Goal: Task Accomplishment & Management: Complete application form

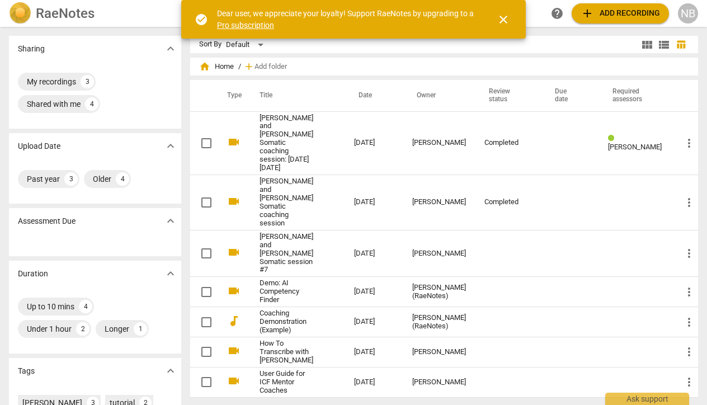
click at [503, 17] on span "close" at bounding box center [503, 19] width 13 height 13
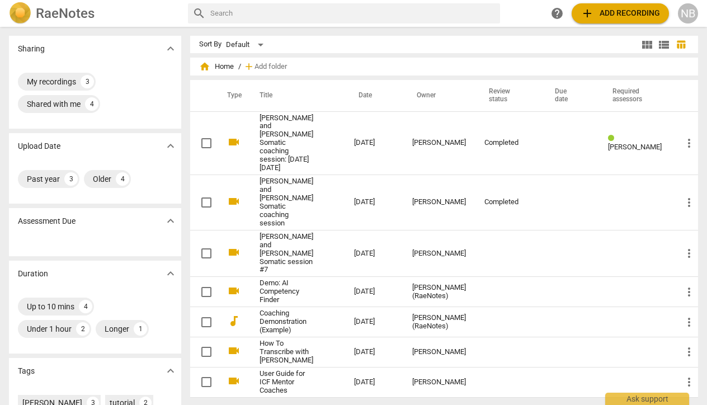
click at [589, 15] on span "add" at bounding box center [587, 13] width 13 height 13
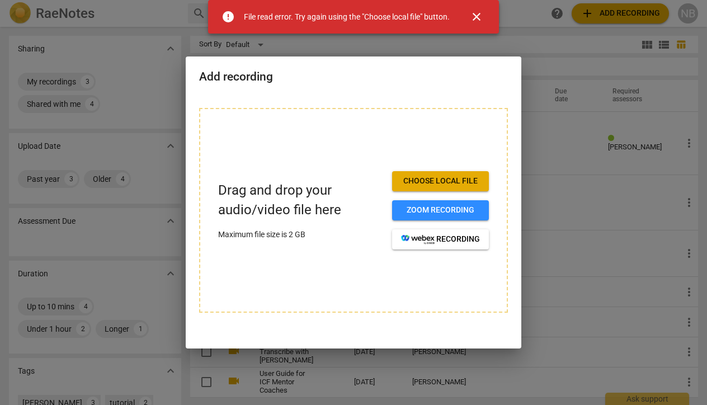
click at [436, 183] on span "Choose local file" at bounding box center [440, 181] width 79 height 11
click at [473, 13] on span "close" at bounding box center [476, 16] width 13 height 13
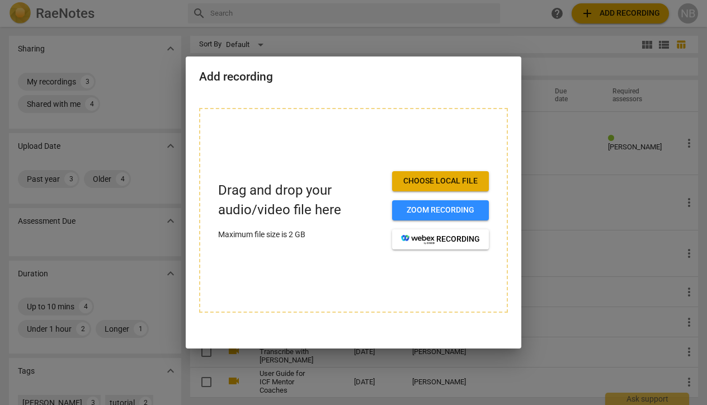
click at [441, 176] on span "Choose local file" at bounding box center [440, 181] width 79 height 11
click at [450, 177] on span "Choose local file" at bounding box center [440, 181] width 79 height 11
click at [436, 180] on span "Choose local file" at bounding box center [440, 181] width 79 height 11
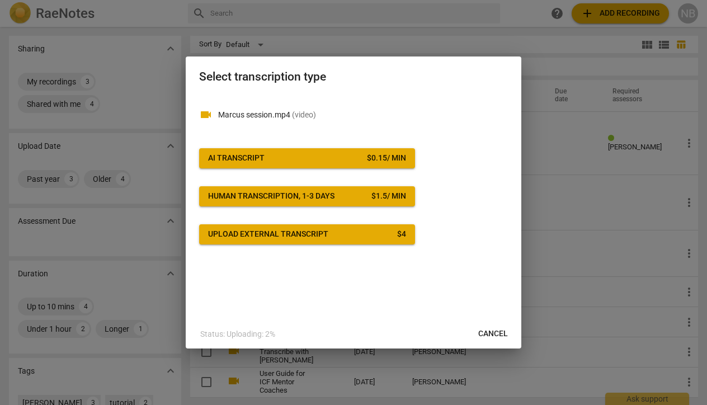
click at [376, 157] on div "$ 0.15 / min" at bounding box center [386, 158] width 39 height 11
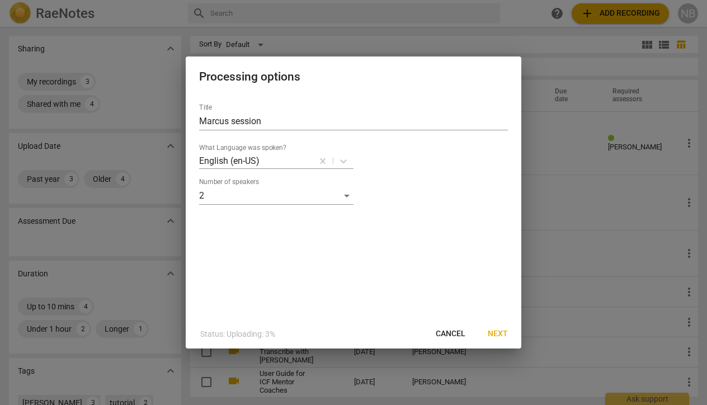
click at [498, 335] on span "Next" at bounding box center [498, 333] width 20 height 11
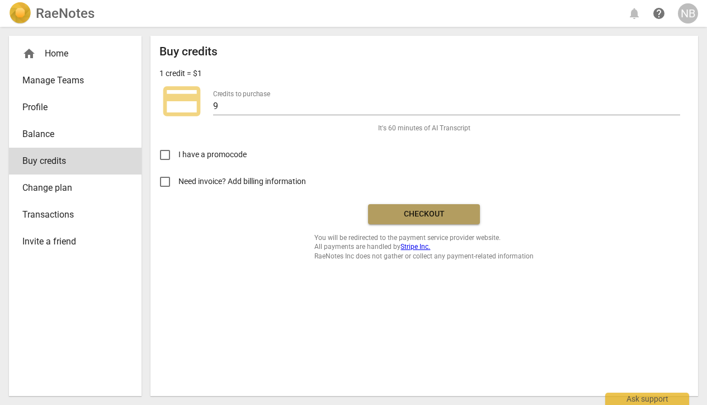
click at [405, 213] on span "Checkout" at bounding box center [424, 214] width 94 height 11
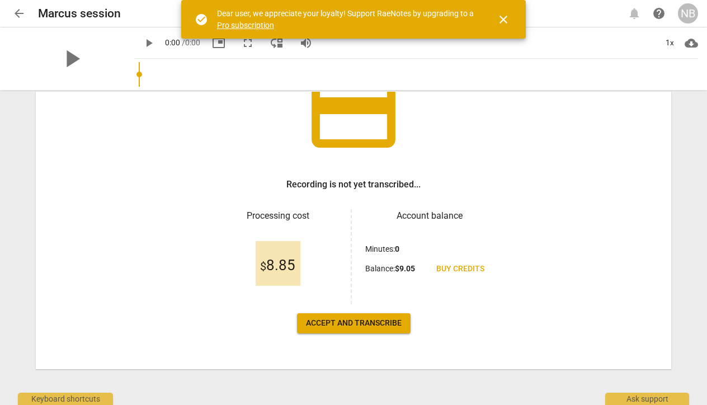
scroll to position [100, 0]
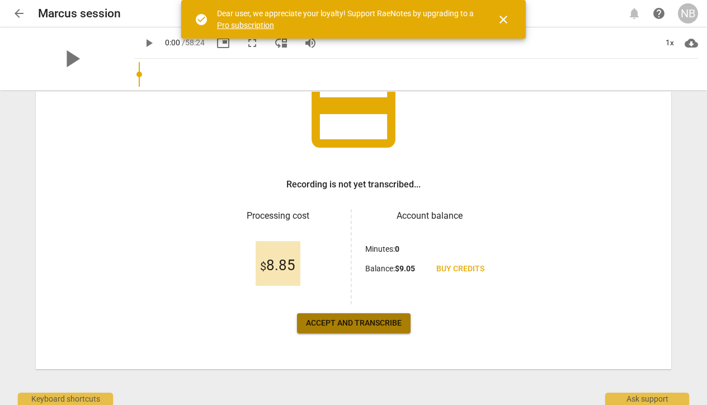
click at [347, 326] on span "Accept and transcribe" at bounding box center [354, 323] width 96 height 11
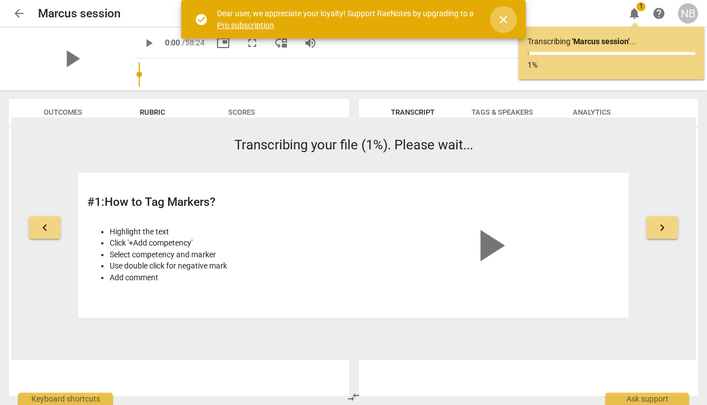
click at [504, 18] on span "close" at bounding box center [503, 19] width 13 height 13
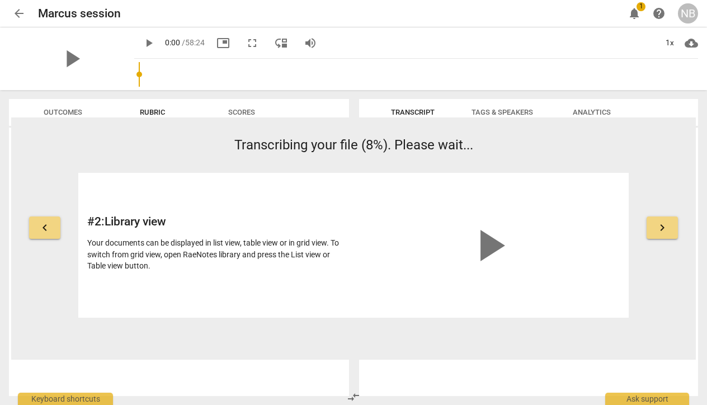
scroll to position [0, 0]
click at [663, 233] on span "keyboard_arrow_right" at bounding box center [662, 227] width 13 height 13
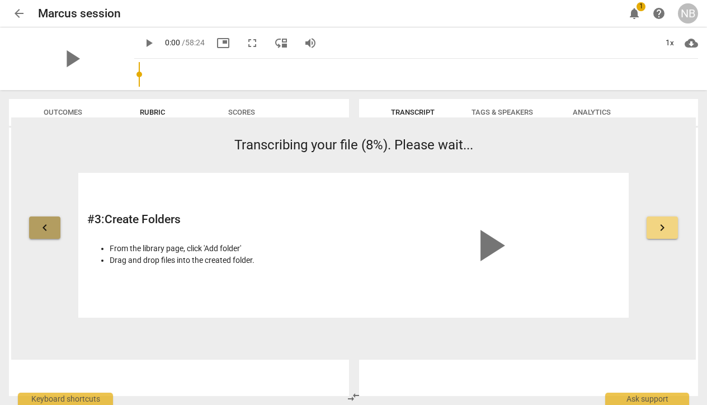
click at [49, 225] on span "keyboard_arrow_left" at bounding box center [44, 227] width 13 height 13
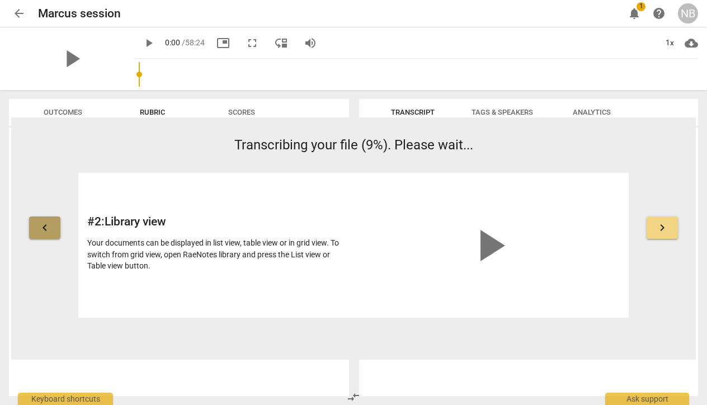
click at [52, 228] on button "keyboard_arrow_left" at bounding box center [44, 227] width 31 height 22
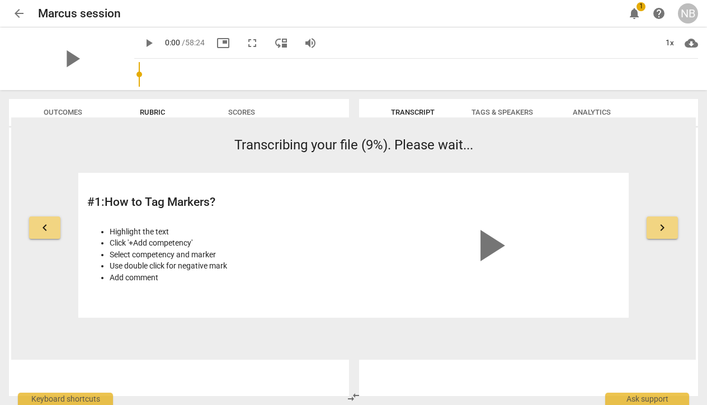
click at [669, 232] on button "keyboard_arrow_right" at bounding box center [662, 227] width 31 height 22
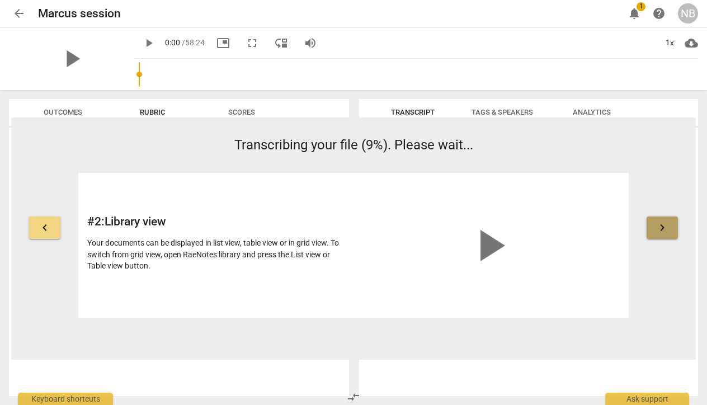
click at [669, 232] on button "keyboard_arrow_right" at bounding box center [662, 227] width 31 height 22
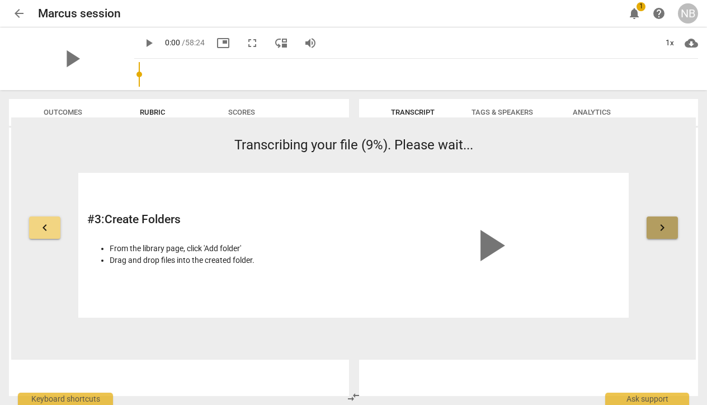
click at [669, 233] on button "keyboard_arrow_right" at bounding box center [662, 227] width 31 height 22
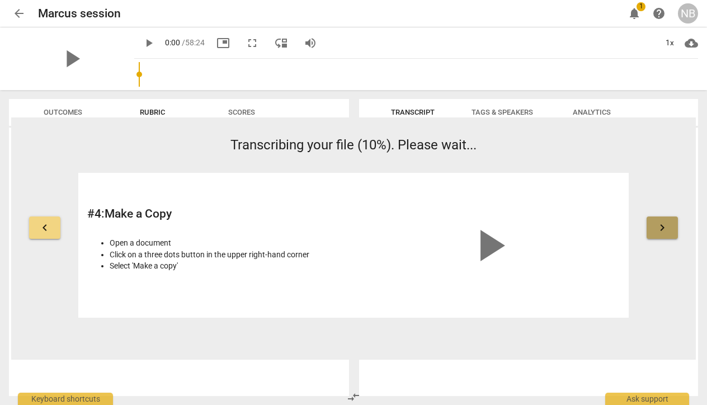
click at [656, 234] on span "keyboard_arrow_right" at bounding box center [662, 227] width 13 height 13
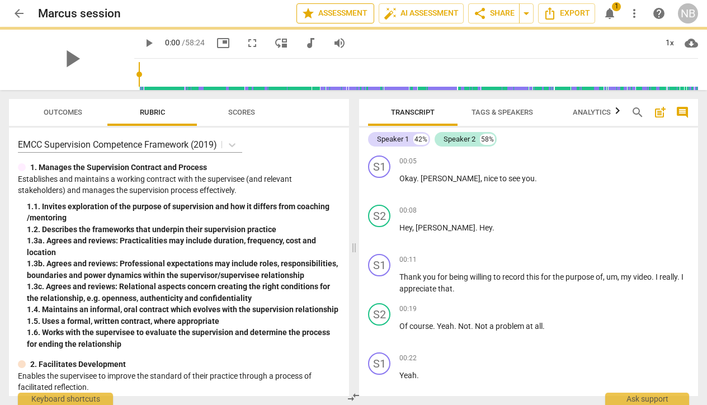
click at [366, 16] on span "star Assessment" at bounding box center [336, 13] width 68 height 13
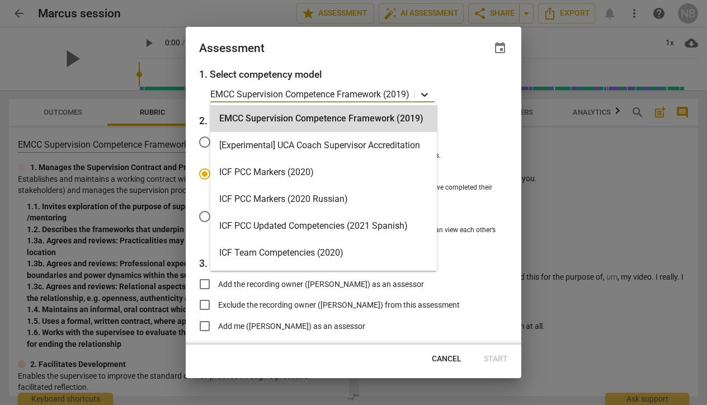
click at [425, 95] on icon at bounding box center [424, 94] width 11 height 11
click at [423, 95] on icon at bounding box center [424, 94] width 11 height 11
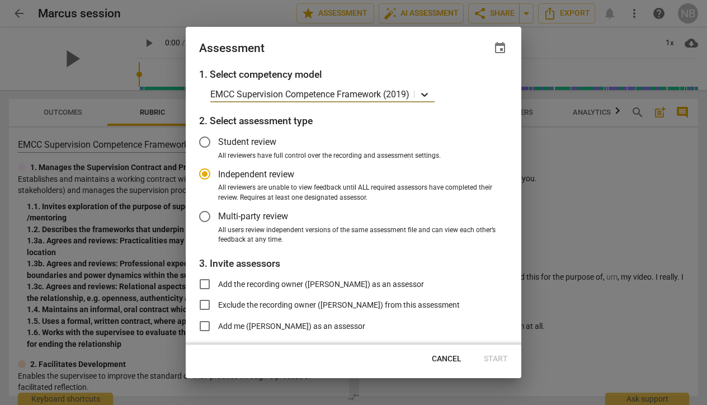
click at [423, 95] on icon at bounding box center [424, 94] width 11 height 11
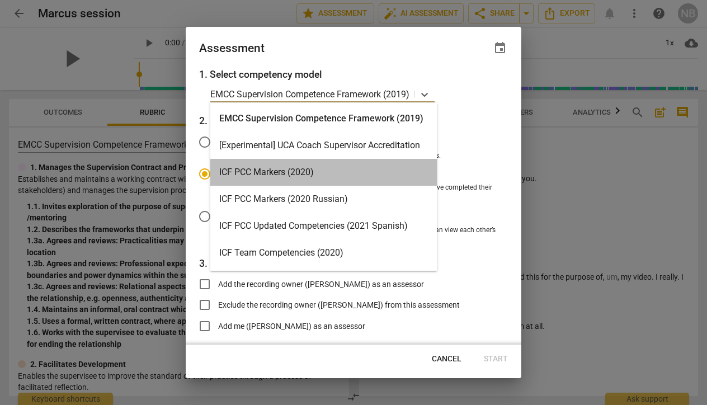
click at [323, 171] on div "ICF PCC Markers (2020)" at bounding box center [323, 172] width 227 height 27
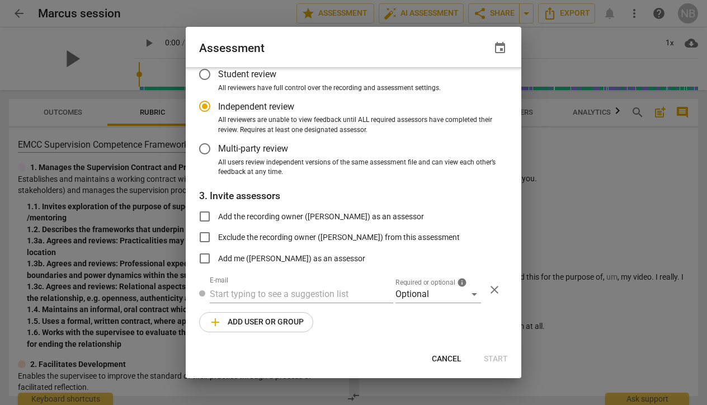
scroll to position [68, 0]
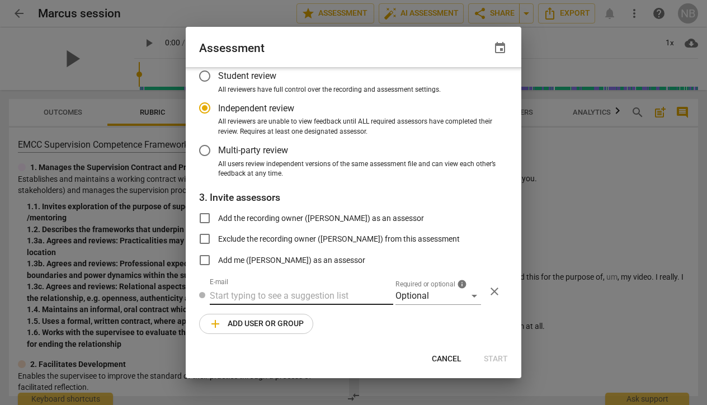
radio input "false"
click at [258, 293] on input "text" at bounding box center [301, 296] width 183 height 18
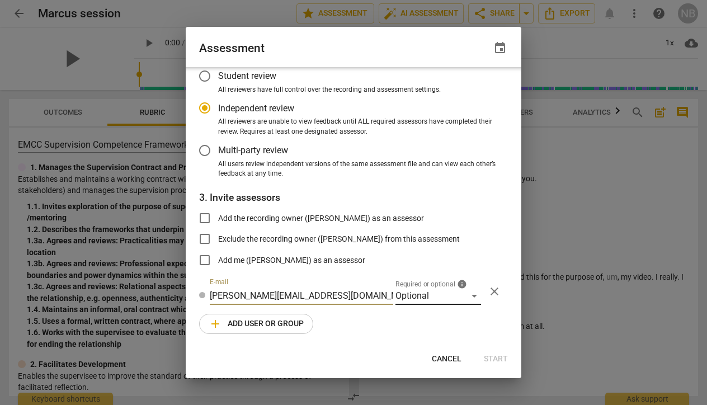
type input "[PERSON_NAME][EMAIL_ADDRESS][DOMAIN_NAME]"
click at [469, 292] on div "Optional" at bounding box center [438, 296] width 86 height 18
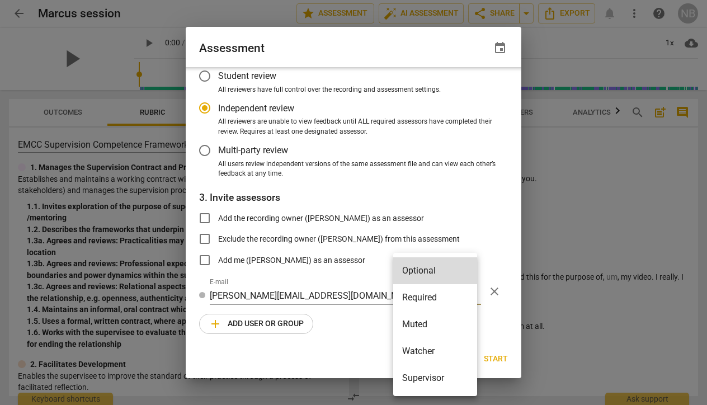
click at [357, 281] on div at bounding box center [353, 202] width 707 height 405
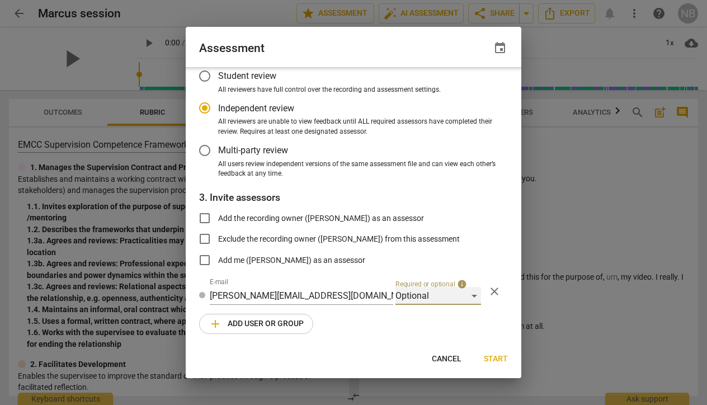
click at [470, 296] on div "Optional" at bounding box center [438, 296] width 86 height 18
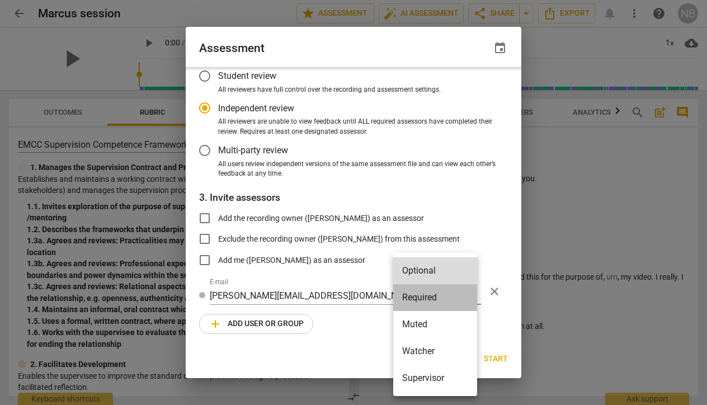
click at [429, 296] on li "Required" at bounding box center [435, 297] width 84 height 27
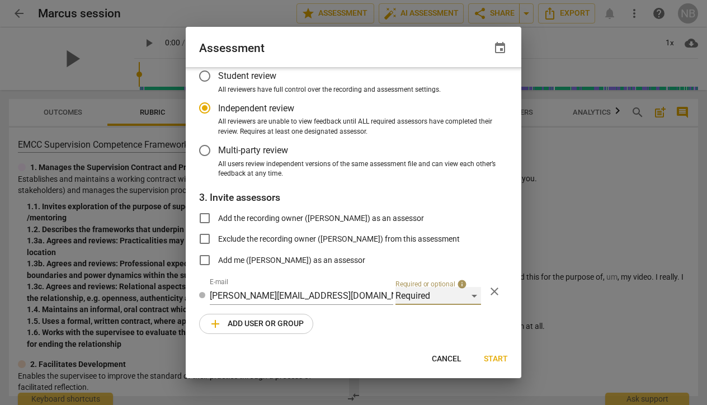
click at [472, 294] on div "Required" at bounding box center [438, 296] width 86 height 18
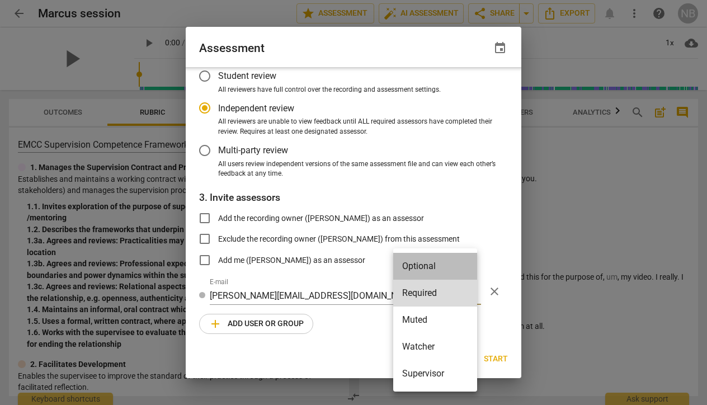
click at [465, 270] on li "Optional" at bounding box center [435, 266] width 84 height 27
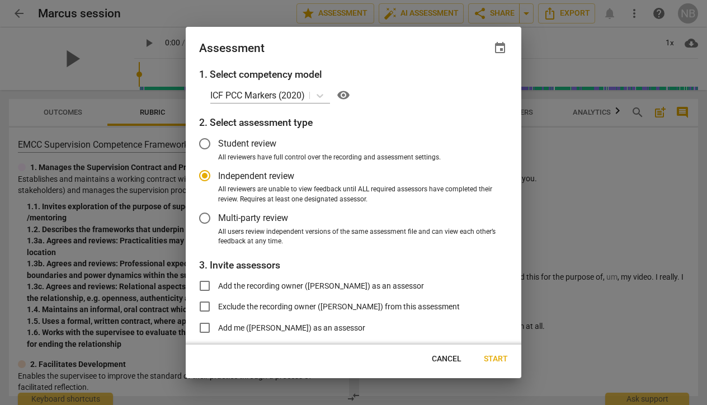
scroll to position [0, 0]
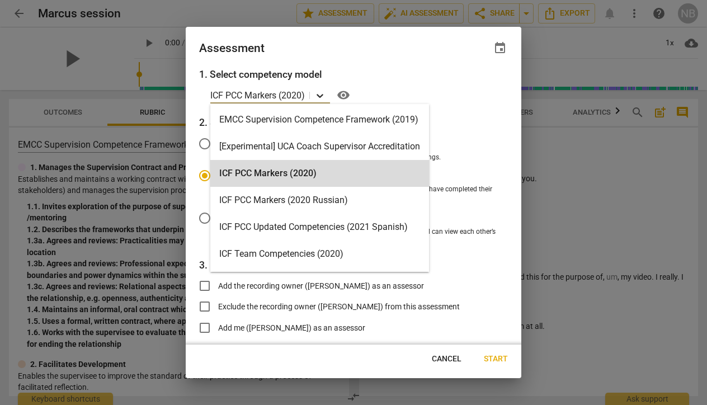
click at [321, 96] on icon at bounding box center [319, 95] width 11 height 11
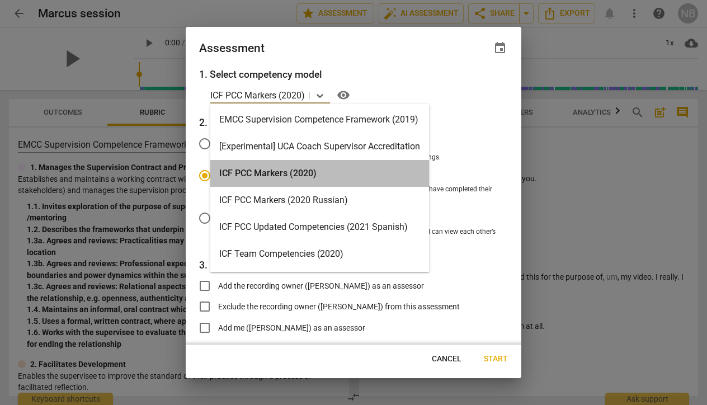
click at [294, 177] on div "ICF PCC Markers (2020)" at bounding box center [319, 173] width 219 height 27
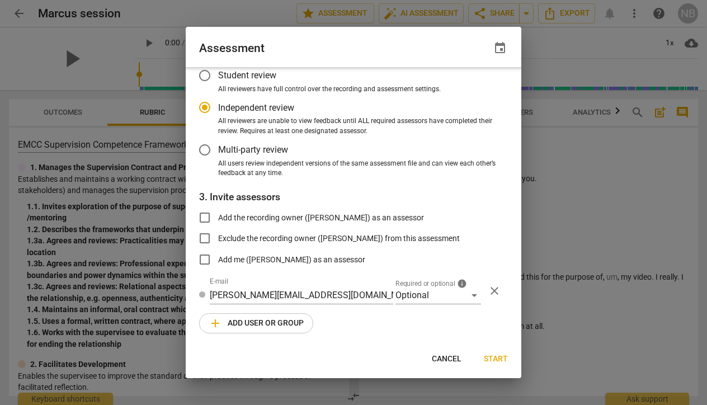
scroll to position [68, 0]
click at [467, 295] on div "Optional" at bounding box center [438, 296] width 86 height 18
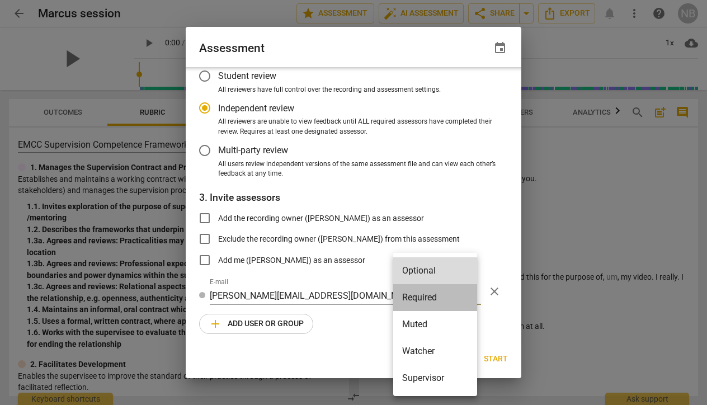
click at [437, 302] on li "Required" at bounding box center [435, 297] width 84 height 27
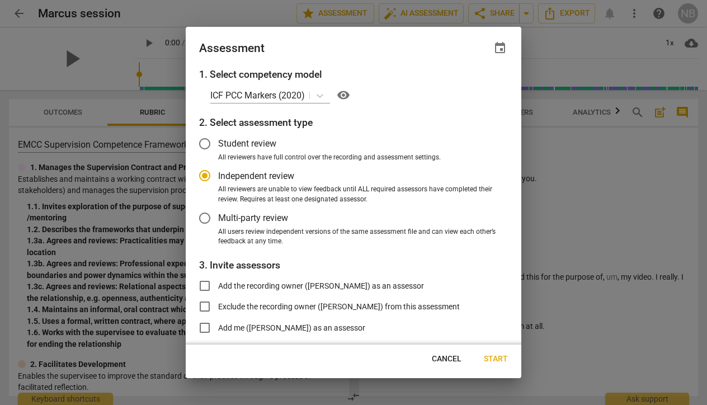
scroll to position [0, 0]
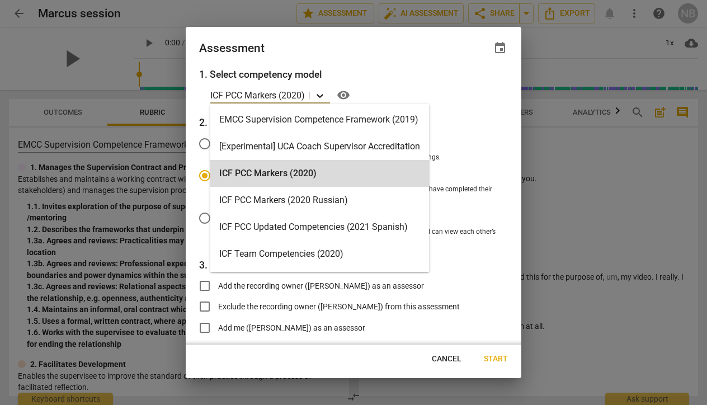
click at [322, 96] on icon at bounding box center [319, 95] width 11 height 11
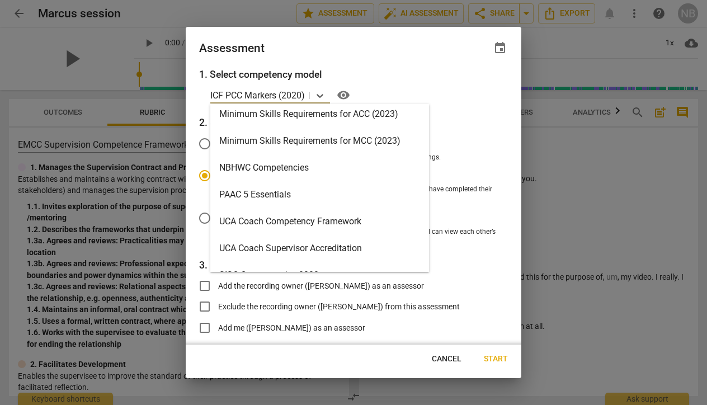
scroll to position [293, 0]
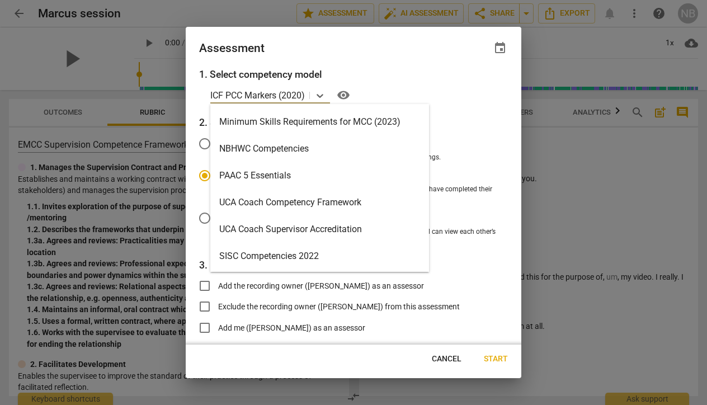
click at [293, 256] on div "SISC Competencies 2022" at bounding box center [319, 256] width 219 height 27
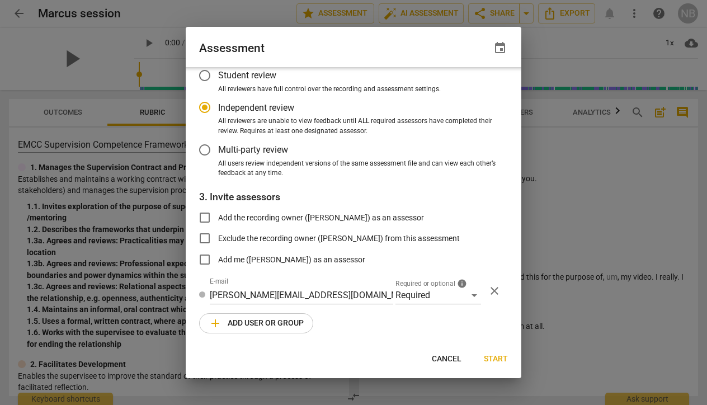
scroll to position [66, 0]
radio input "false"
click at [501, 355] on span "Start" at bounding box center [496, 359] width 24 height 11
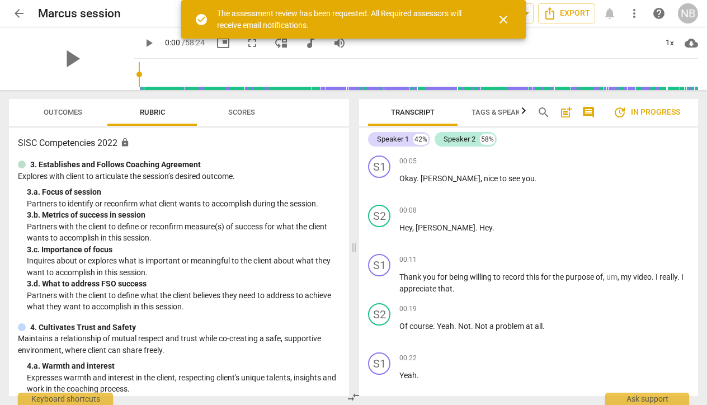
click at [505, 19] on span "close" at bounding box center [503, 19] width 13 height 13
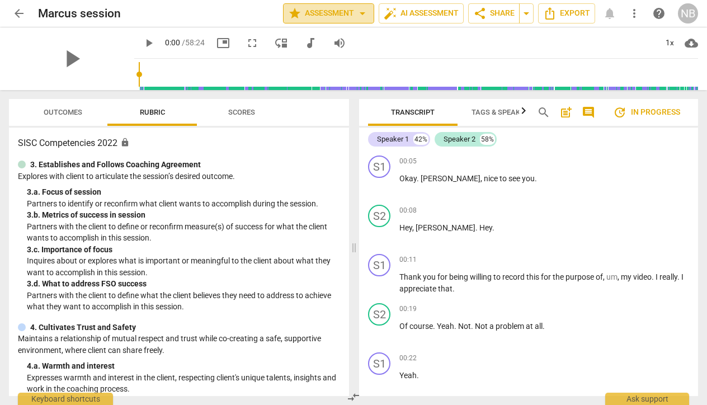
click at [368, 13] on button "star Assessment arrow_drop_down" at bounding box center [328, 13] width 91 height 20
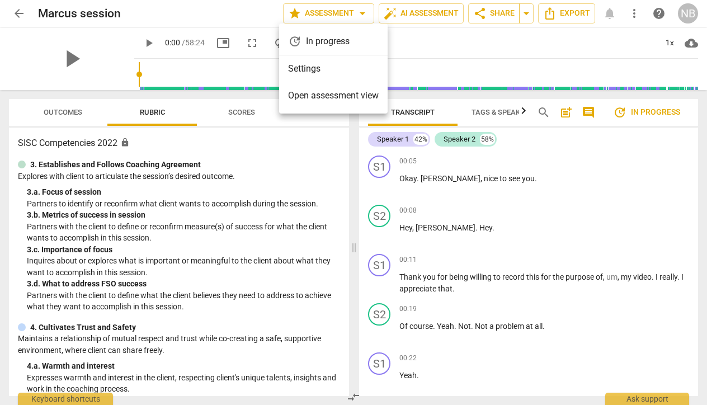
click at [318, 99] on span "Open assessment view" at bounding box center [333, 95] width 91 height 13
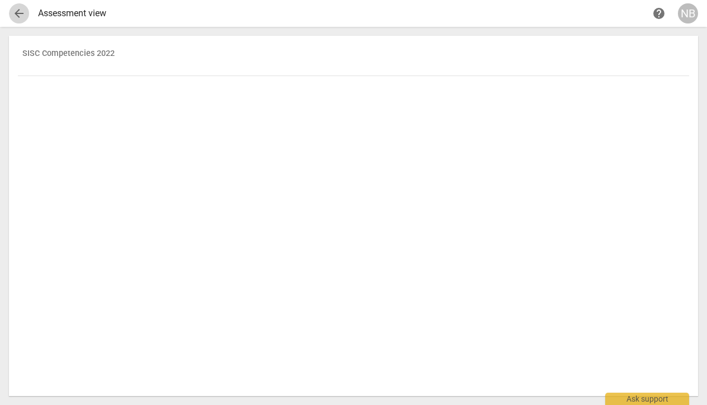
click at [18, 16] on span "arrow_back" at bounding box center [18, 13] width 13 height 13
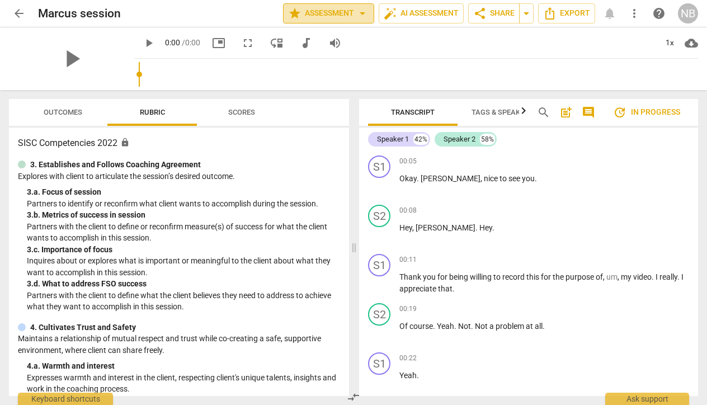
click at [363, 13] on span "arrow_drop_down" at bounding box center [362, 13] width 13 height 13
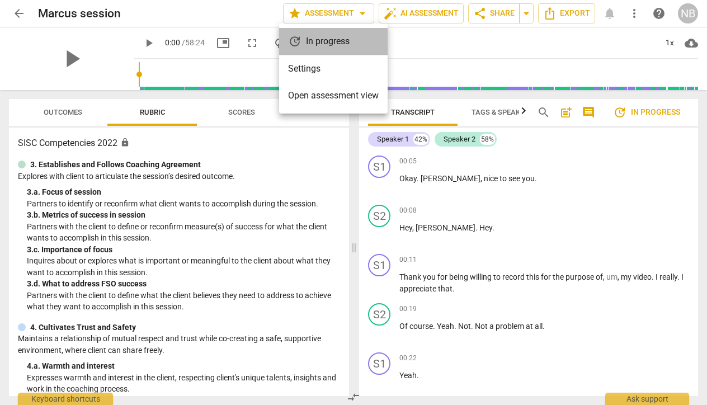
click at [314, 40] on div "update In progress" at bounding box center [333, 41] width 109 height 27
click at [308, 71] on li "Settings" at bounding box center [333, 68] width 109 height 27
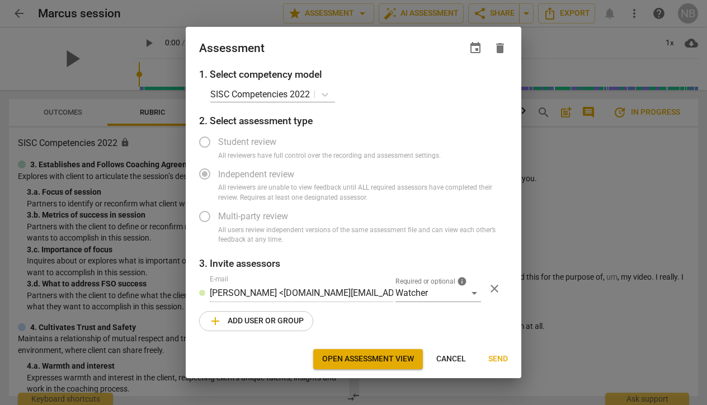
click at [308, 71] on h3 "1. Select competency model" at bounding box center [353, 74] width 309 height 15
click at [474, 291] on div "Watcher" at bounding box center [438, 293] width 86 height 18
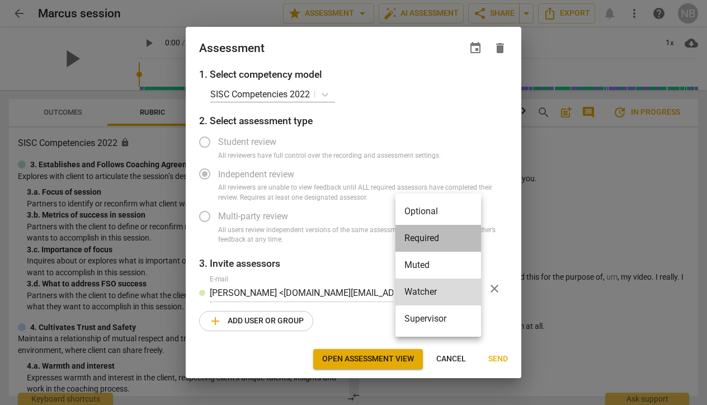
click at [458, 239] on li "Required" at bounding box center [438, 238] width 86 height 27
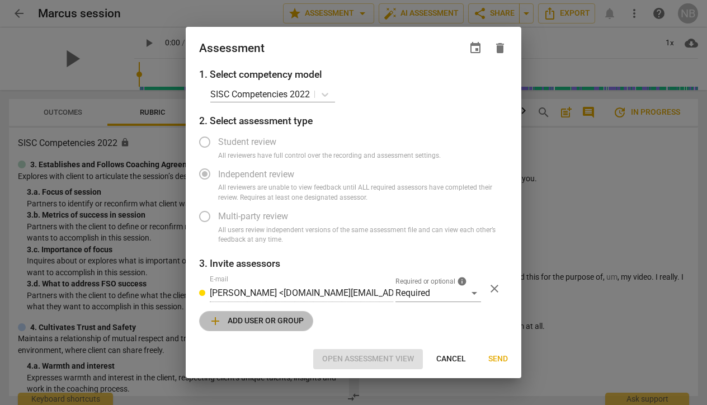
click at [276, 323] on span "add Add user or group" at bounding box center [256, 320] width 95 height 13
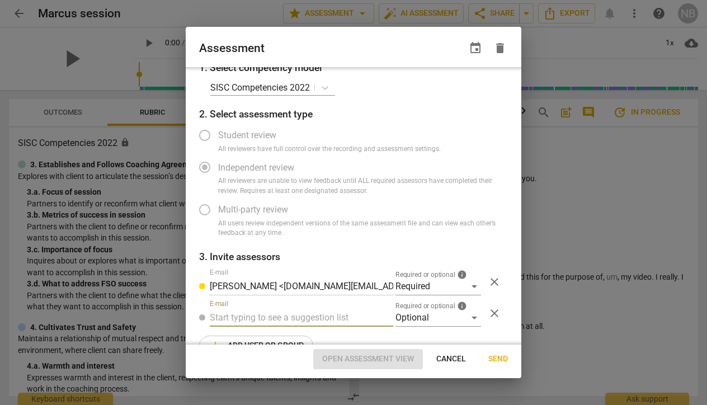
radio input "false"
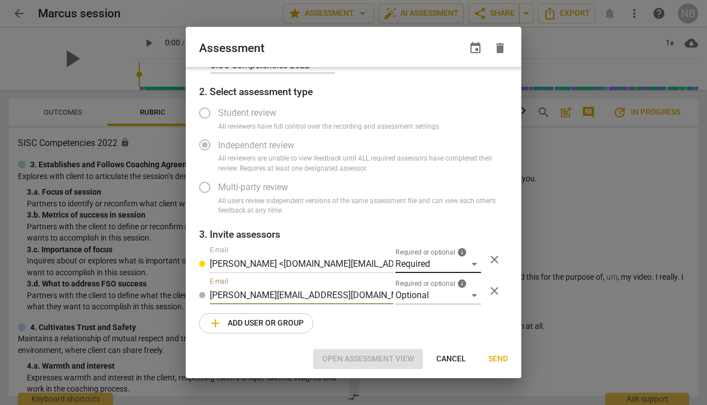
type input "[PERSON_NAME][EMAIL_ADDRESS][DOMAIN_NAME]"
click at [469, 261] on div "Required" at bounding box center [438, 264] width 86 height 18
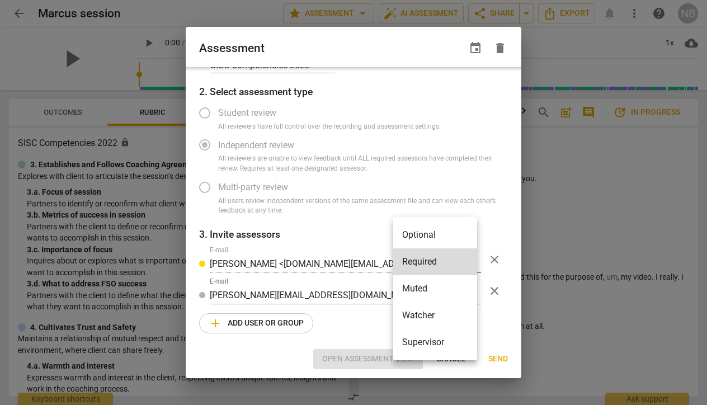
click at [440, 230] on li "Optional" at bounding box center [435, 235] width 84 height 27
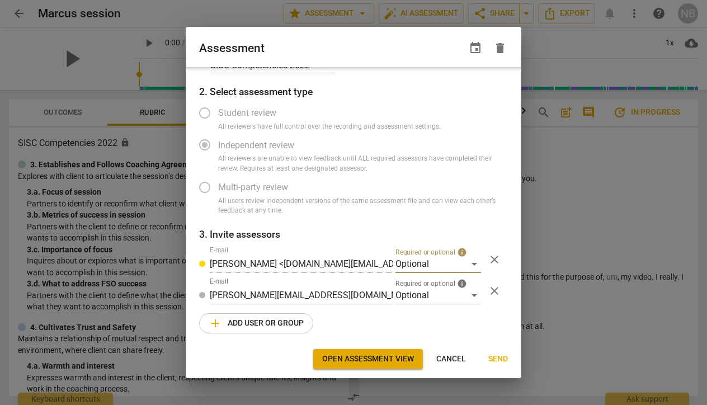
click at [501, 359] on span "Send" at bounding box center [498, 359] width 20 height 11
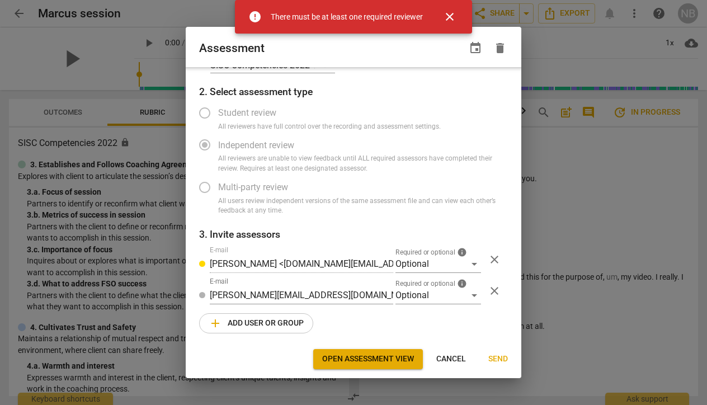
click at [455, 16] on span "close" at bounding box center [449, 16] width 13 height 13
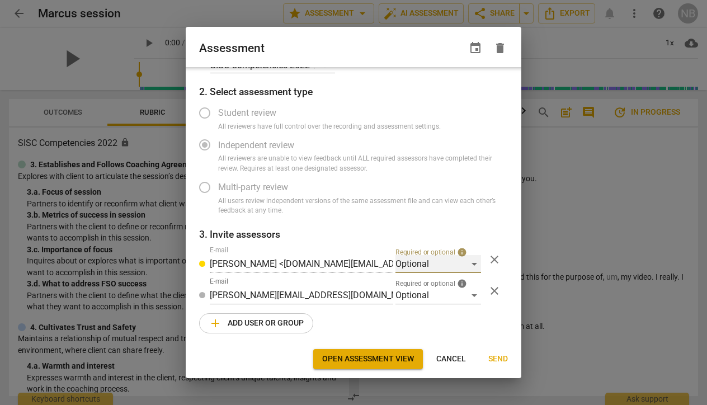
click at [467, 261] on div "Optional" at bounding box center [438, 264] width 86 height 18
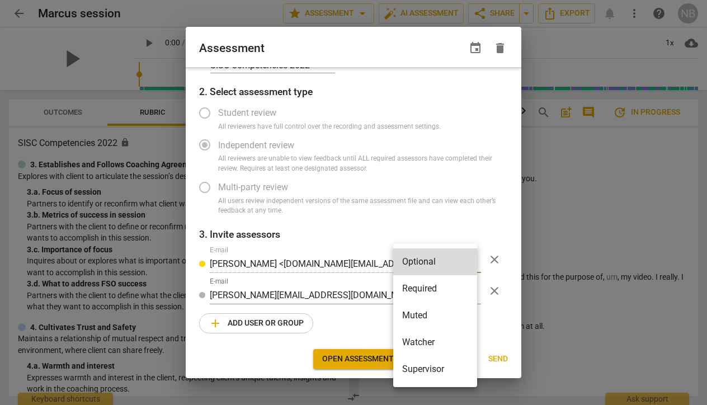
click at [414, 292] on li "Required" at bounding box center [435, 288] width 84 height 27
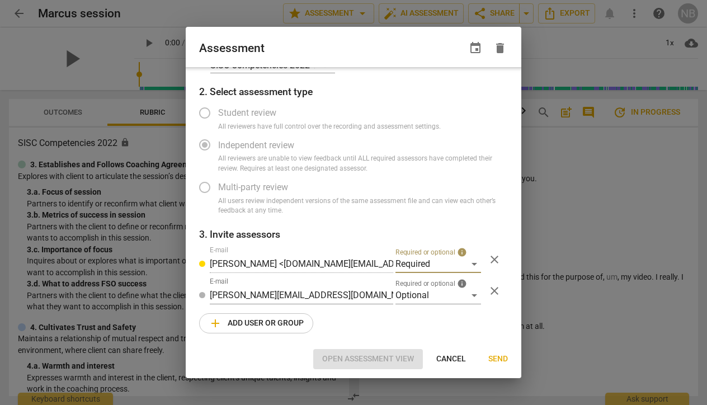
radio input "false"
click at [503, 361] on span "Send" at bounding box center [498, 359] width 20 height 11
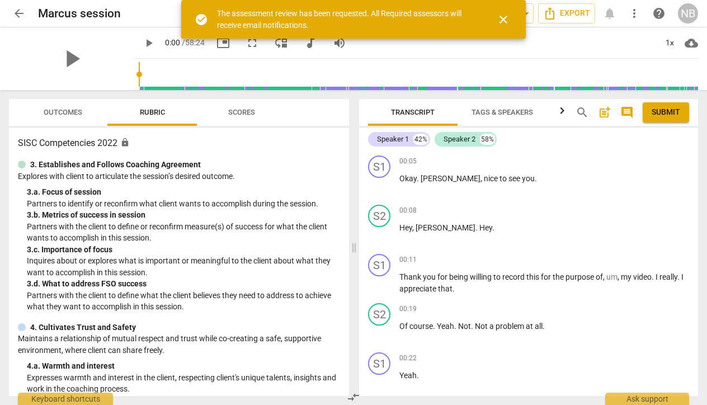
click at [505, 22] on span "close" at bounding box center [503, 19] width 13 height 13
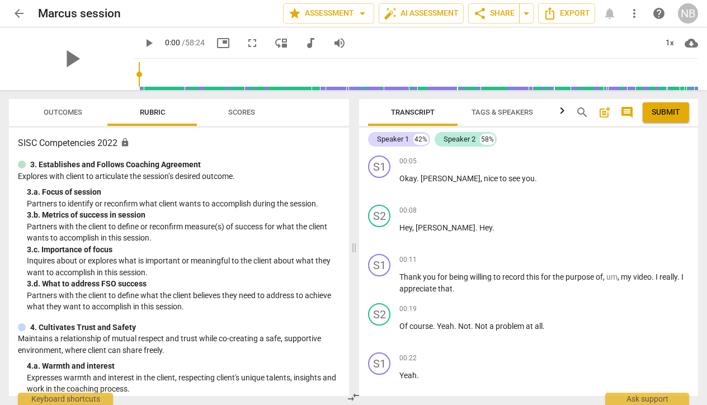
scroll to position [0, 0]
click at [384, 166] on div "S1" at bounding box center [379, 167] width 22 height 22
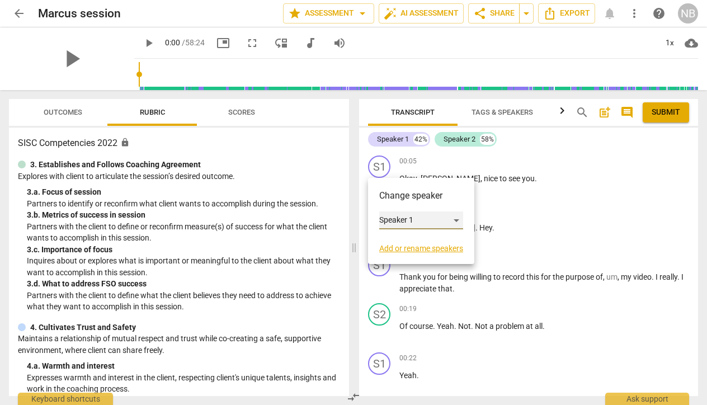
click at [420, 220] on div "Speaker 1" at bounding box center [421, 220] width 84 height 18
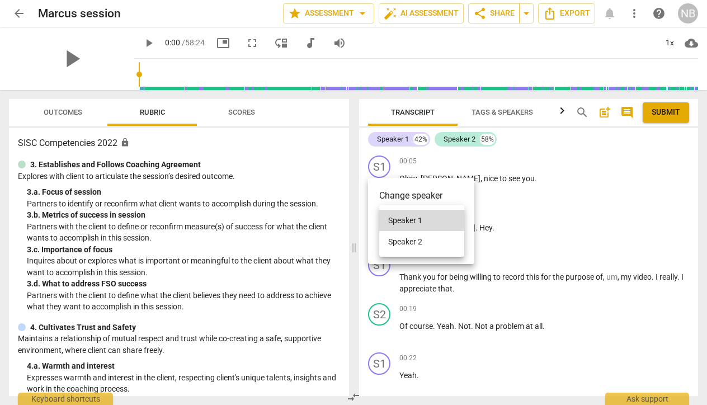
click at [463, 198] on div at bounding box center [353, 202] width 707 height 405
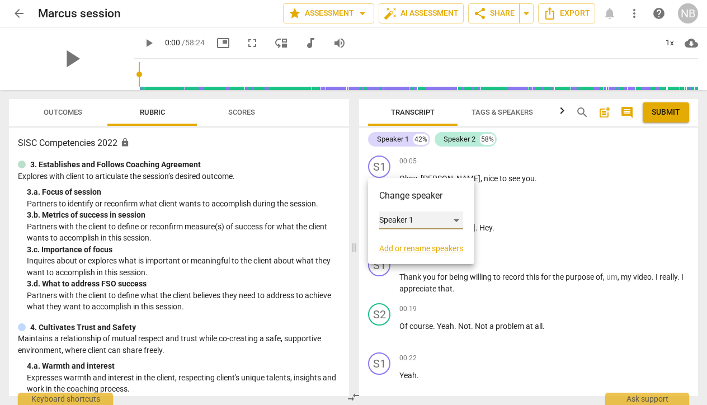
click at [432, 222] on div "Speaker 1" at bounding box center [421, 220] width 84 height 18
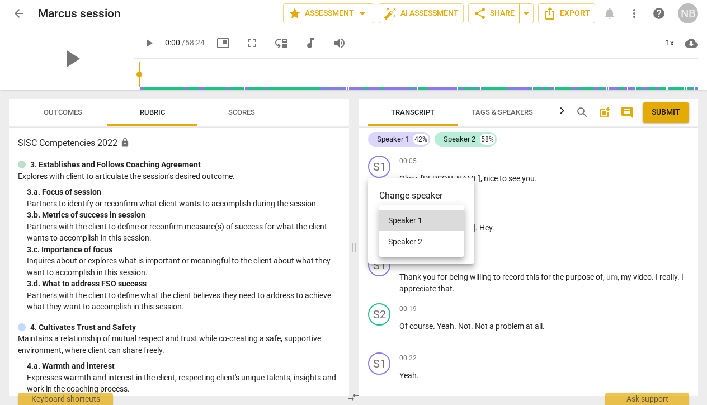
click at [459, 223] on div "Speaker 1 Speaker 2" at bounding box center [353, 202] width 707 height 405
click at [447, 218] on li "Speaker 1" at bounding box center [421, 220] width 85 height 21
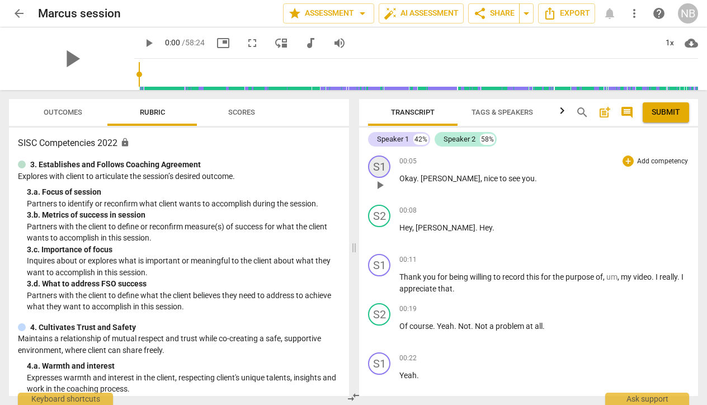
click at [376, 169] on div "S1" at bounding box center [379, 167] width 22 height 22
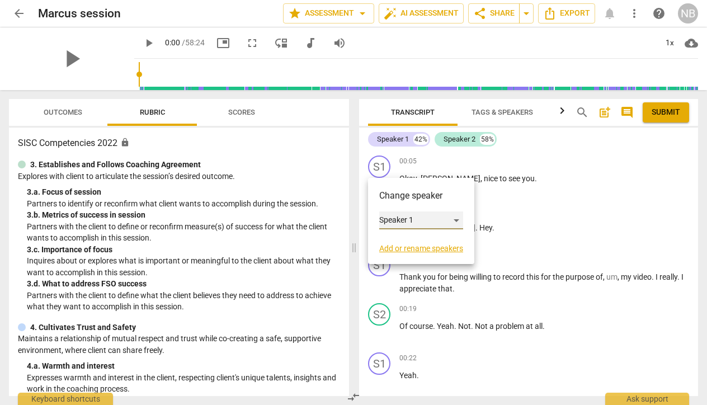
click at [425, 217] on div "Speaker 1" at bounding box center [421, 220] width 84 height 18
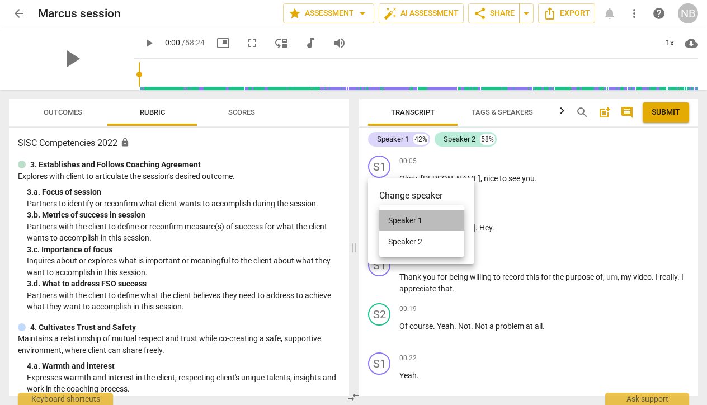
click at [431, 223] on li "Speaker 1" at bounding box center [421, 220] width 85 height 21
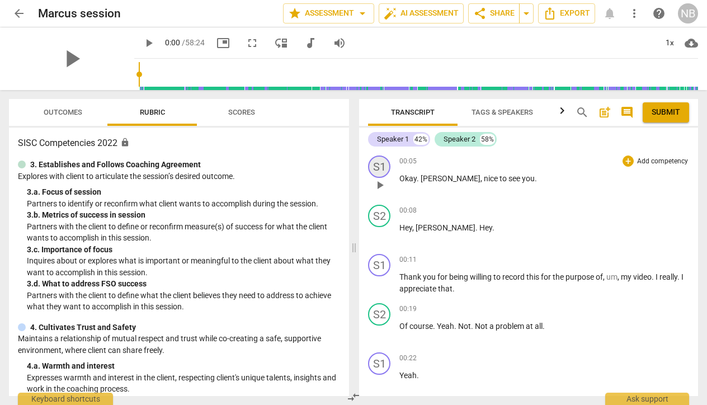
click at [385, 167] on div "S1" at bounding box center [379, 167] width 22 height 22
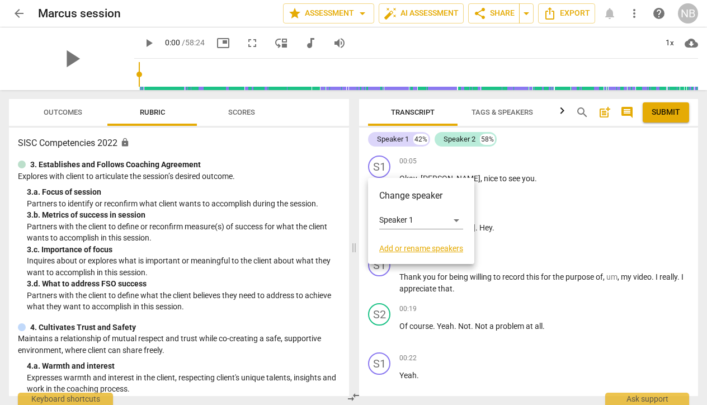
click at [451, 249] on link "Add or rename speakers" at bounding box center [421, 248] width 84 height 9
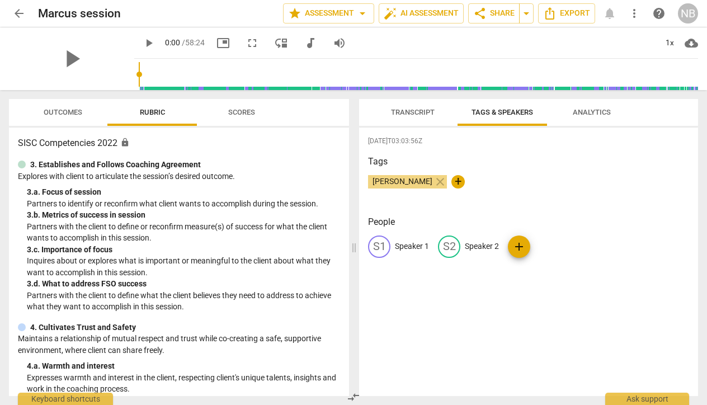
click at [405, 244] on p "Speaker 1" at bounding box center [412, 247] width 34 height 12
type input "[PERSON_NAME]"
click at [458, 331] on div "[DATE]T03:03:56Z Tags [PERSON_NAME] close + People edit [PERSON_NAME] delete S2…" at bounding box center [528, 262] width 339 height 268
click at [468, 248] on span "edit" at bounding box center [474, 246] width 13 height 13
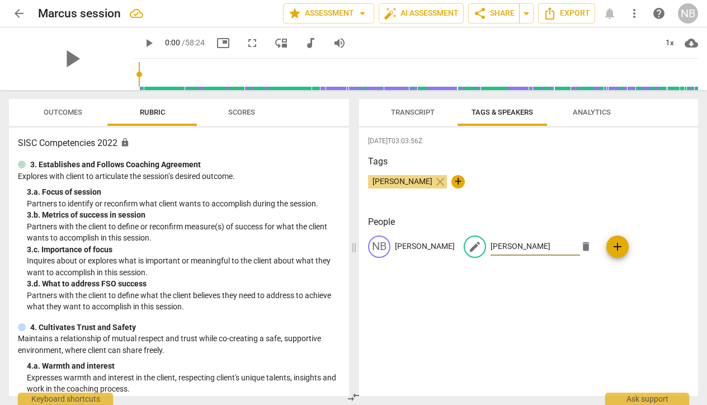
type input "[PERSON_NAME]"
click at [529, 291] on div "[DATE]T03:03:56Z Tags [PERSON_NAME] close + People [PERSON_NAME] edit [PERSON_N…" at bounding box center [528, 262] width 339 height 268
click at [608, 302] on div "[DATE]T03:03:56Z Tags [PERSON_NAME] close + People [PERSON_NAME] MA [PERSON_NAM…" at bounding box center [528, 262] width 339 height 268
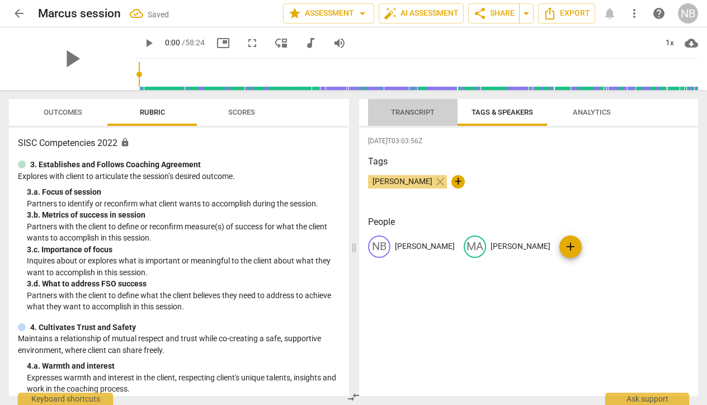
click at [414, 109] on span "Transcript" at bounding box center [413, 112] width 44 height 8
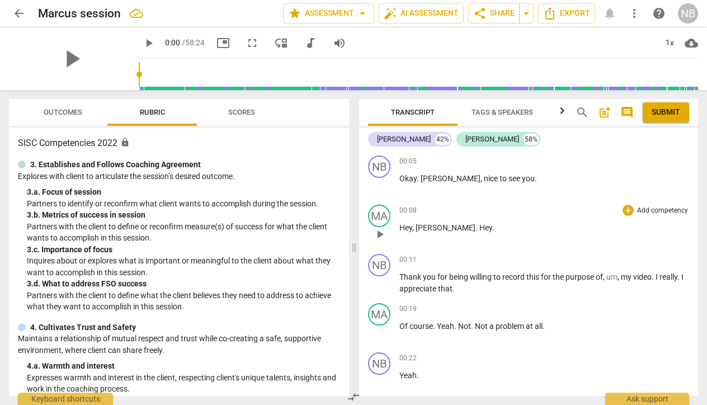
click at [425, 229] on span "[PERSON_NAME]" at bounding box center [446, 227] width 60 height 9
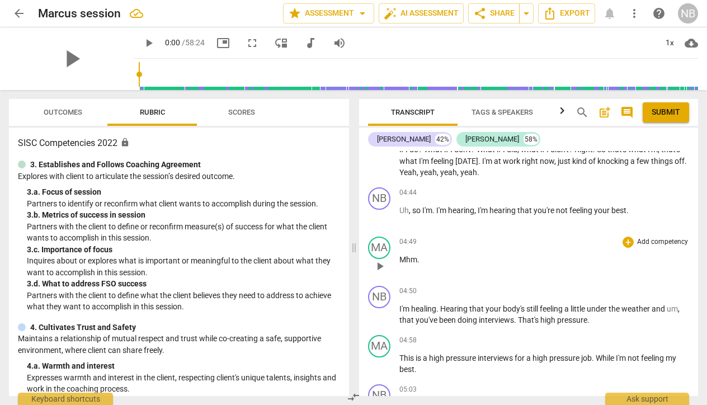
scroll to position [888, 0]
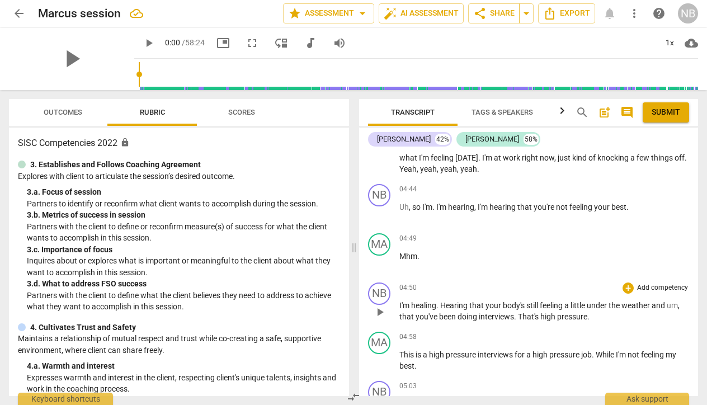
click at [426, 304] on span "healing" at bounding box center [423, 305] width 25 height 9
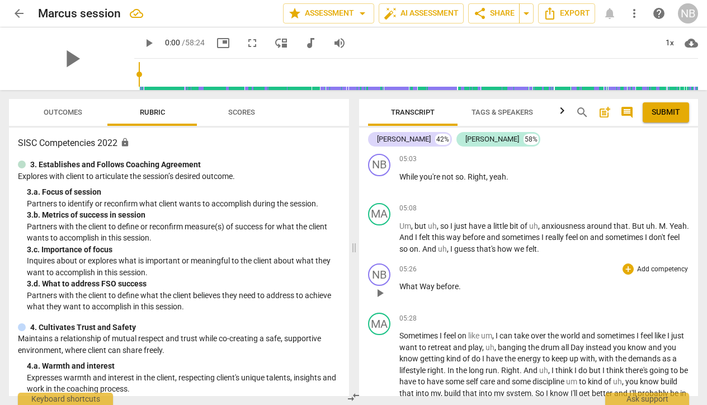
scroll to position [1108, 0]
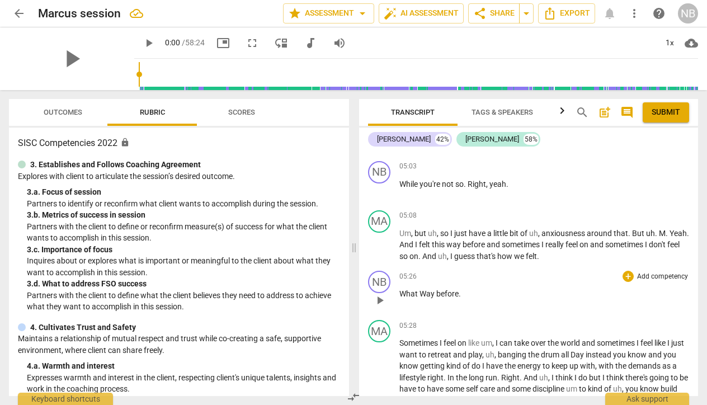
click at [380, 297] on span "play_arrow" at bounding box center [379, 300] width 13 height 13
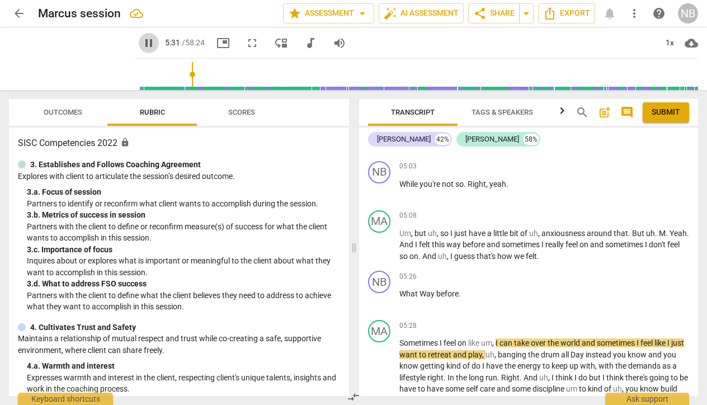
click at [142, 44] on span "pause" at bounding box center [148, 42] width 13 height 13
click at [382, 243] on span "play_arrow" at bounding box center [379, 245] width 13 height 13
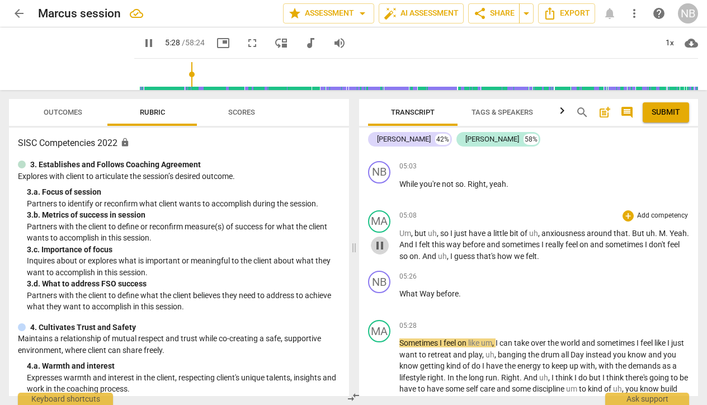
click at [378, 247] on span "pause" at bounding box center [379, 245] width 13 height 13
type input "329"
click at [407, 294] on span "What" at bounding box center [409, 293] width 20 height 9
click at [402, 292] on span "What" at bounding box center [409, 293] width 20 height 9
drag, startPoint x: 497, startPoint y: 292, endPoint x: 461, endPoint y: 290, distance: 35.9
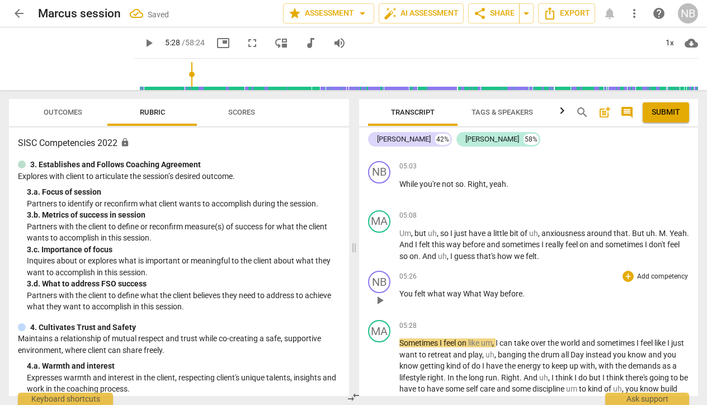
click at [461, 290] on p "You felt what way What Way before ." at bounding box center [544, 294] width 290 height 12
click at [489, 294] on p "You felt what way before ." at bounding box center [544, 294] width 290 height 12
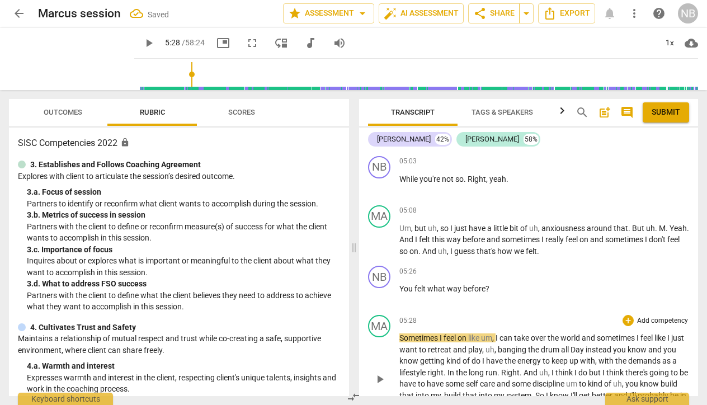
scroll to position [1133, 0]
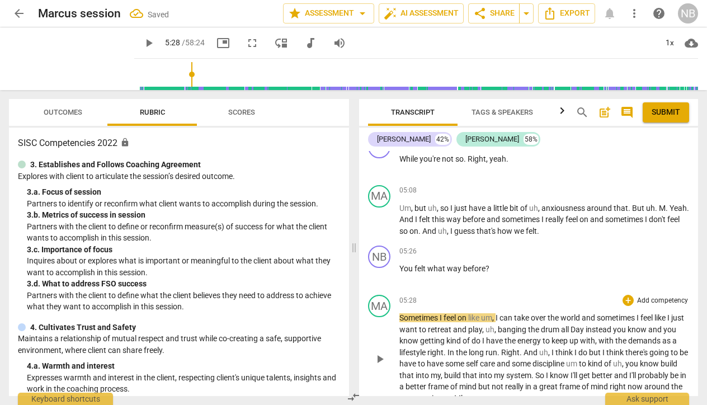
click at [395, 348] on div "play_arrow pause" at bounding box center [385, 358] width 29 height 83
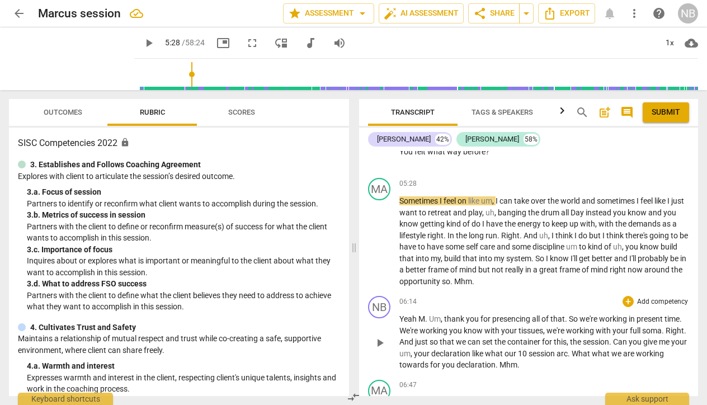
scroll to position [1253, 0]
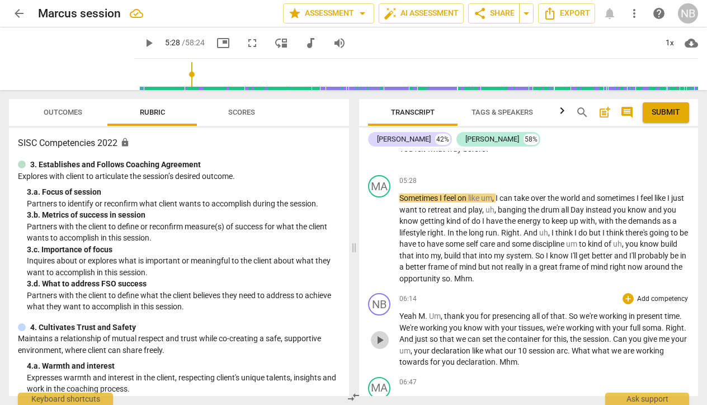
click at [380, 336] on span "play_arrow" at bounding box center [379, 339] width 13 height 13
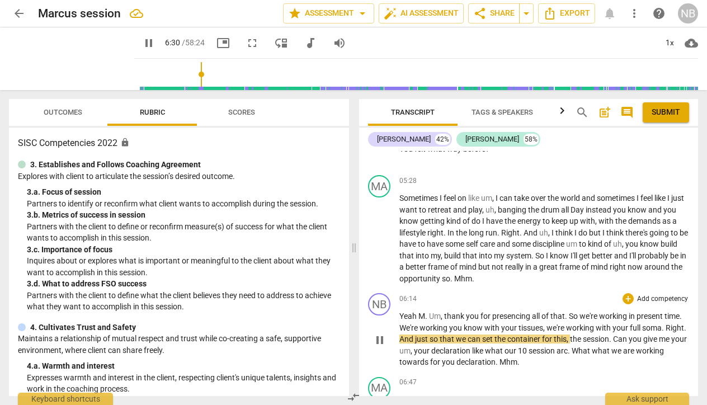
click at [684, 332] on span "." at bounding box center [685, 327] width 2 height 9
type input "393"
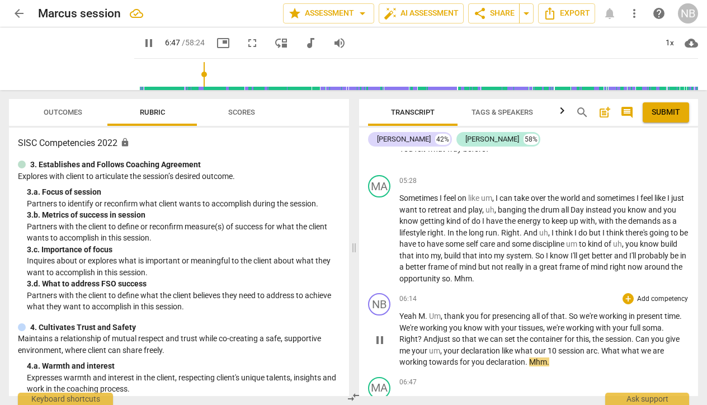
click at [547, 357] on span "." at bounding box center [548, 361] width 2 height 9
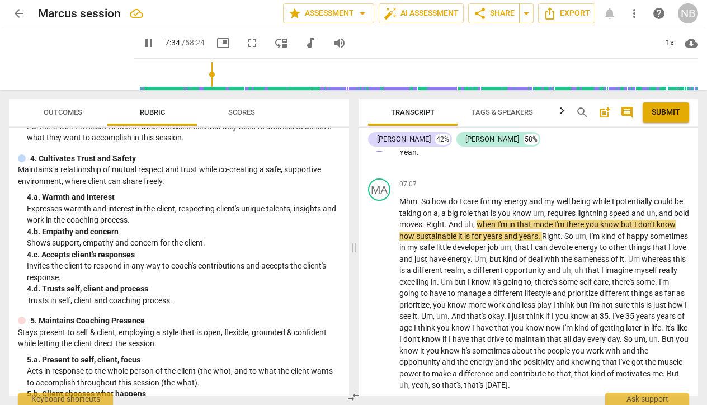
scroll to position [172, 0]
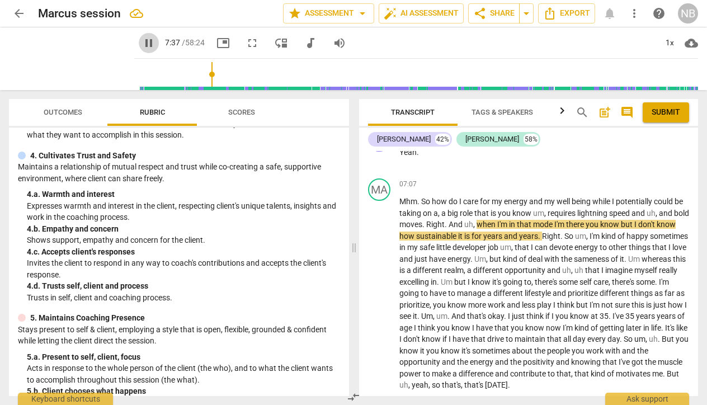
click at [142, 45] on span "pause" at bounding box center [148, 42] width 13 height 13
type input "457"
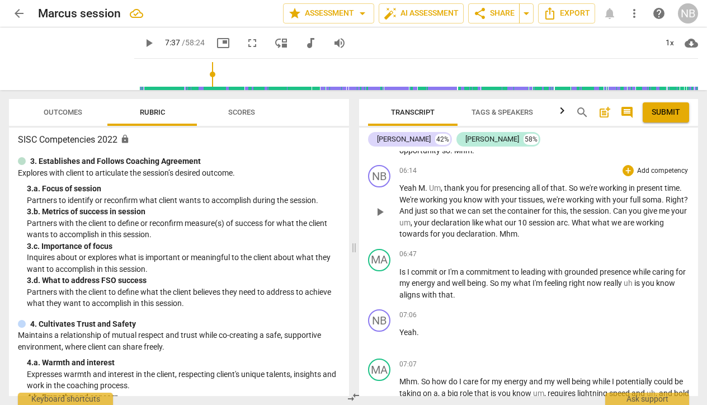
scroll to position [1383, 0]
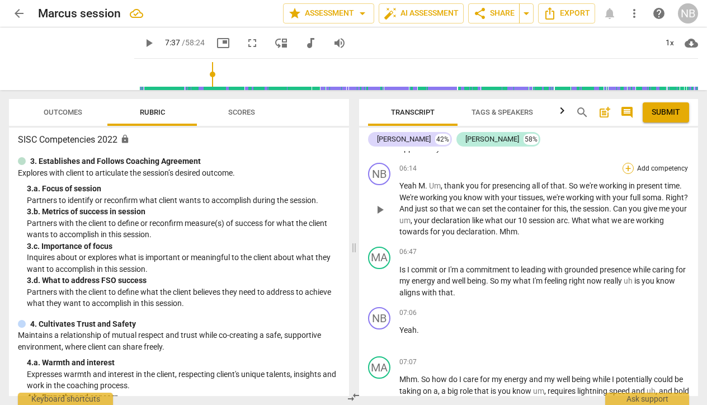
click at [625, 163] on div "+" at bounding box center [628, 168] width 11 height 11
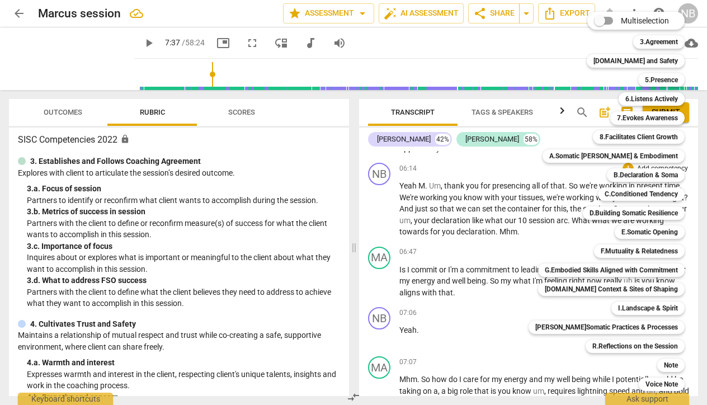
click at [460, 240] on div at bounding box center [353, 202] width 707 height 405
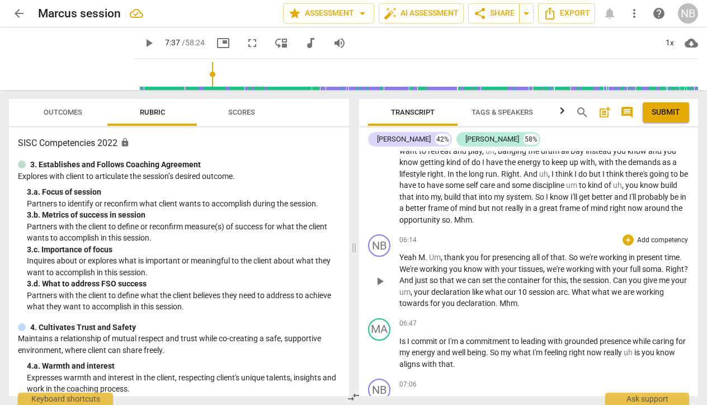
scroll to position [1317, 0]
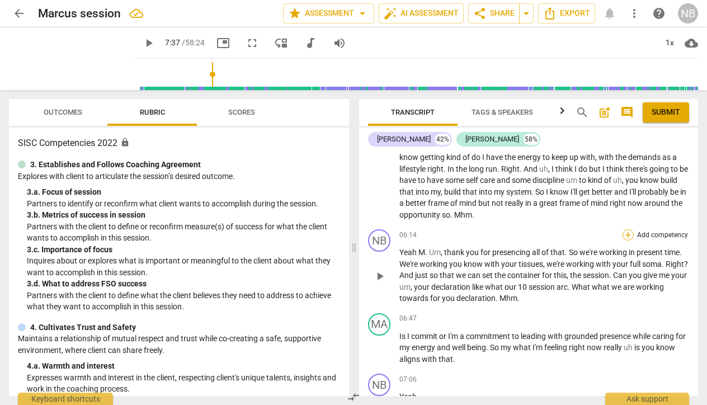
click at [627, 229] on div "+" at bounding box center [628, 234] width 11 height 11
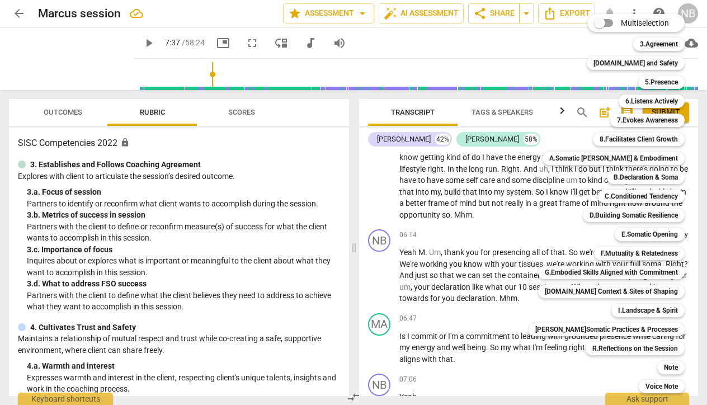
click at [646, 52] on div "3.Agreement 1" at bounding box center [665, 44] width 73 height 19
click at [646, 43] on b "3.Agreement" at bounding box center [659, 43] width 38 height 13
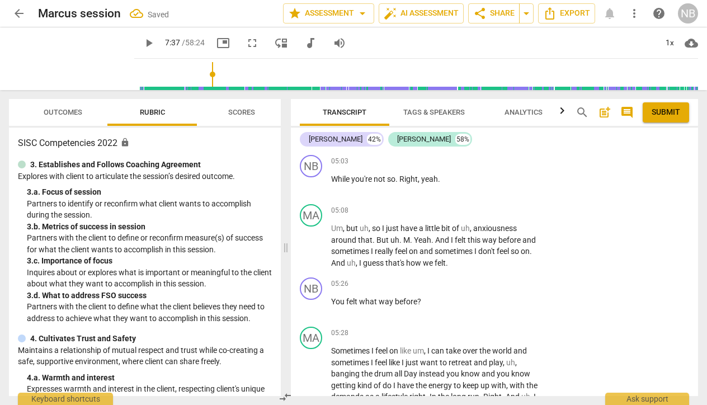
scroll to position [1641, 0]
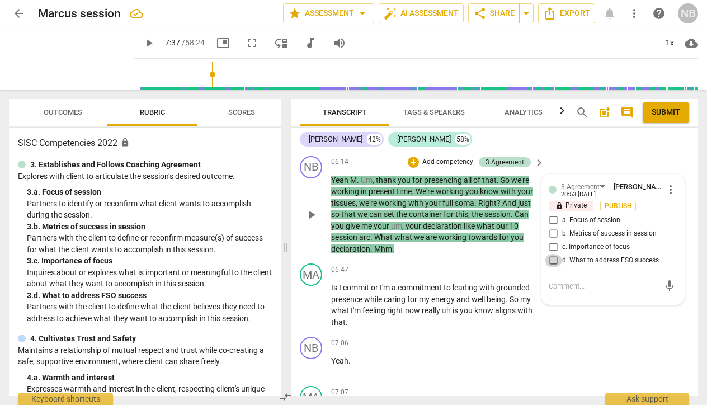
click at [547, 254] on input "d. What to address FSO success" at bounding box center [553, 260] width 18 height 13
checkbox input "true"
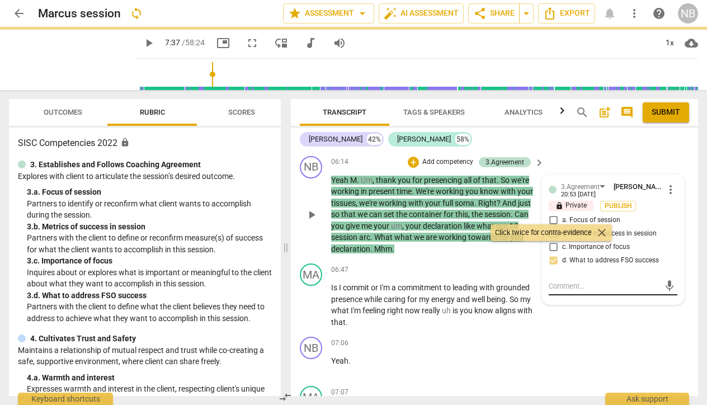
click at [561, 281] on textarea at bounding box center [604, 286] width 111 height 11
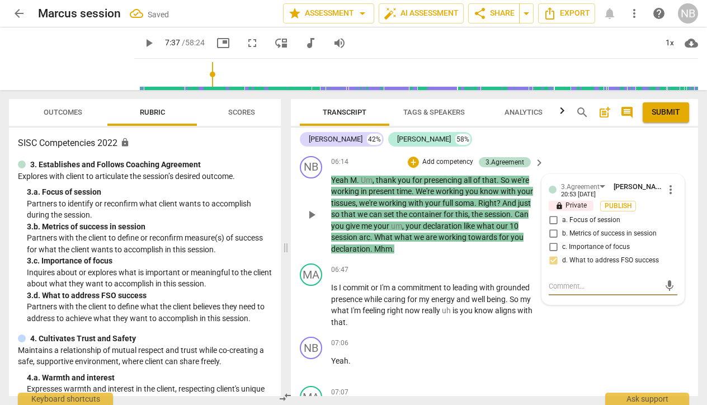
click at [562, 281] on textarea at bounding box center [604, 286] width 111 height 11
type textarea "e"
type textarea "es"
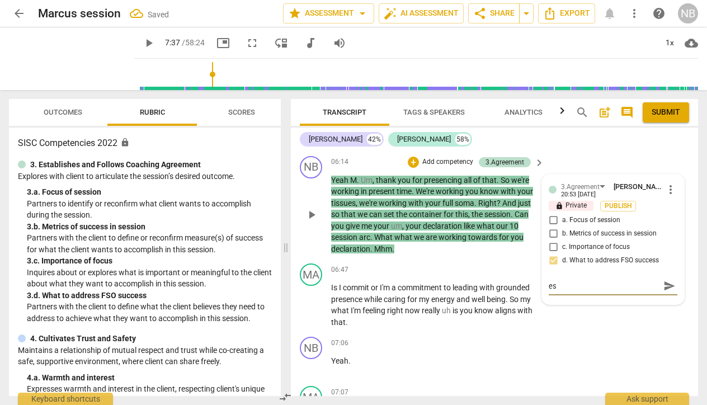
type textarea "est"
type textarea "esta"
type textarea "estab"
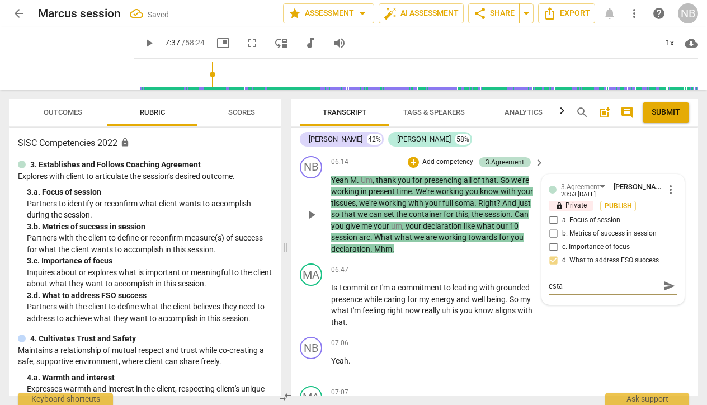
type textarea "estab"
type textarea "establ"
type textarea "establi"
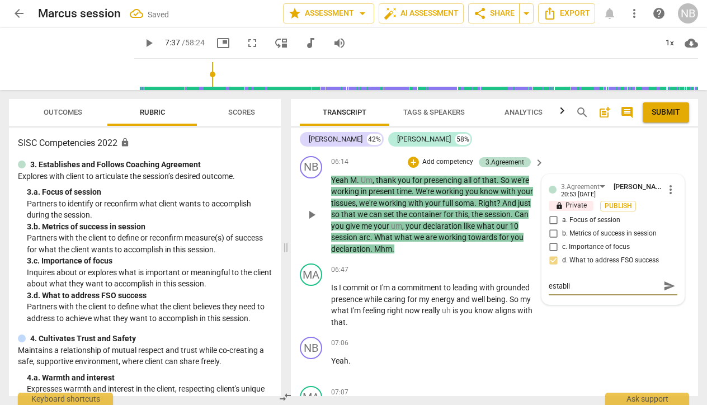
type textarea "establis"
type textarea "establish"
type textarea "establishi"
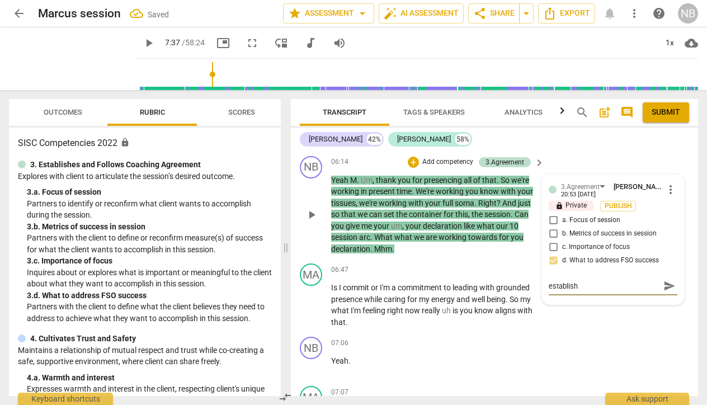
type textarea "establishi"
type textarea "establishin"
type textarea "establishing"
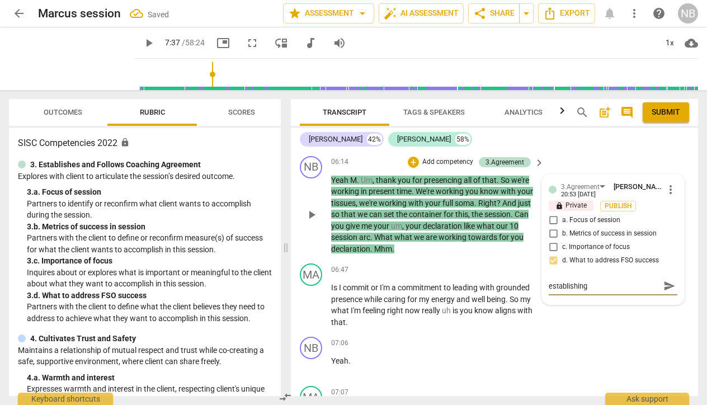
type textarea "establishing"
type textarea "establishing h"
type textarea "establishing hi"
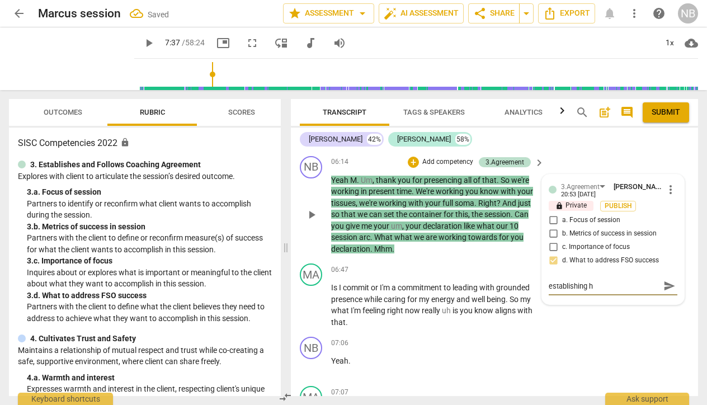
type textarea "establishing hi"
type textarea "establishing his"
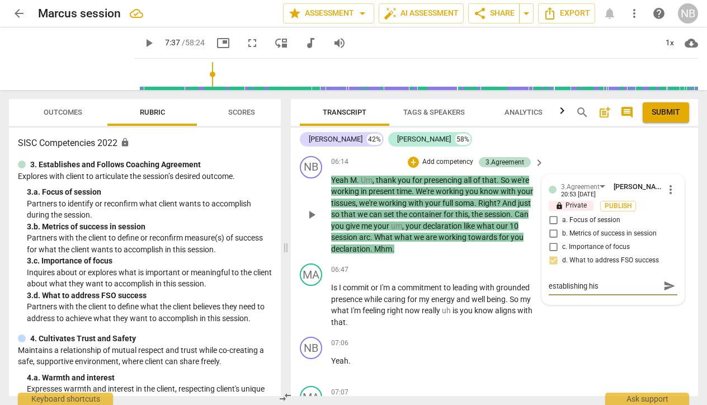
type textarea "establishing his d"
type textarea "establishing his de"
type textarea "establishing his dec"
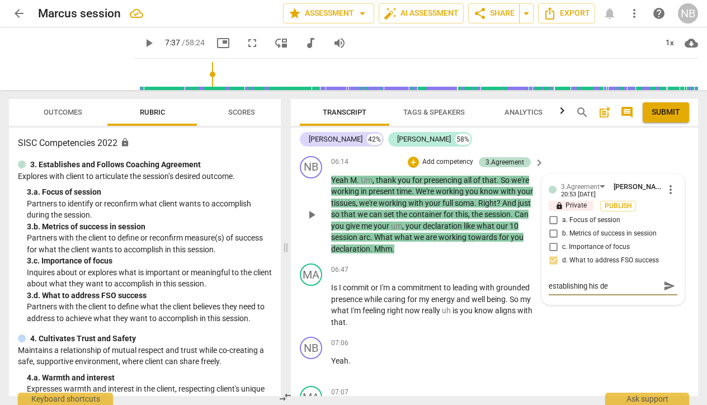
type textarea "establishing his dec"
type textarea "establishing his decl"
type textarea "establishing his decla"
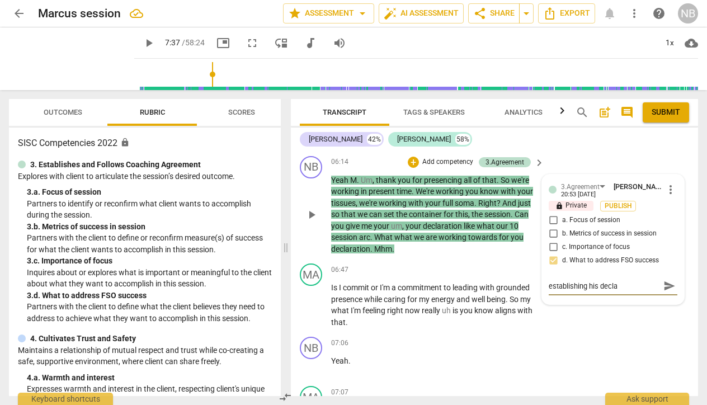
type textarea "establishing his declar"
type textarea "establishing his declara"
type textarea "establishing his declarat"
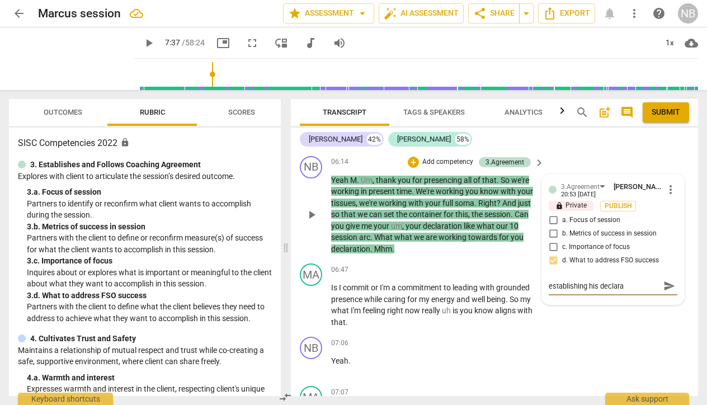
type textarea "establishing his declarat"
type textarea "establishing his declarati"
type textarea "establishing his declaratio"
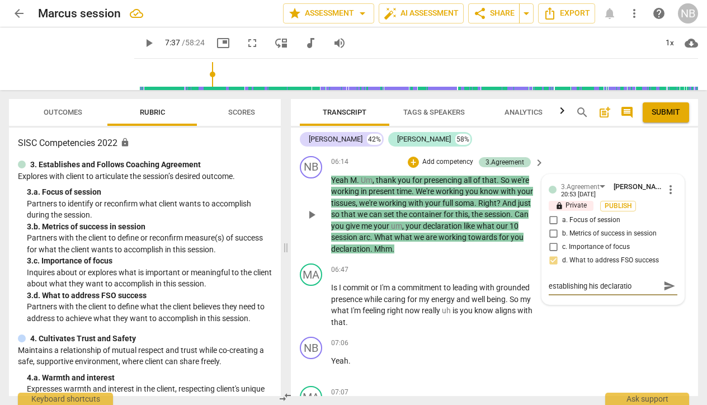
type textarea "establishing his declaration"
click at [666, 280] on span "send" at bounding box center [669, 286] width 12 height 12
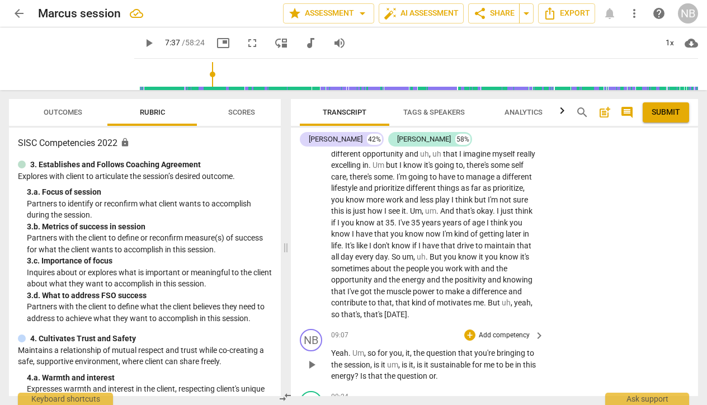
scroll to position [2003, 0]
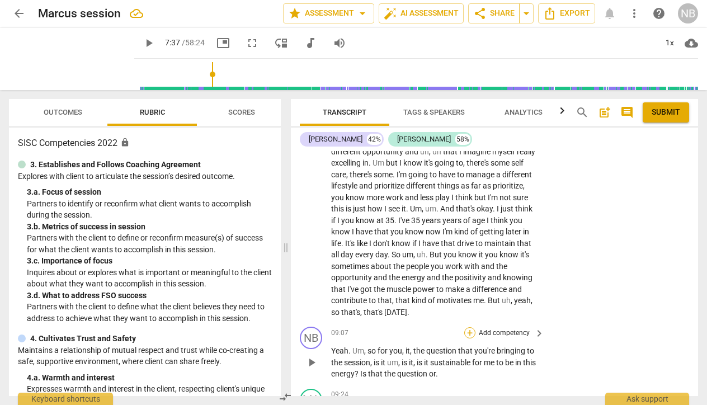
click at [469, 327] on div "+" at bounding box center [469, 332] width 11 height 11
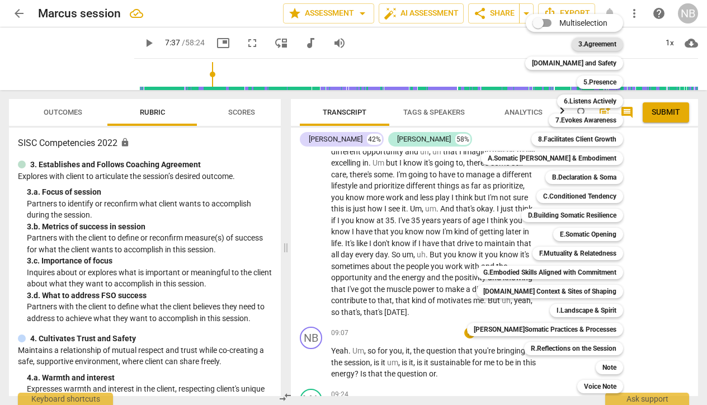
click at [597, 45] on b "3.Agreement" at bounding box center [597, 43] width 38 height 13
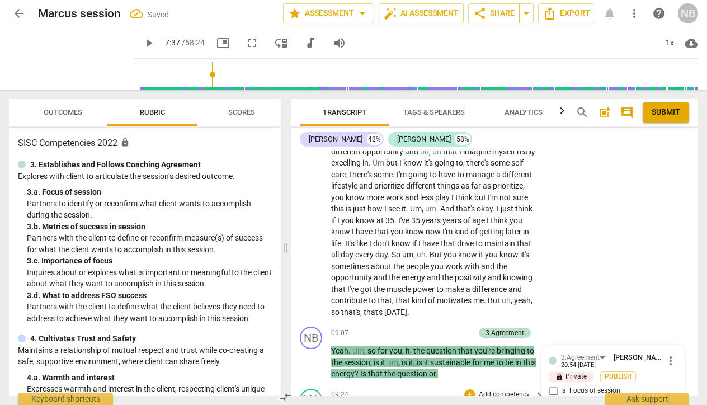
scroll to position [2164, 0]
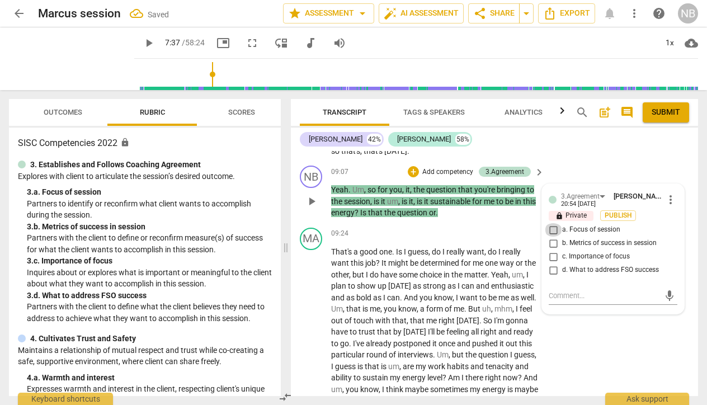
click at [548, 223] on input "a. Focus of session" at bounding box center [553, 229] width 18 height 13
checkbox input "true"
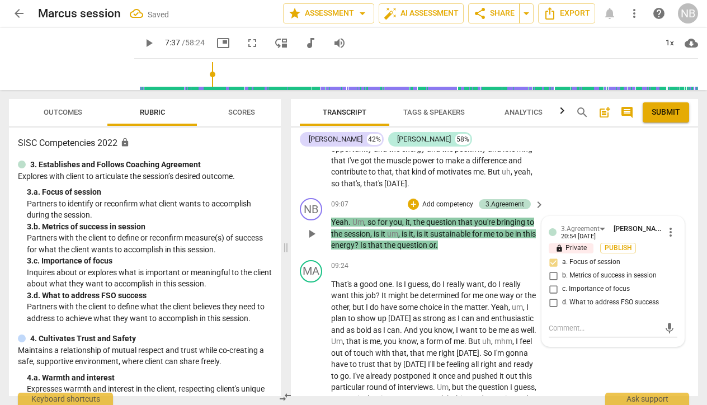
scroll to position [2131, 0]
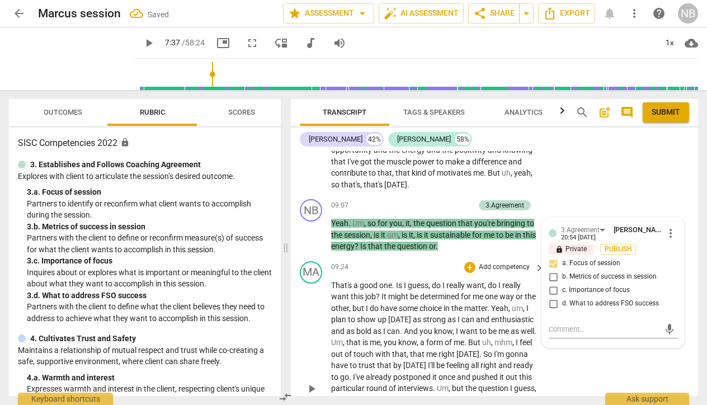
click at [595, 347] on div "MA play_arrow pause 09:24 + Add competency keyboard_arrow_right That's a good o…" at bounding box center [494, 380] width 407 height 246
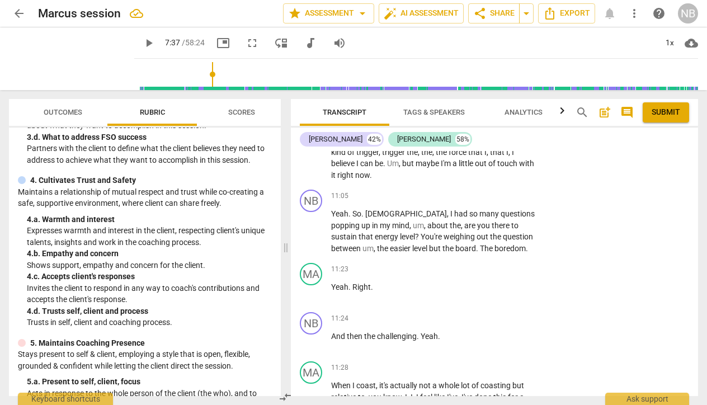
scroll to position [2376, 0]
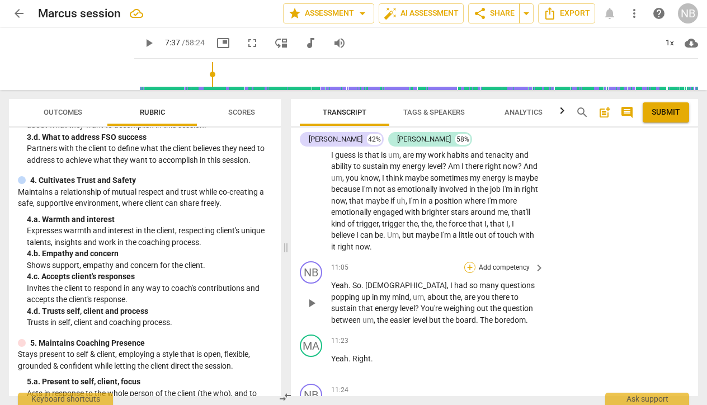
click at [468, 262] on div "+" at bounding box center [469, 267] width 11 height 11
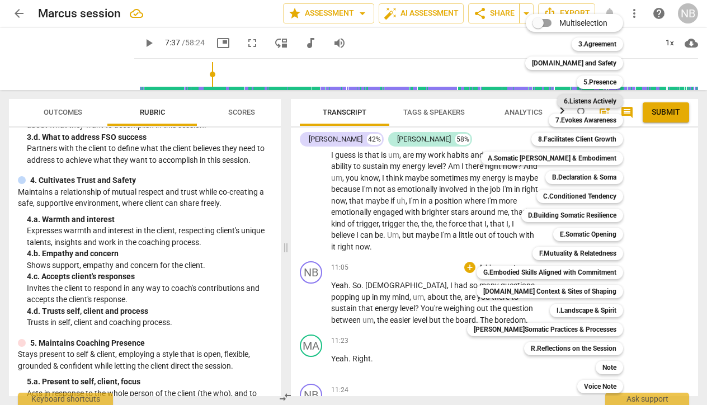
click at [572, 102] on b "6.Listens Actively" at bounding box center [590, 101] width 53 height 13
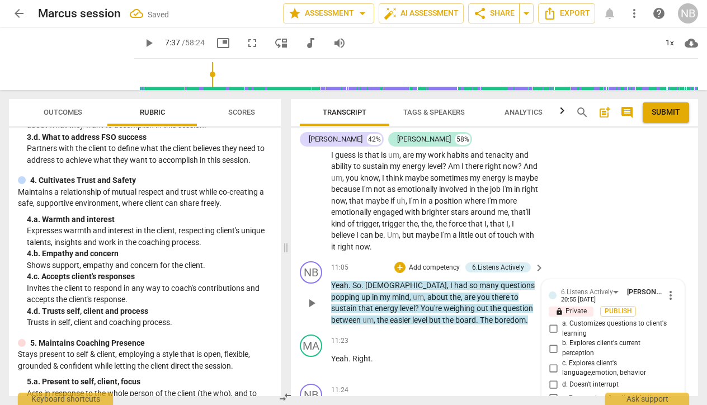
scroll to position [2377, 0]
click at [548, 341] on input "b. Explores client's current perception" at bounding box center [553, 347] width 18 height 13
checkbox input "true"
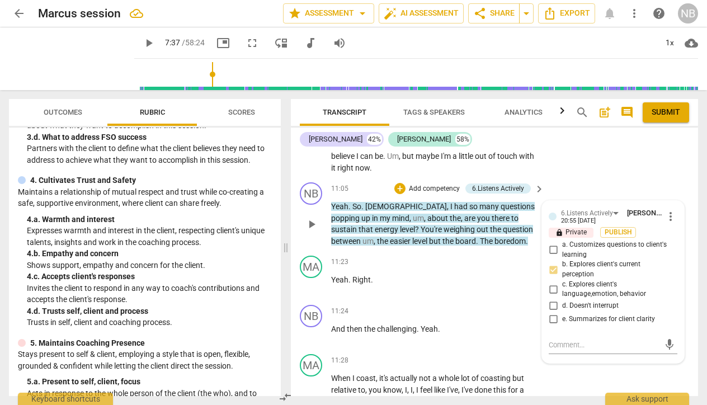
scroll to position [2456, 0]
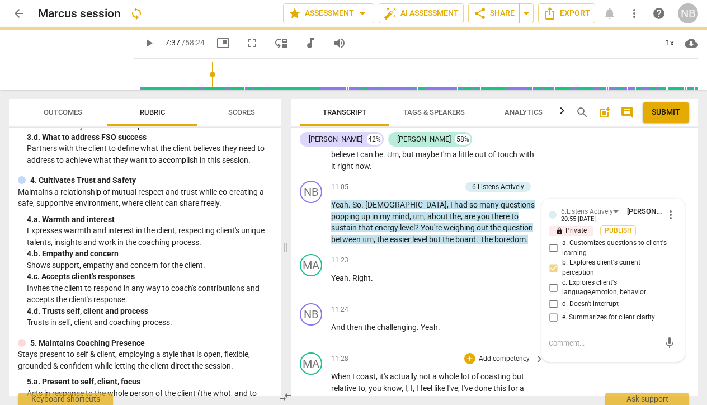
click at [613, 348] on div "MA play_arrow pause 11:28 + Add competency keyboard_arrow_right When I coast , …" at bounding box center [494, 390] width 407 height 85
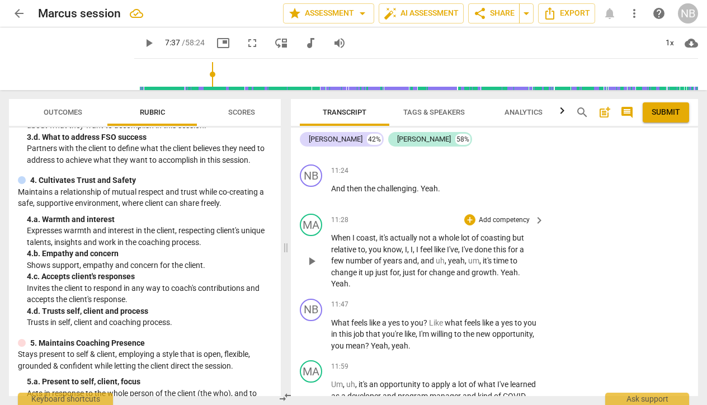
scroll to position [2597, 0]
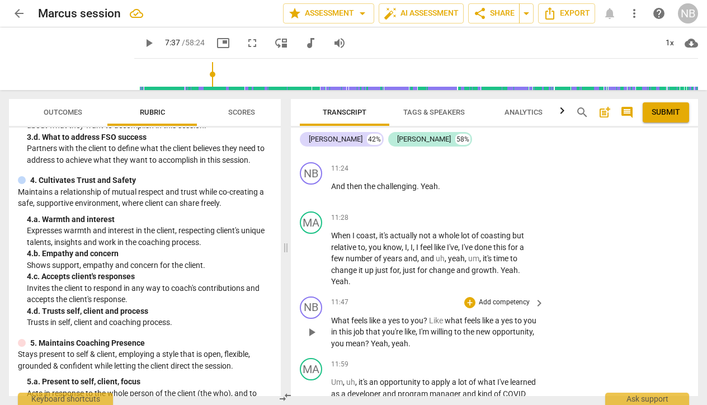
click at [497, 298] on p "Add competency" at bounding box center [504, 303] width 53 height 10
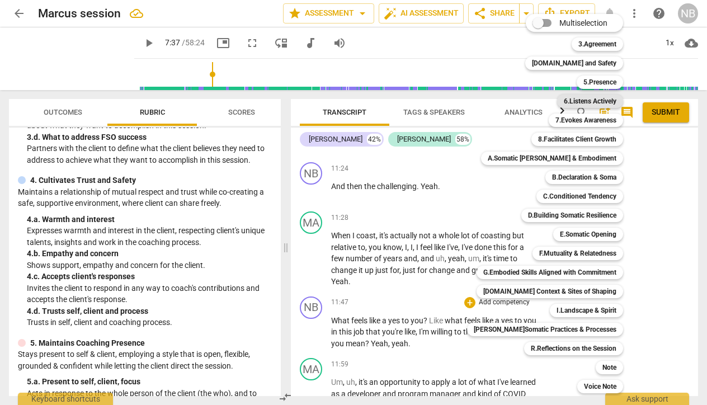
click at [577, 96] on b "6.Listens Actively" at bounding box center [590, 101] width 53 height 13
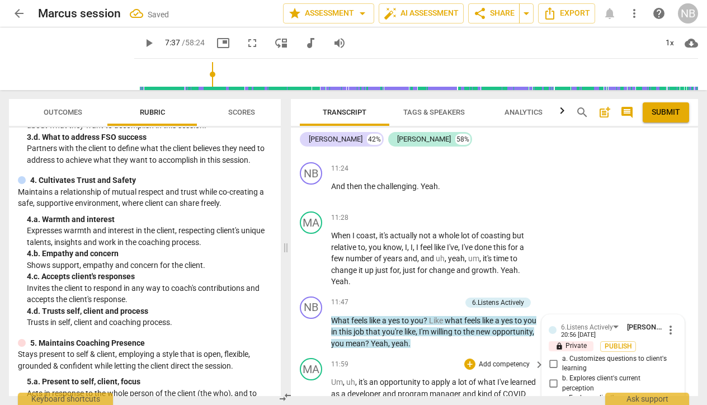
scroll to position [2749, 0]
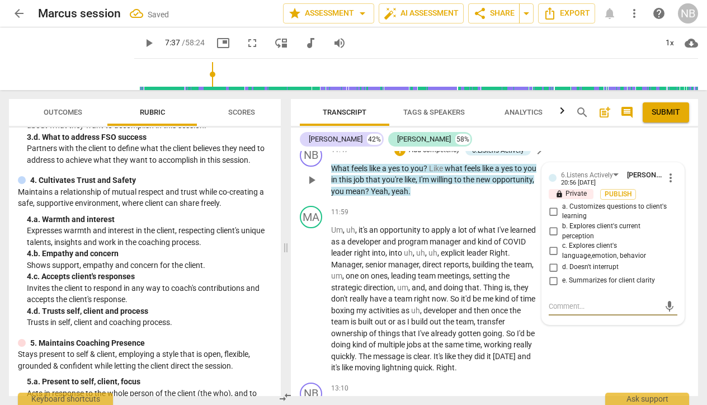
click at [553, 244] on input "c. Explores client's language,emotion, behavior" at bounding box center [553, 250] width 18 height 13
checkbox input "true"
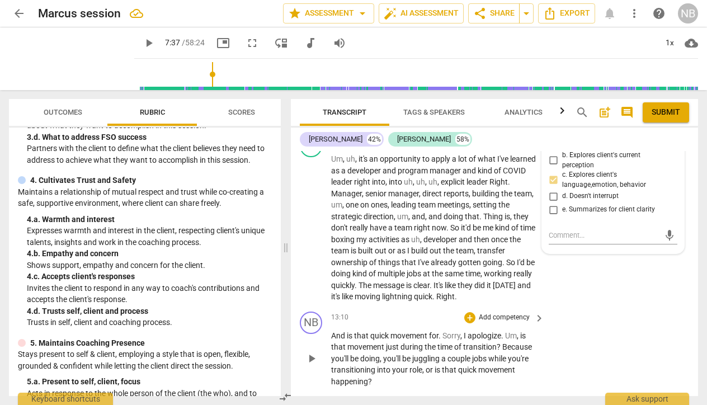
scroll to position [2824, 0]
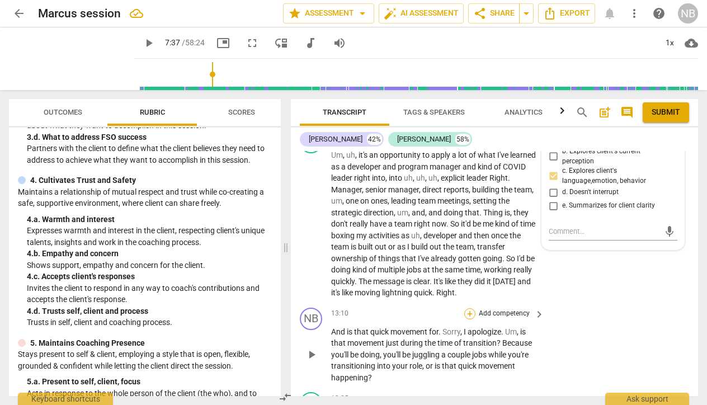
click at [466, 308] on div "+" at bounding box center [469, 313] width 11 height 11
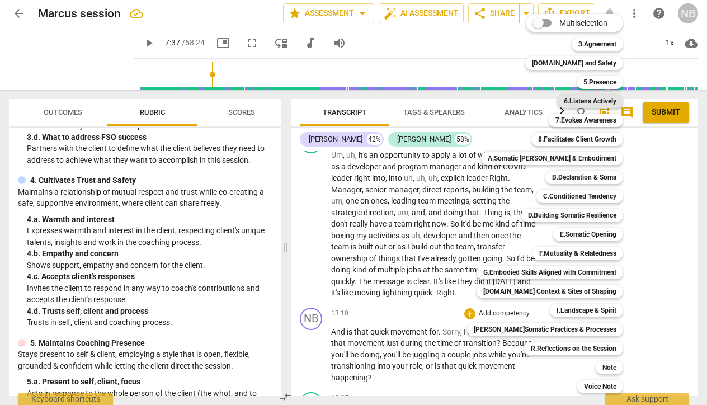
click at [591, 103] on b "6.Listens Actively" at bounding box center [590, 101] width 53 height 13
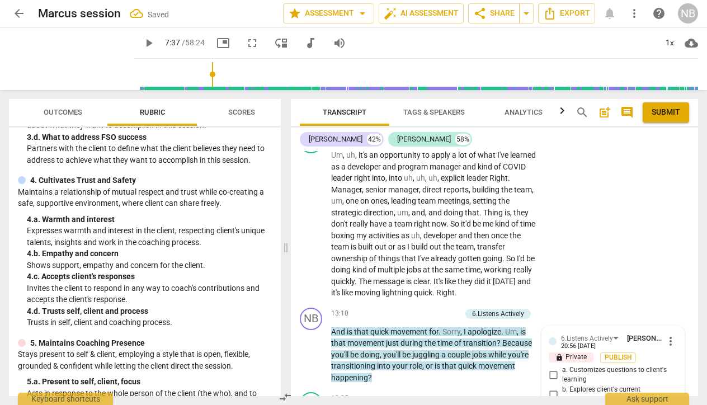
scroll to position [2983, 0]
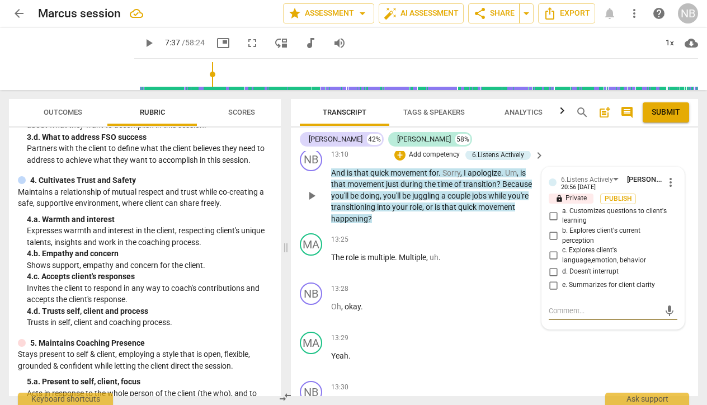
click at [553, 229] on input "b. Explores client's current perception" at bounding box center [553, 235] width 18 height 13
checkbox input "true"
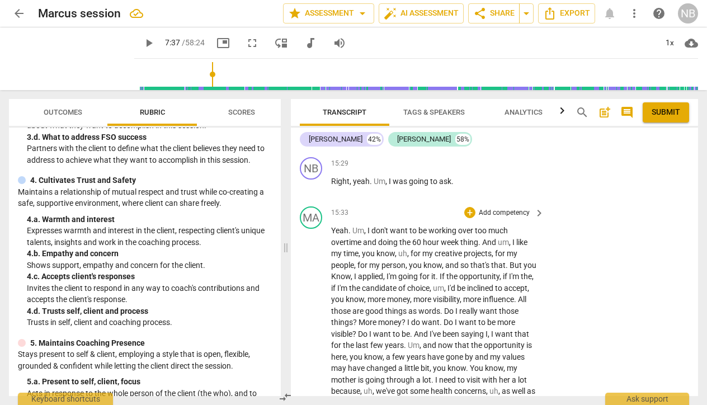
scroll to position [3732, 0]
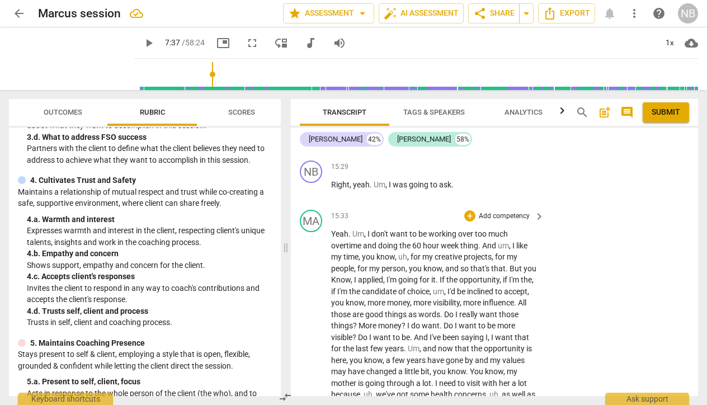
click at [510, 211] on p "Add competency" at bounding box center [504, 216] width 53 height 10
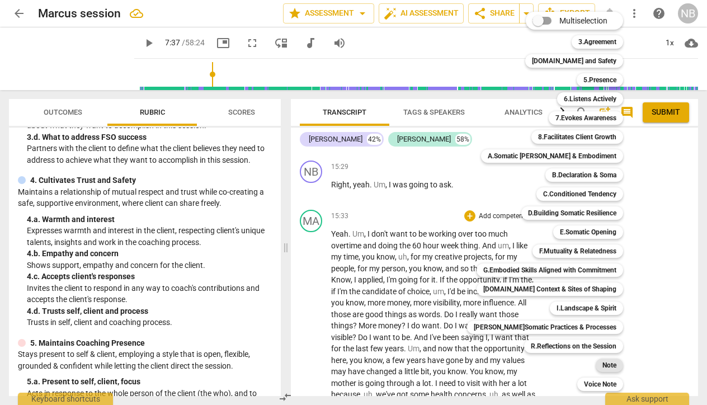
click at [602, 367] on b "Note" at bounding box center [609, 365] width 14 height 13
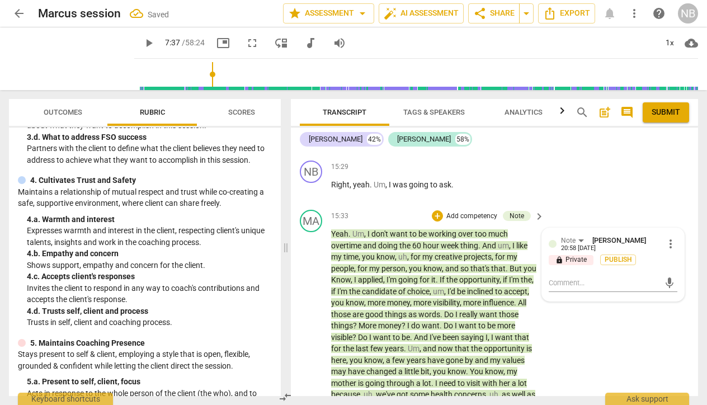
scroll to position [3824, 0]
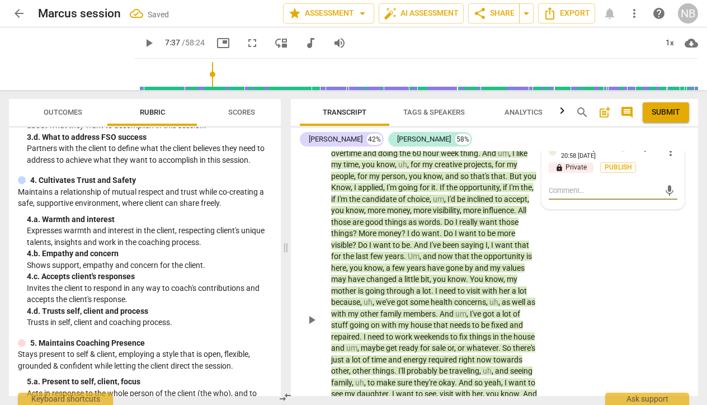
type textarea "I"
type textarea "I f"
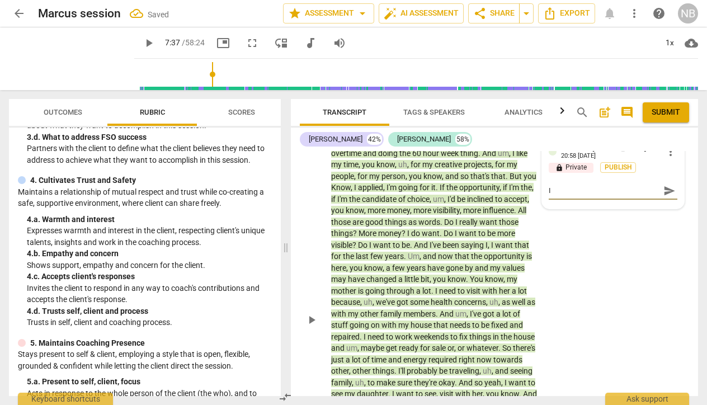
type textarea "I f"
type textarea "I fe"
type textarea "I fee"
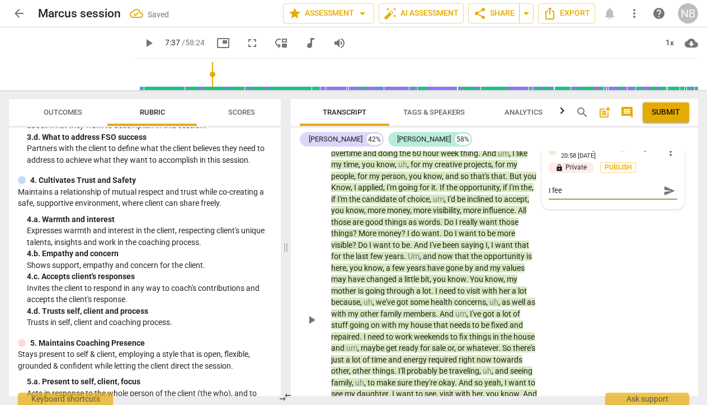
type textarea "I feel"
type textarea "I feel t"
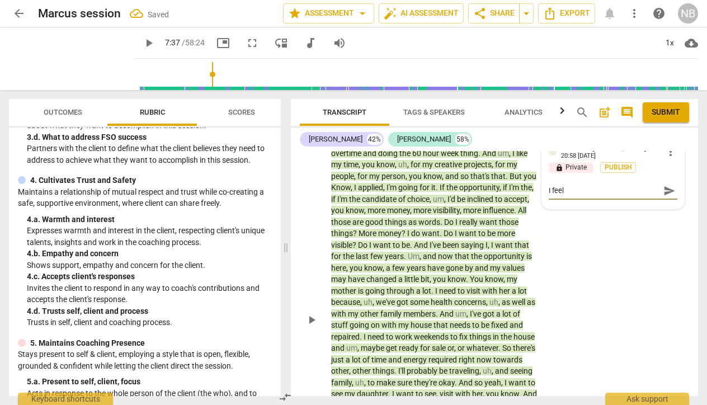
type textarea "I feel t"
type textarea "I feel th"
type textarea "I feel t"
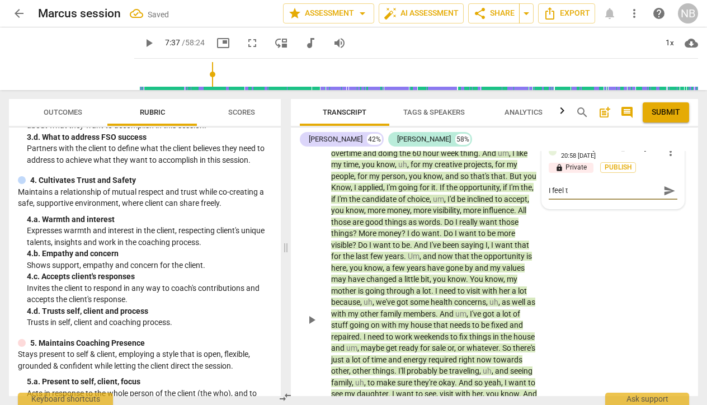
type textarea "I feel"
type textarea "I feel l"
type textarea "I feel li"
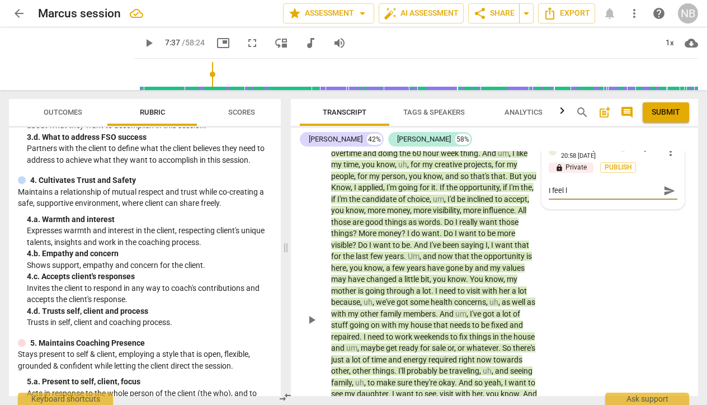
type textarea "I feel li"
type textarea "I feel lik"
type textarea "I feel like"
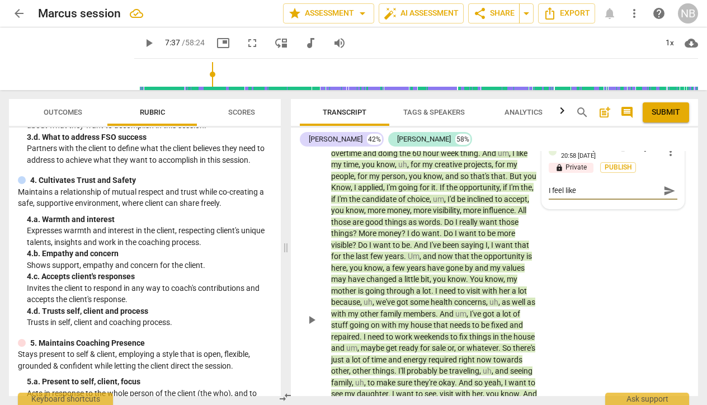
type textarea "I feel like"
type textarea "I feel like t"
type textarea "I feel like th"
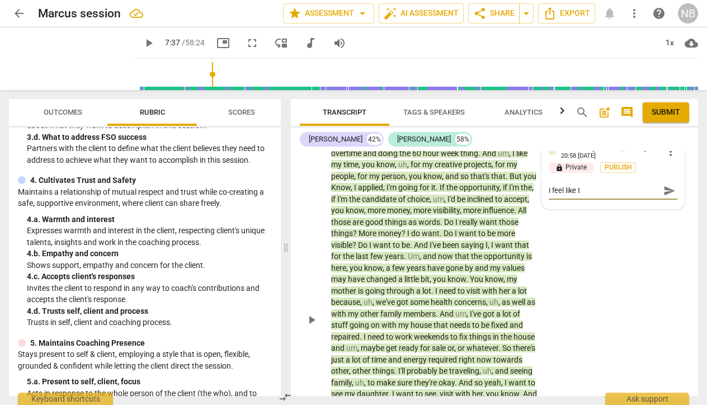
type textarea "I feel like th"
type textarea "I feel like thi"
type textarea "I feel like this"
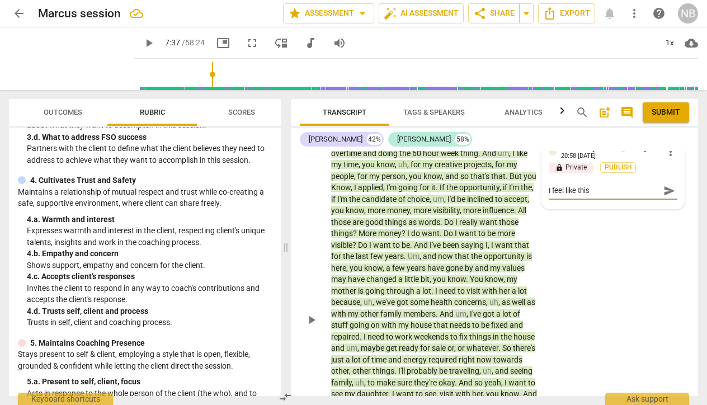
type textarea "I feel like this"
type textarea "I feel like this w"
type textarea "I feel like this wa"
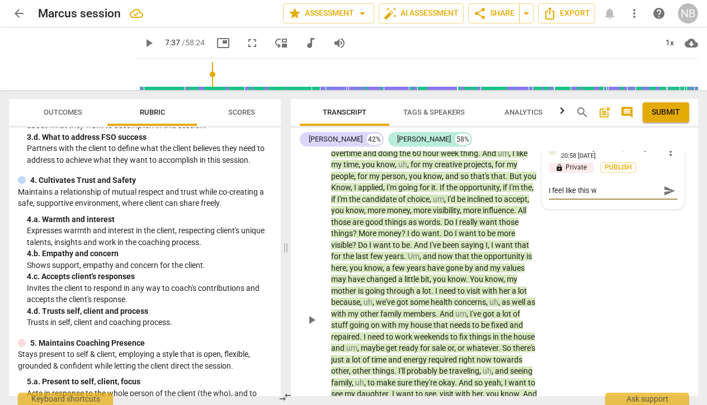
type textarea "I feel like this wa"
type textarea "I feel like this was"
type textarea "I feel like this was."
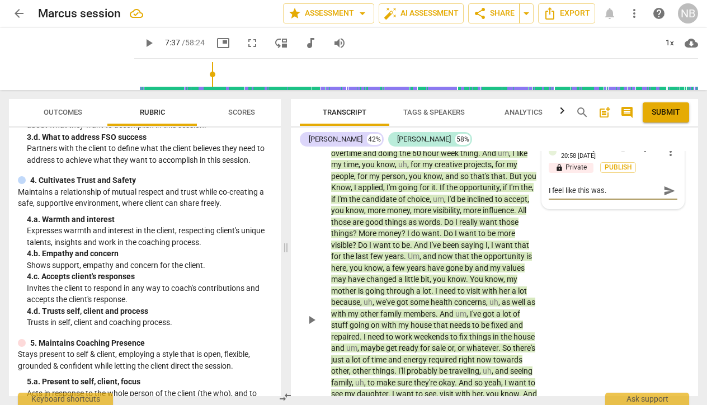
type textarea "I feel like this was. a"
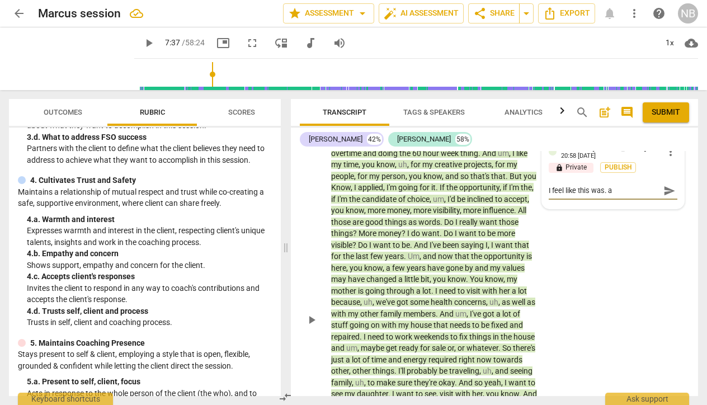
type textarea "I feel like this was. a"
type textarea "I feel like this was."
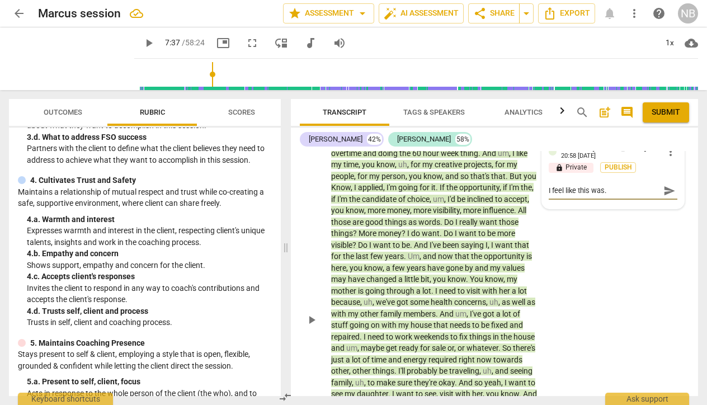
type textarea "I feel like this was"
type textarea "I feel like this was a"
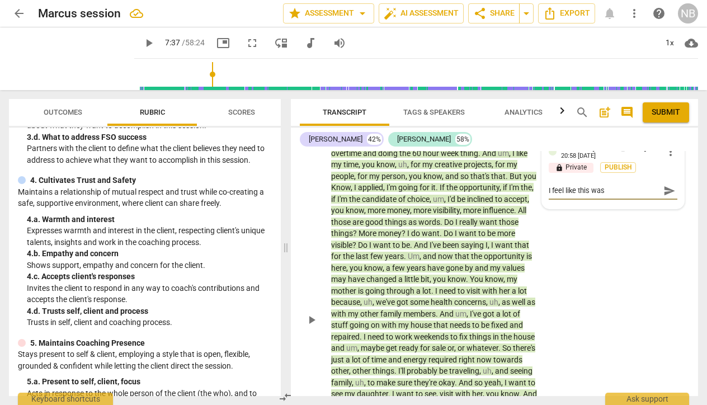
type textarea "I feel like this was a"
type textarea "I feel like this was a p"
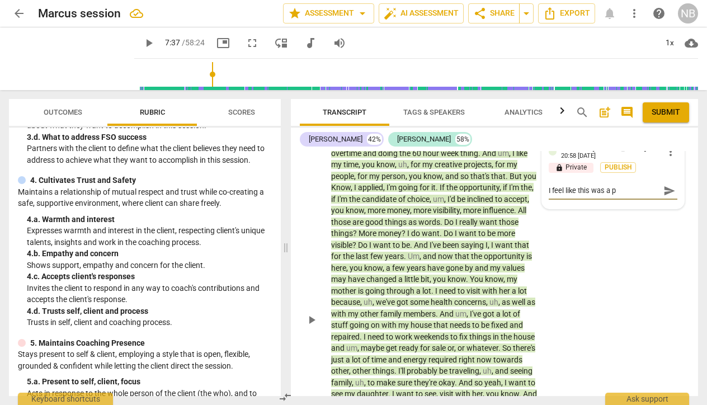
type textarea "I feel like this was a pe"
type textarea "I feel like this was a per"
type textarea "I feel like this was a perf"
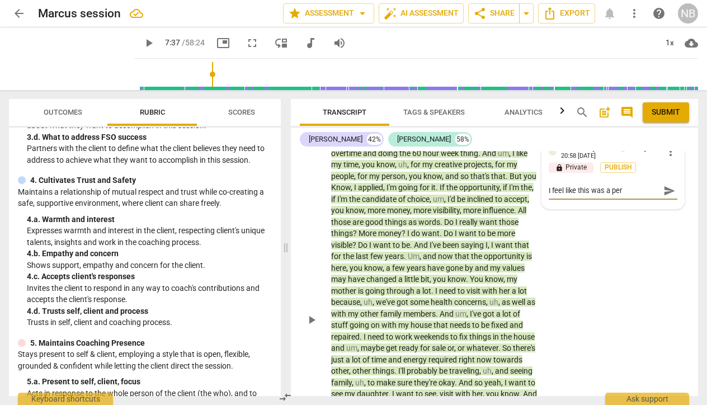
type textarea "I feel like this was a perf"
type textarea "I feel like this was a perfe"
type textarea "I feel like this was a perfec"
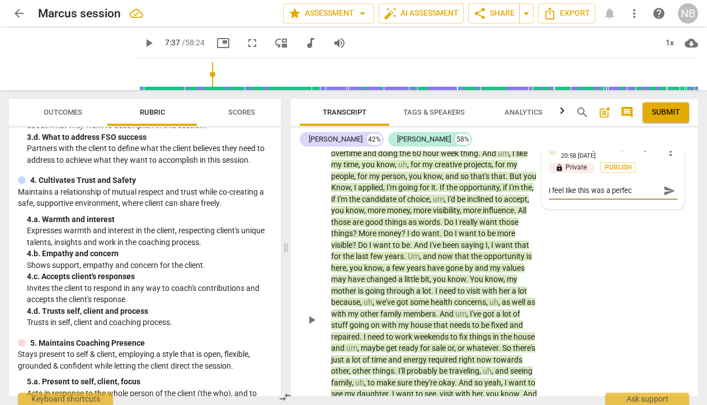
type textarea "I feel like this was a perfect"
type textarea "I feel like this was a perfect p"
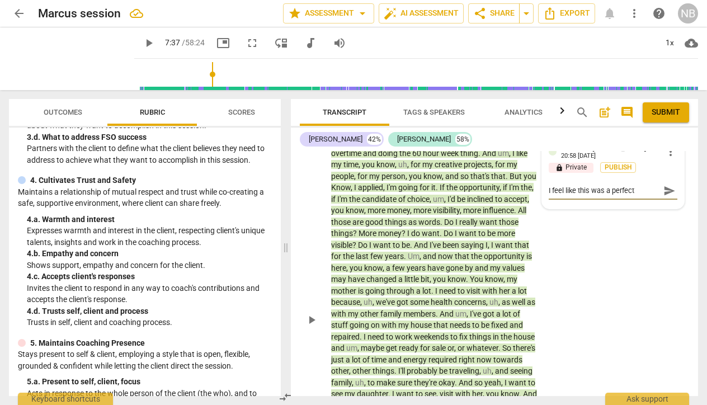
type textarea "I feel like this was a perfect p"
type textarea "I feel like this was a perfect pl"
type textarea "I feel like this was a perfect pla"
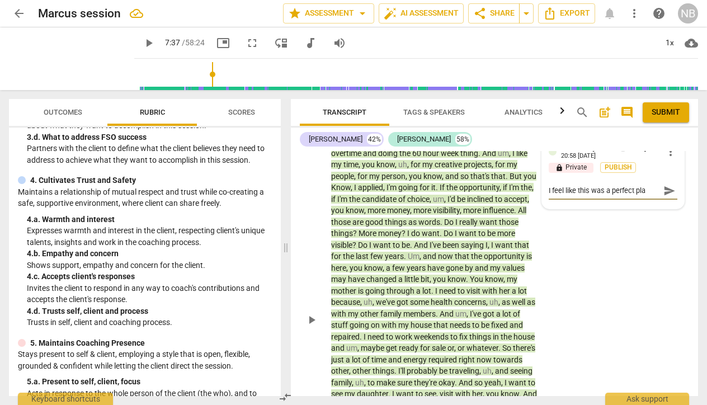
type textarea "I feel like this was a perfect plac"
type textarea "I feel like this was a perfect place"
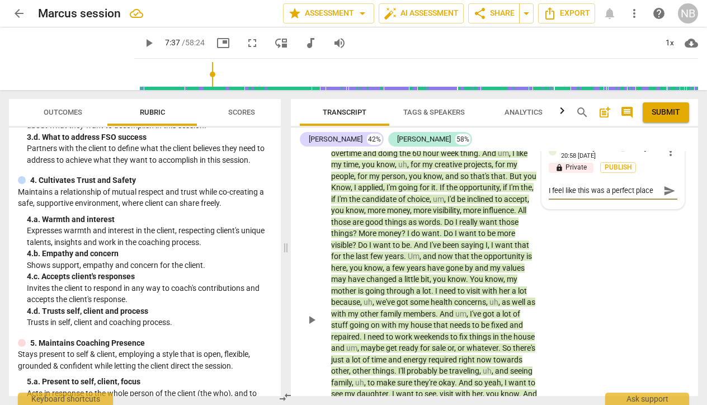
type textarea "I feel like this was a perfect place"
type textarea "I feel like this was a perfect place t"
type textarea "I feel like this was a perfect place to"
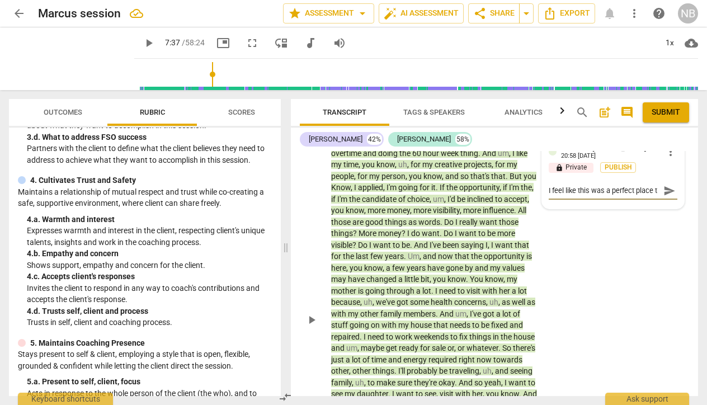
type textarea "I feel like this was a perfect place to"
type textarea "I feel like this was a perfect place to o"
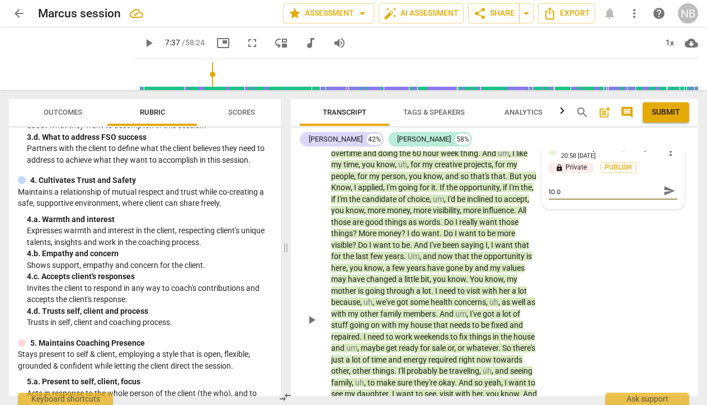
type textarea "I feel like this was a perfect place to of"
type textarea "I feel like this was a perfect place to off"
type textarea "I feel like this was a perfect place to offe"
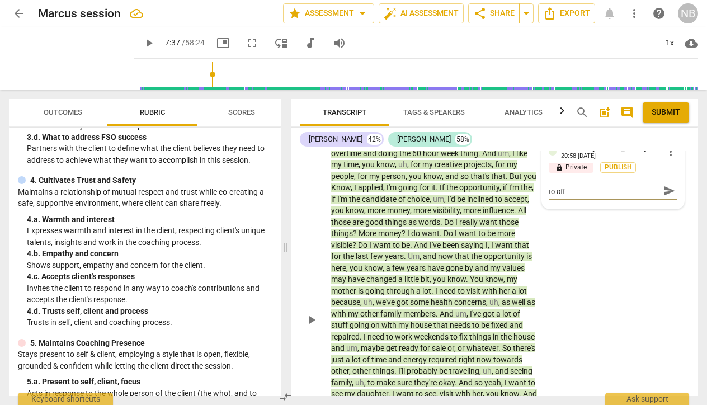
type textarea "I feel like this was a perfect place to offe"
type textarea "I feel like this was a perfect place to offer"
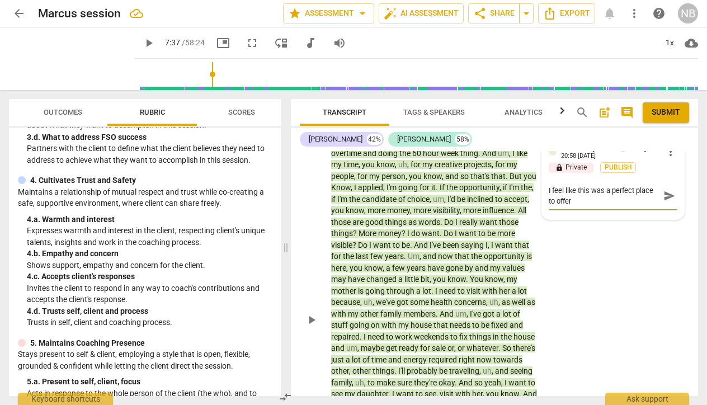
type textarea "I feel like this was a perfect place to offer"
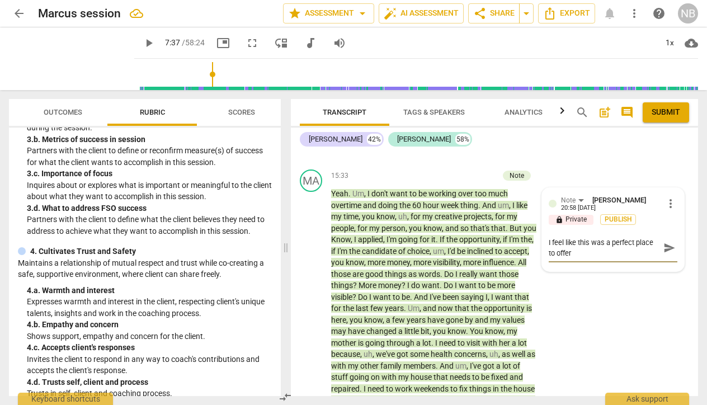
scroll to position [86, 0]
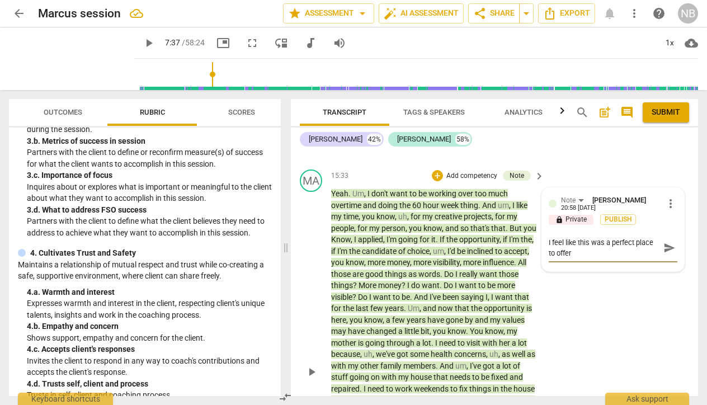
type textarea "I feel like this was a perfect place to offer a"
type textarea "I feel like this was a perfect place to offer an"
type textarea "I feel like this was a perfect place to offer ano"
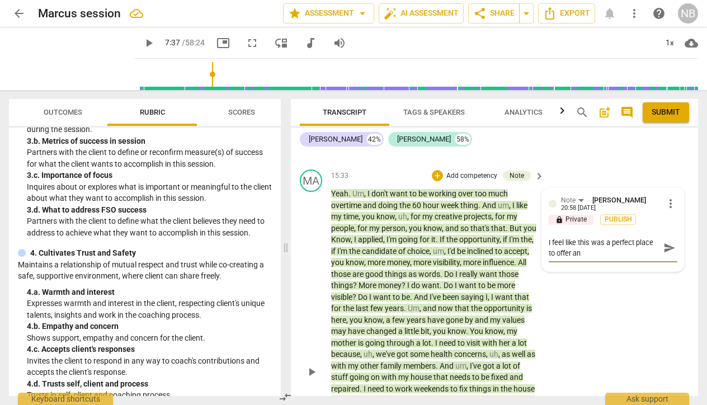
type textarea "I feel like this was a perfect place to offer ano"
type textarea "I feel like this was a perfect place to offer anot"
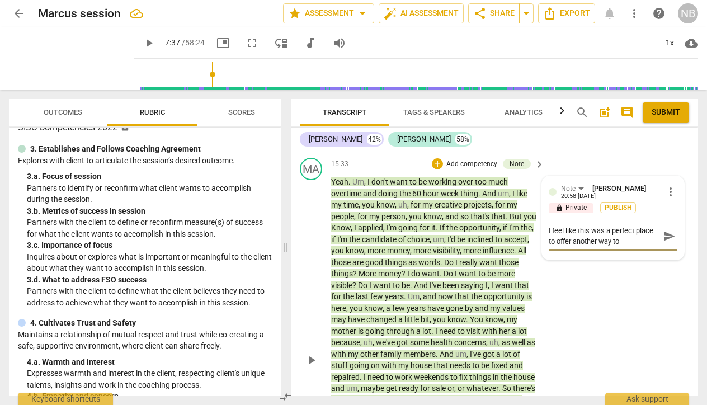
scroll to position [3739, 0]
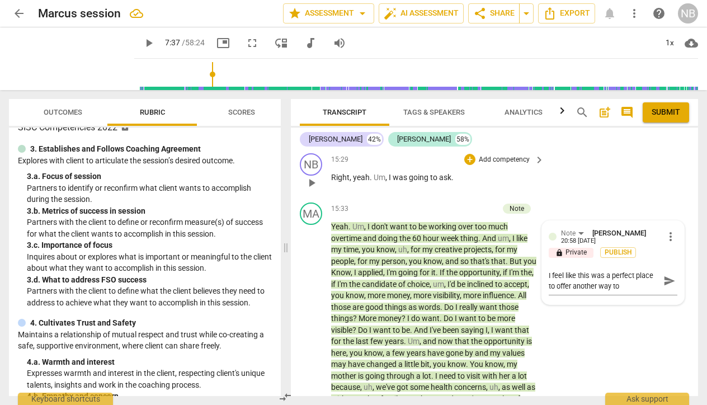
click at [575, 157] on div "NB play_arrow pause 15:29 + Add competency keyboard_arrow_right Right , yeah . …" at bounding box center [494, 173] width 407 height 49
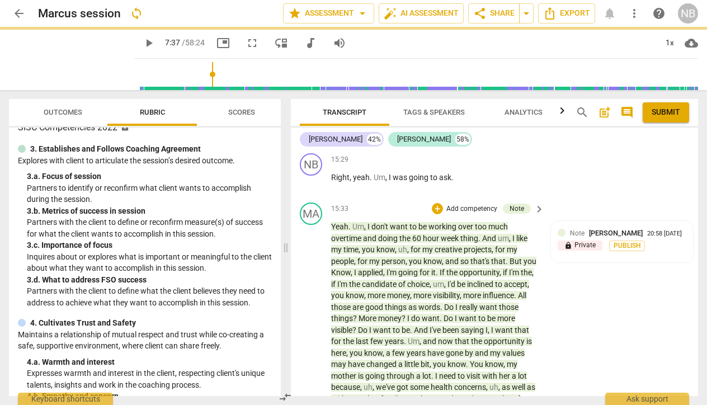
click at [624, 253] on div "MA play_arrow pause 15:33 + Add competency Note keyboard_arrow_right Yeah . Um …" at bounding box center [494, 395] width 407 height 394
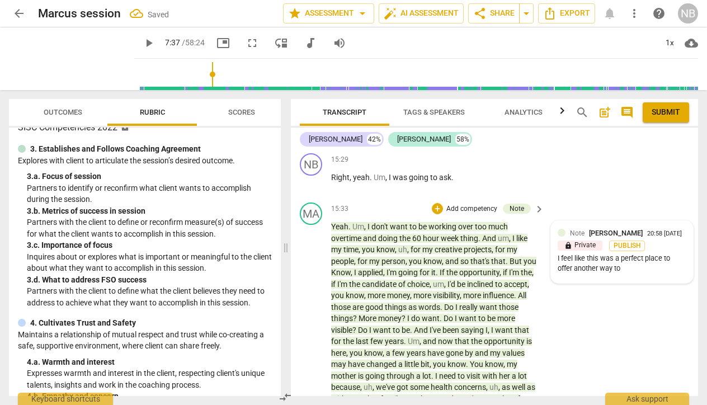
click at [624, 253] on div "I feel like this was a perfect place to offer another way to" at bounding box center [622, 263] width 129 height 21
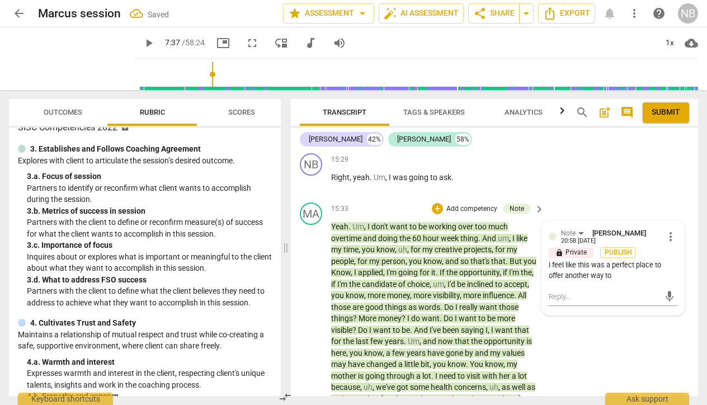
click at [615, 260] on div "I feel like this was a perfect place to offer another way to" at bounding box center [613, 270] width 129 height 21
click at [667, 230] on span "more_vert" at bounding box center [670, 236] width 13 height 13
click at [666, 224] on li "Delete" at bounding box center [678, 224] width 39 height 21
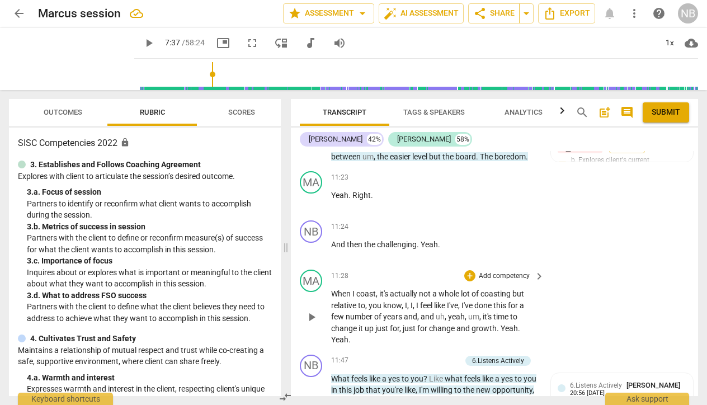
scroll to position [2555, 0]
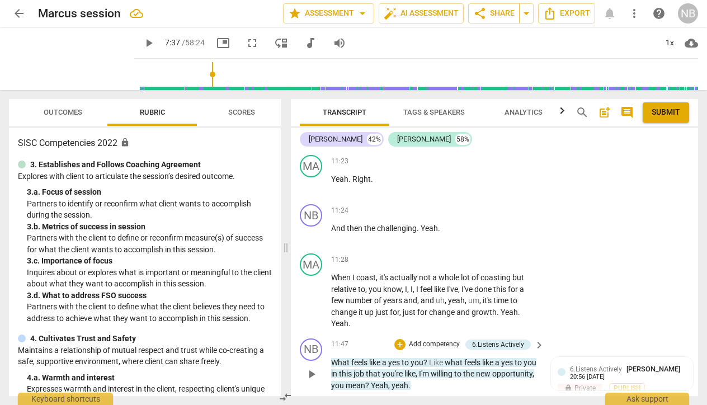
click at [412, 340] on p "Add competency" at bounding box center [434, 345] width 53 height 10
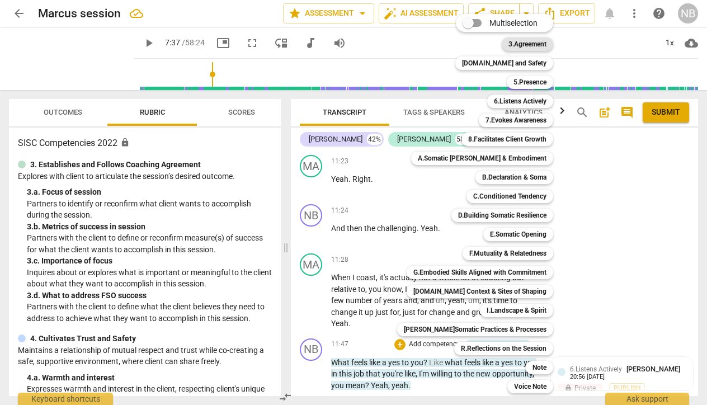
click at [508, 44] on b "3.Agreement" at bounding box center [527, 43] width 38 height 13
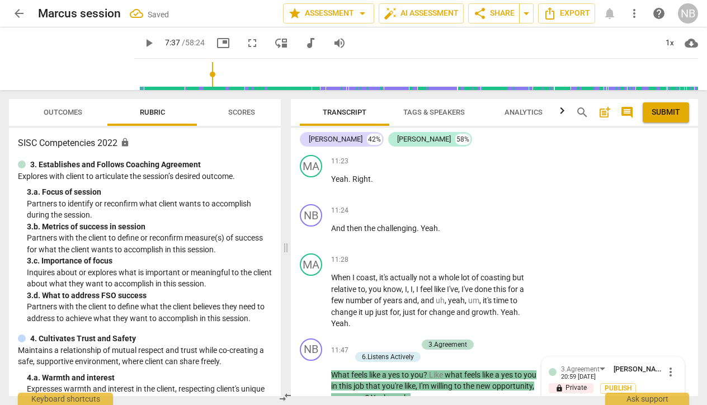
scroll to position [2719, 0]
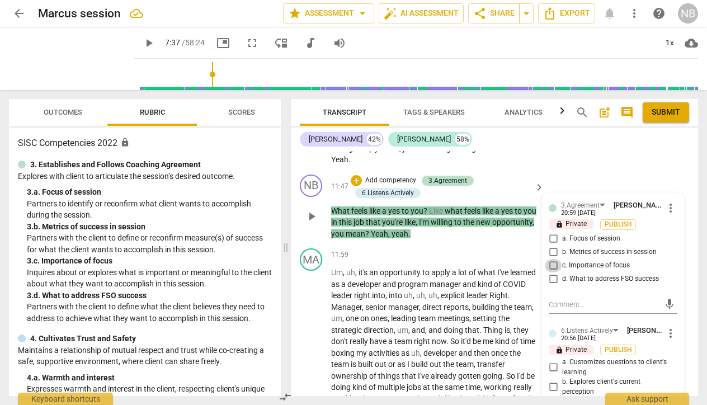
click at [552, 259] on input "c. Importance of focus" at bounding box center [553, 265] width 18 height 13
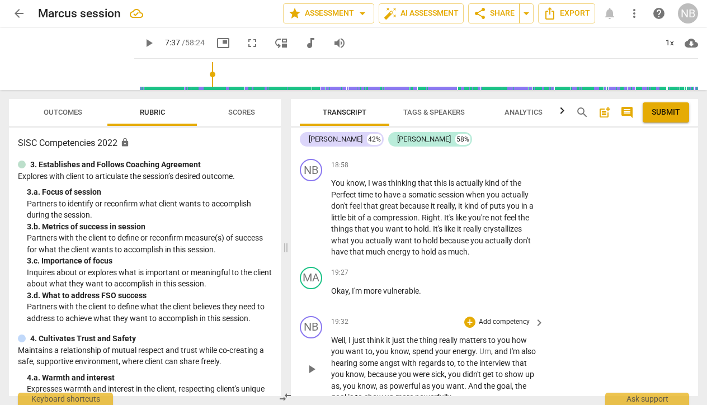
scroll to position [4404, 0]
click at [470, 315] on div "+" at bounding box center [469, 320] width 11 height 11
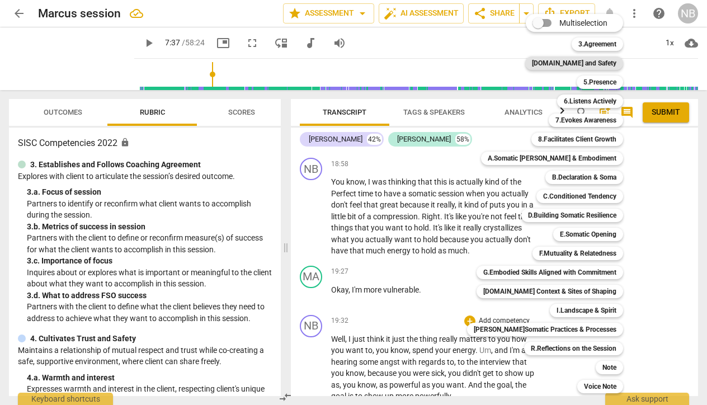
click at [591, 65] on b "[DOMAIN_NAME] and Safety" at bounding box center [574, 62] width 84 height 13
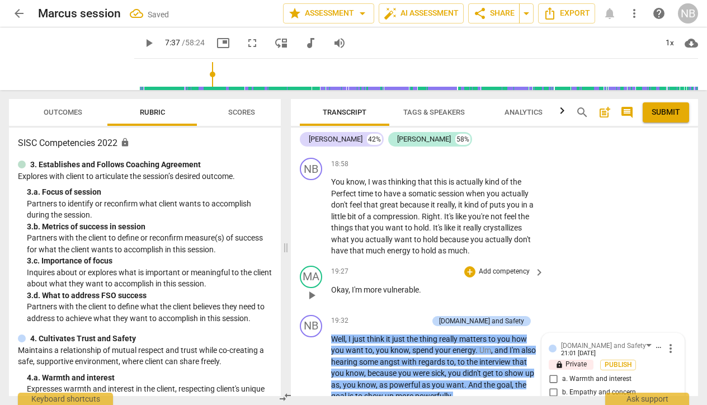
scroll to position [4410, 0]
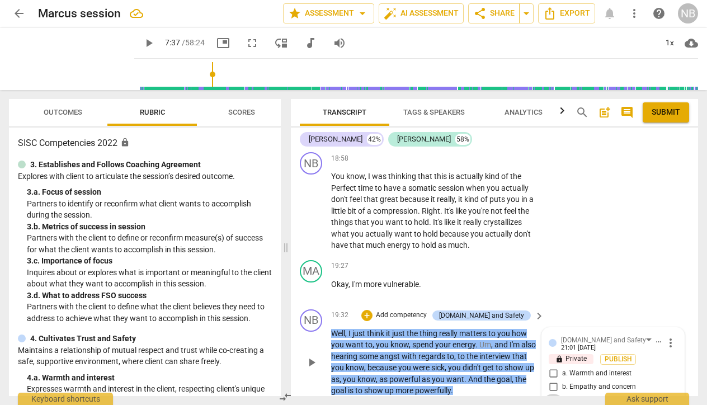
click at [554, 394] on input "c. Accepts client's responses" at bounding box center [553, 400] width 18 height 13
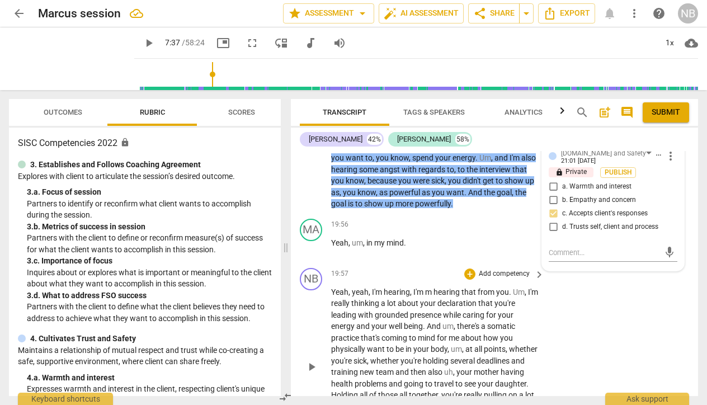
scroll to position [4603, 0]
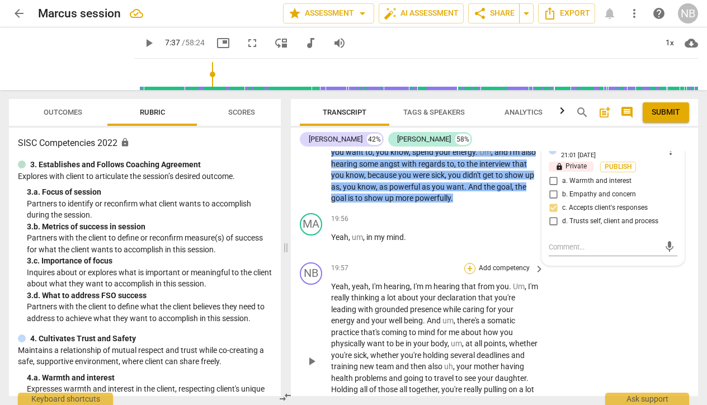
click at [470, 263] on div "+" at bounding box center [469, 268] width 11 height 11
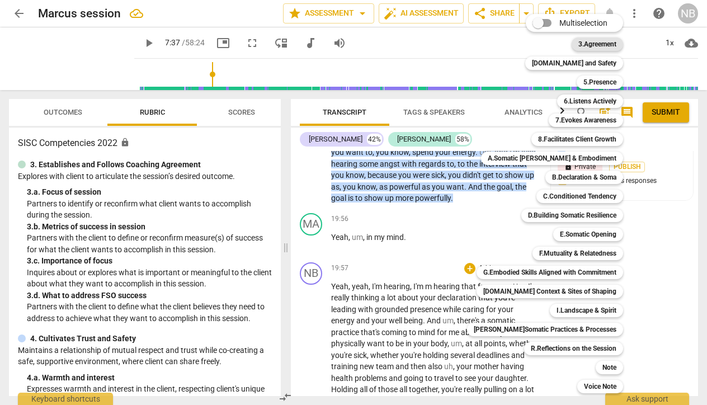
click at [588, 44] on b "3.Agreement" at bounding box center [597, 43] width 38 height 13
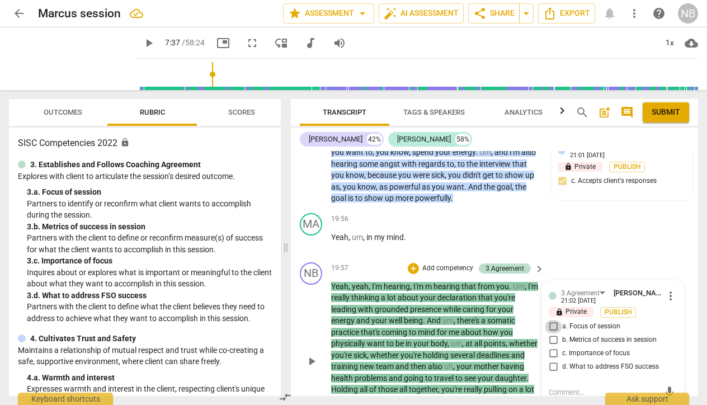
click at [551, 320] on input "a. Focus of session" at bounding box center [553, 326] width 18 height 13
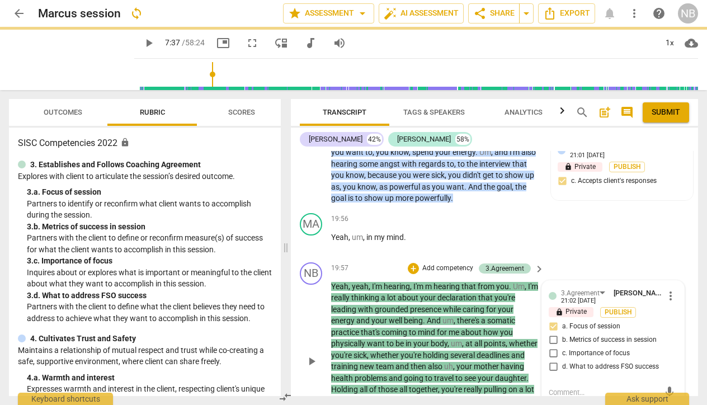
click at [573, 374] on div "NB play_arrow pause 19:57 + Add competency 3.Agreement keyboard_arrow_right Yea…" at bounding box center [494, 352] width 407 height 188
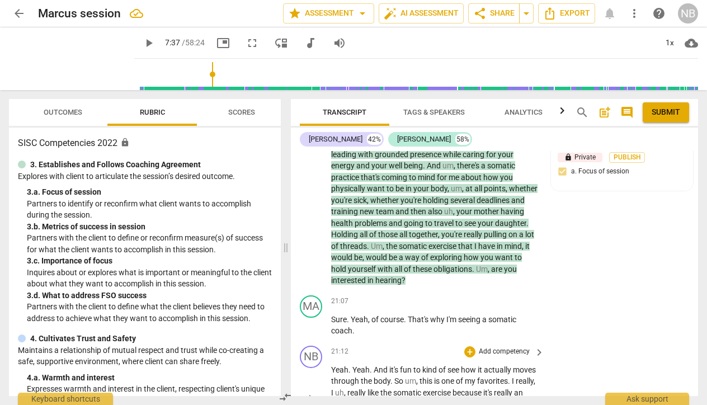
scroll to position [4760, 0]
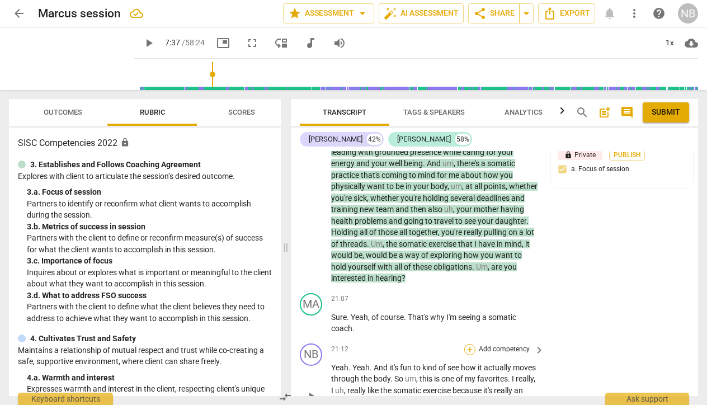
click at [469, 344] on div "+" at bounding box center [469, 349] width 11 height 11
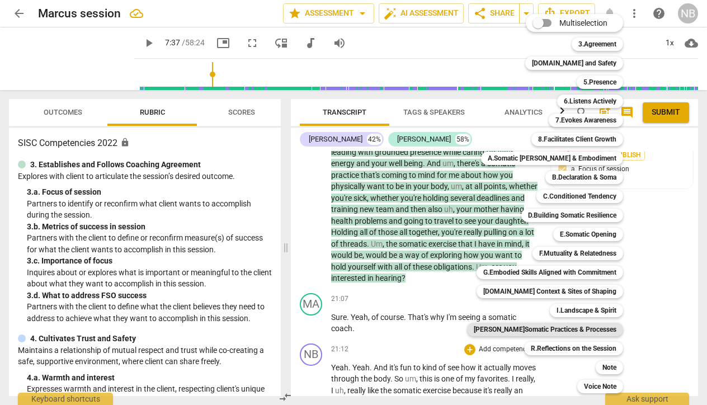
click at [569, 327] on b "[PERSON_NAME]Somatic Practices & Processes" at bounding box center [545, 329] width 143 height 13
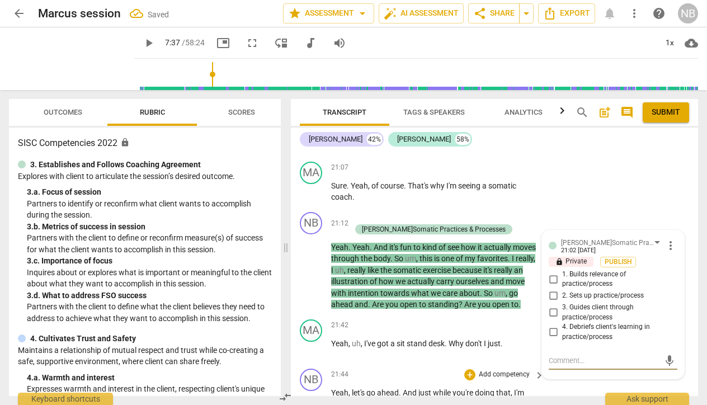
scroll to position [4888, 0]
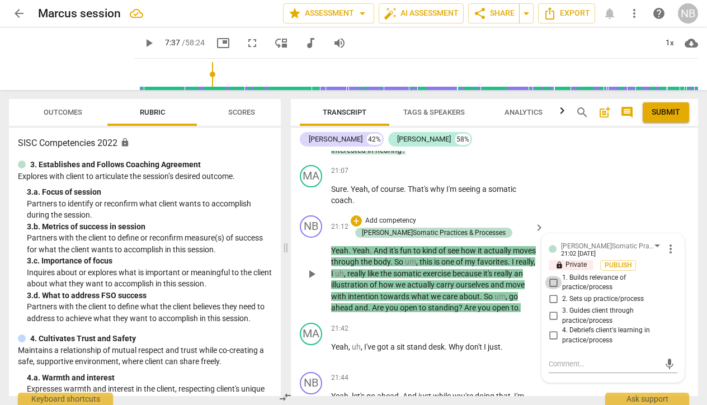
click at [551, 276] on input "1. Builds relevance of practice/process" at bounding box center [553, 282] width 18 height 13
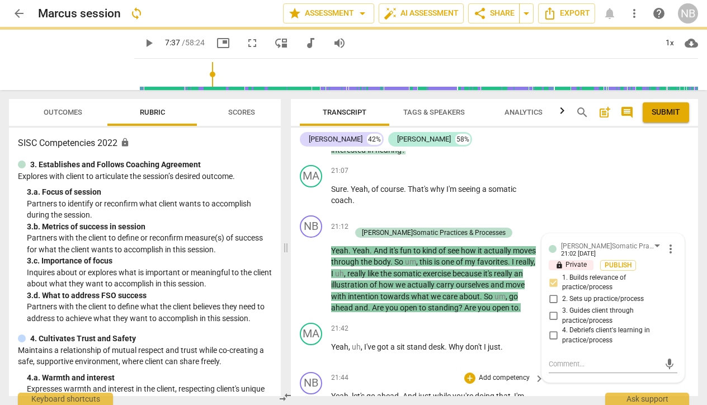
click at [570, 368] on div "NB play_arrow pause 21:44 + Add competency keyboard_arrow_right Yeah , let's go…" at bounding box center [494, 399] width 407 height 62
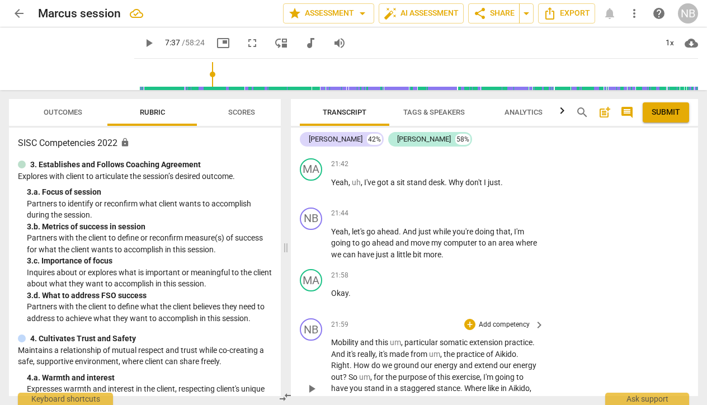
scroll to position [5054, 0]
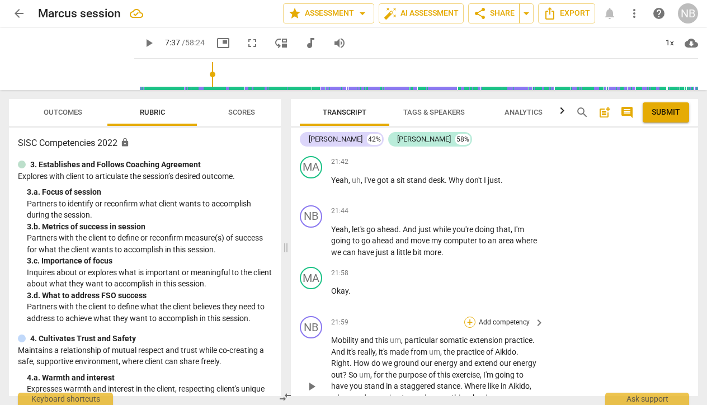
click at [470, 317] on div "+" at bounding box center [469, 322] width 11 height 11
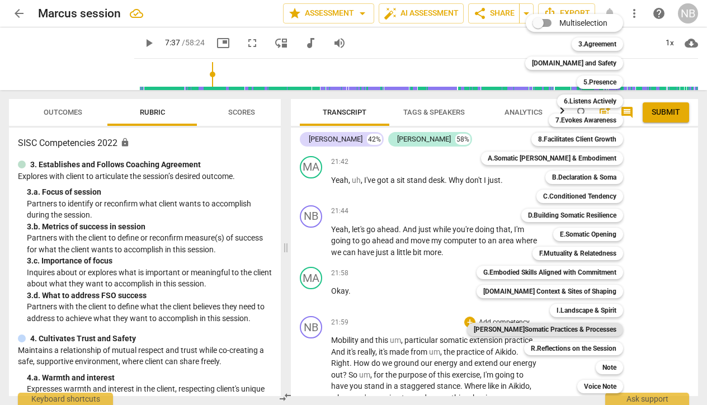
click at [576, 333] on b "[PERSON_NAME]Somatic Practices & Processes" at bounding box center [545, 329] width 143 height 13
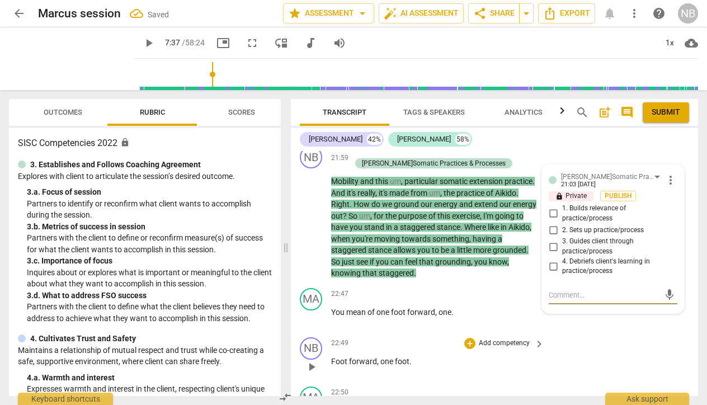
scroll to position [5225, 0]
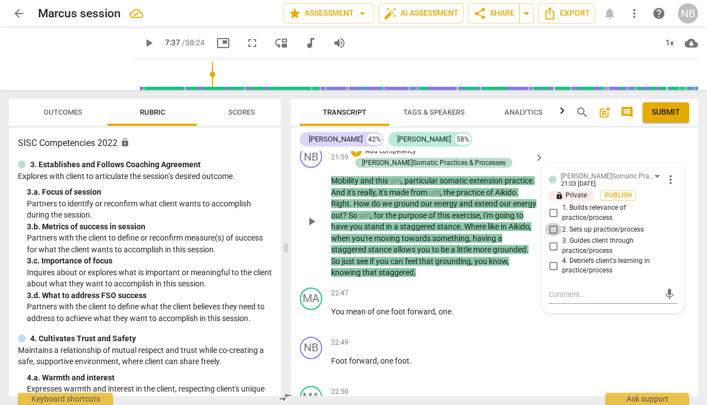
click at [552, 223] on input "2. Sets up practice/process" at bounding box center [553, 229] width 18 height 13
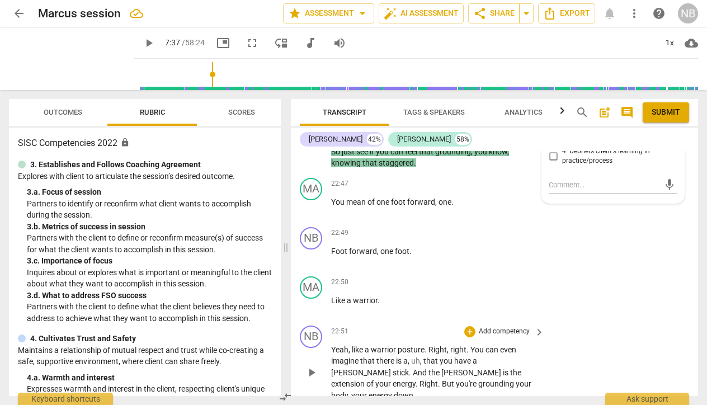
scroll to position [5343, 0]
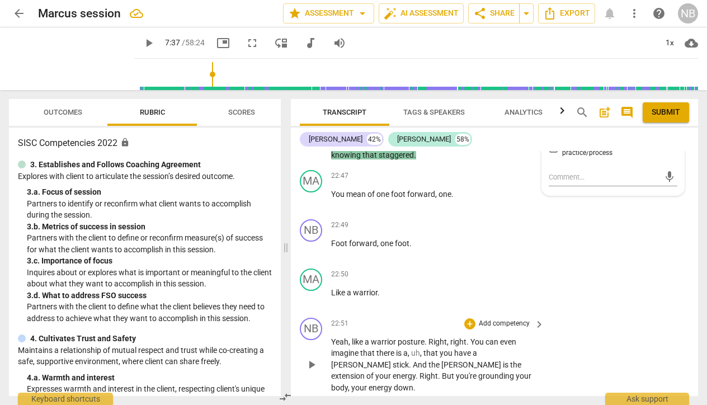
click at [393, 360] on span "[PERSON_NAME]" at bounding box center [362, 364] width 62 height 9
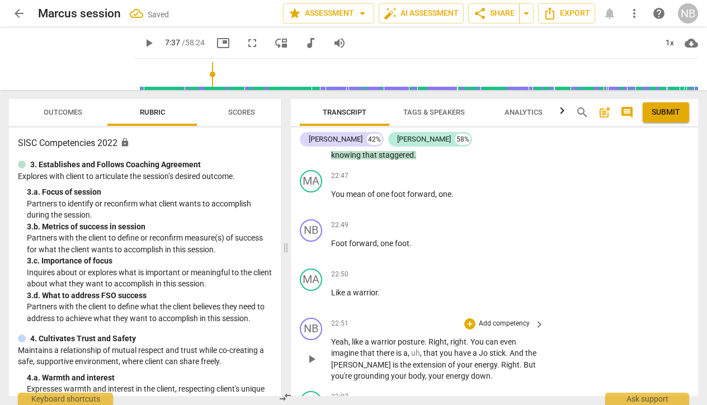
click at [355, 360] on span "[PERSON_NAME]" at bounding box center [362, 364] width 62 height 9
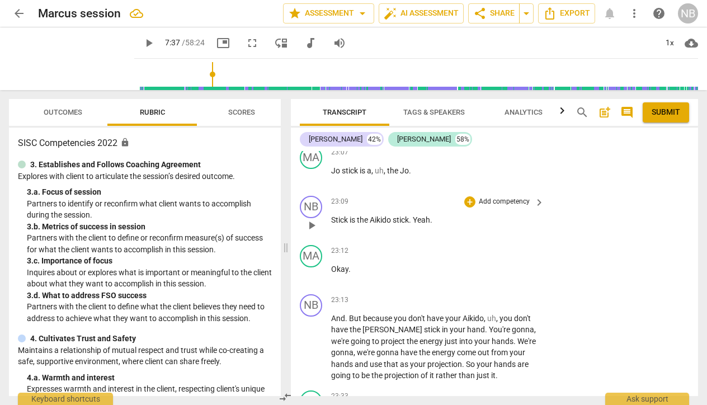
scroll to position [5598, 0]
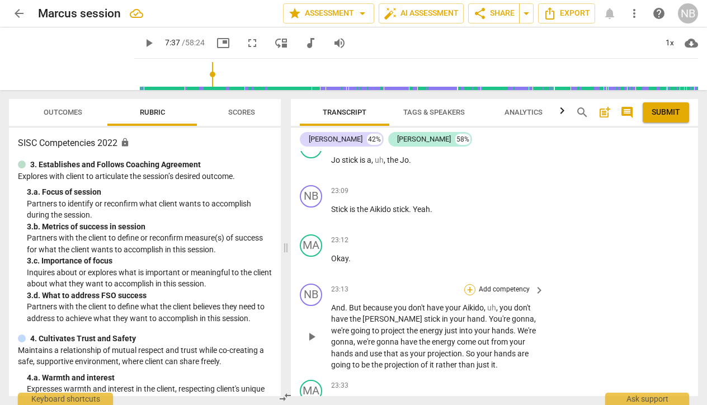
click at [471, 284] on div "+" at bounding box center [469, 289] width 11 height 11
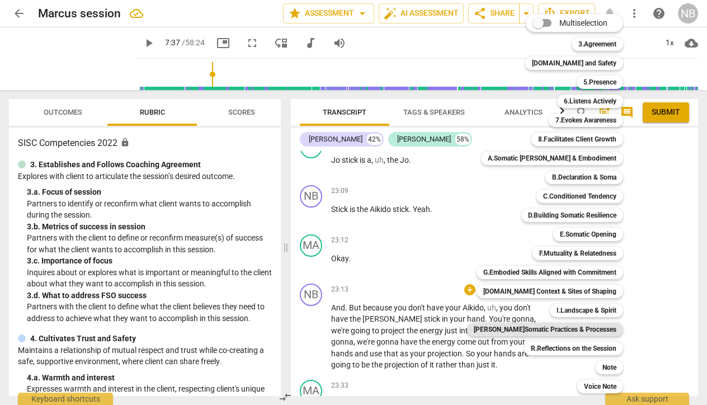
click at [574, 331] on b "[PERSON_NAME]Somatic Practices & Processes" at bounding box center [545, 329] width 143 height 13
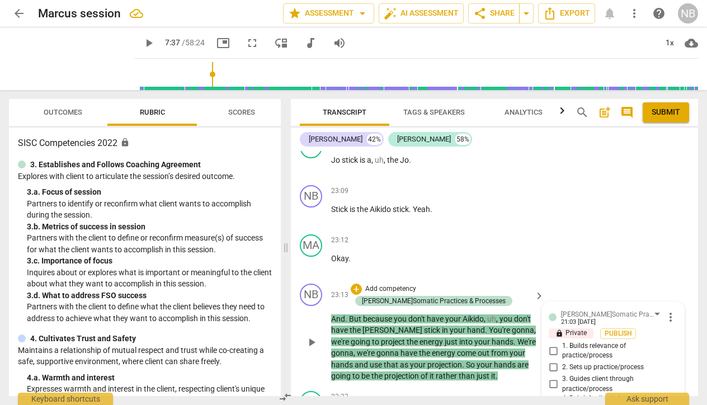
scroll to position [5603, 0]
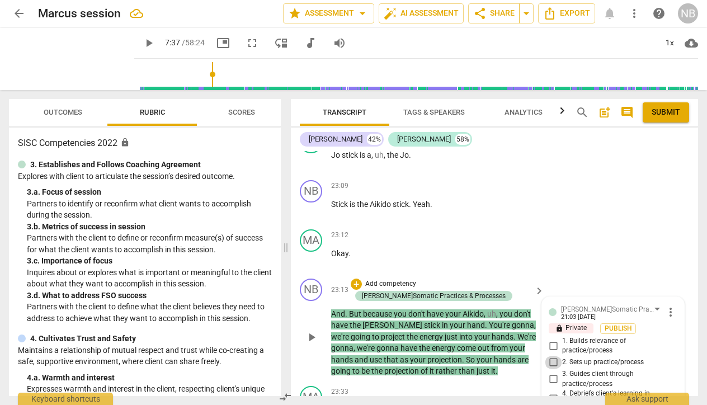
click at [552, 356] on input "2. Sets up practice/process" at bounding box center [553, 362] width 18 height 13
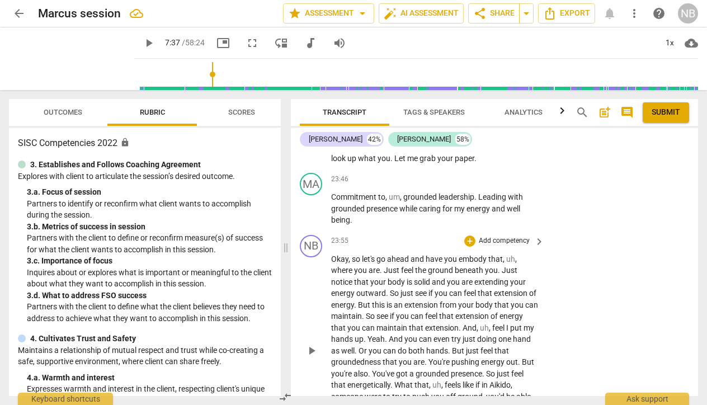
scroll to position [5925, 0]
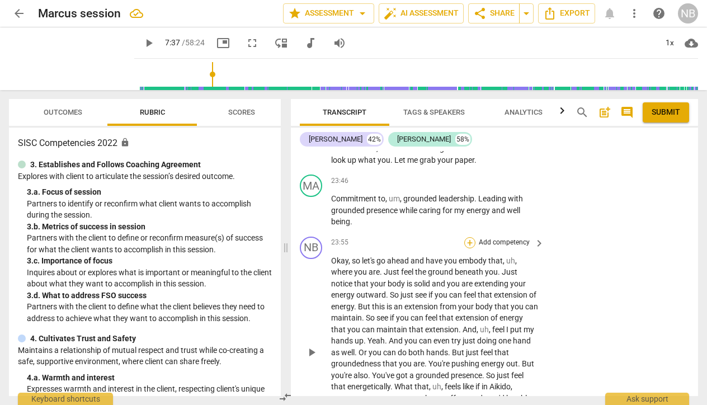
click at [471, 237] on div "+" at bounding box center [469, 242] width 11 height 11
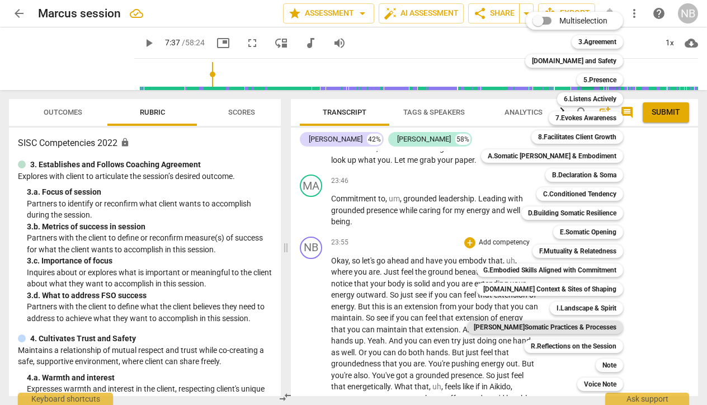
click at [552, 327] on b "[PERSON_NAME]Somatic Practices & Processes" at bounding box center [545, 327] width 143 height 13
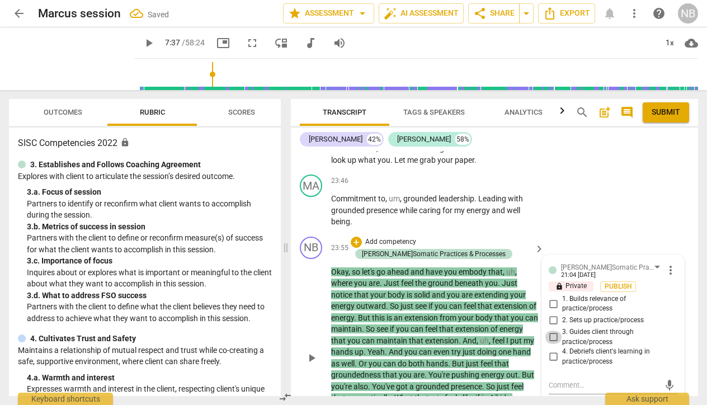
click at [551, 331] on input "3. Guides client through practice/process" at bounding box center [553, 337] width 18 height 13
click at [587, 363] on div "NB play_arrow pause 23:55 + Add competency J.Somatic Practices & Processes keyb…" at bounding box center [494, 349] width 407 height 234
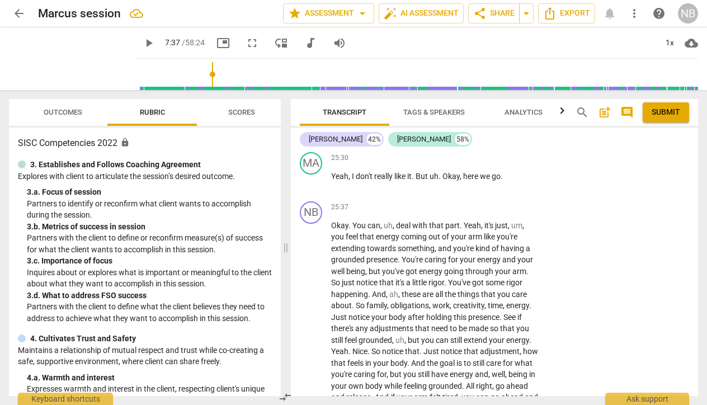
scroll to position [6321, 0]
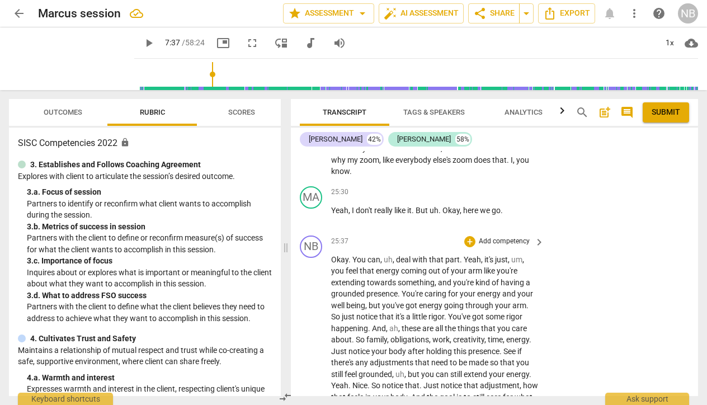
click at [506, 237] on p "Add competency" at bounding box center [504, 242] width 53 height 10
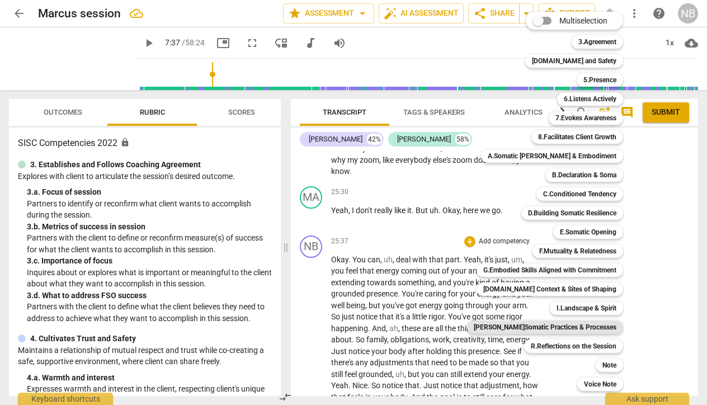
click at [569, 328] on b "[PERSON_NAME]Somatic Practices & Processes" at bounding box center [545, 327] width 143 height 13
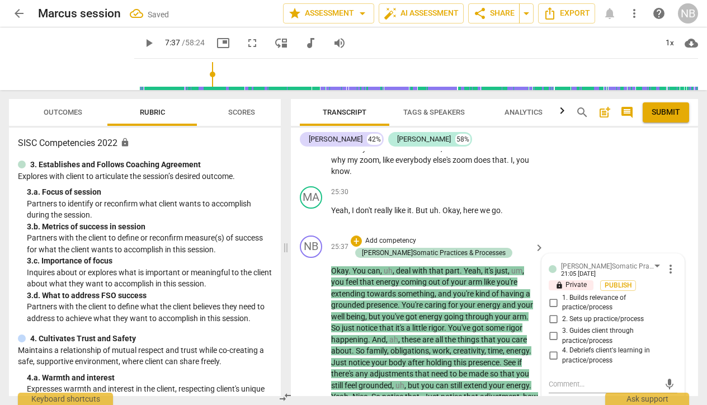
scroll to position [6414, 0]
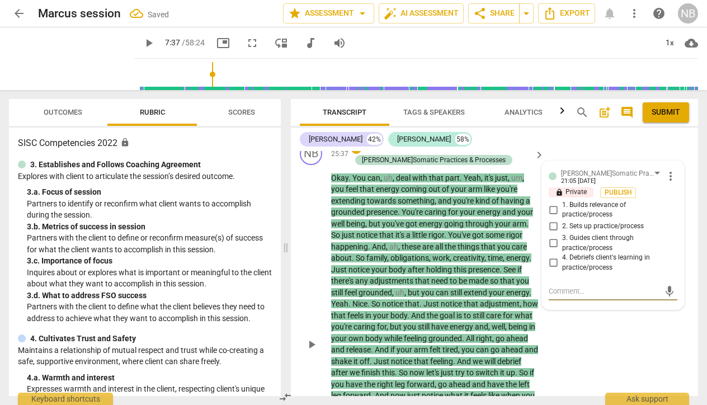
click at [554, 237] on input "3. Guides client through practice/process" at bounding box center [553, 243] width 18 height 13
click at [566, 286] on textarea at bounding box center [604, 291] width 111 height 11
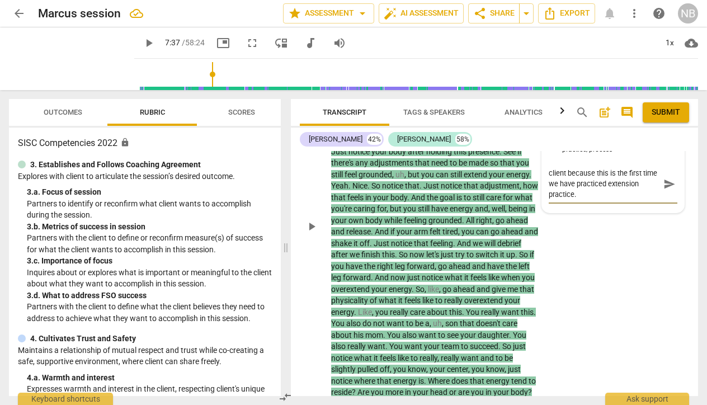
scroll to position [6539, 0]
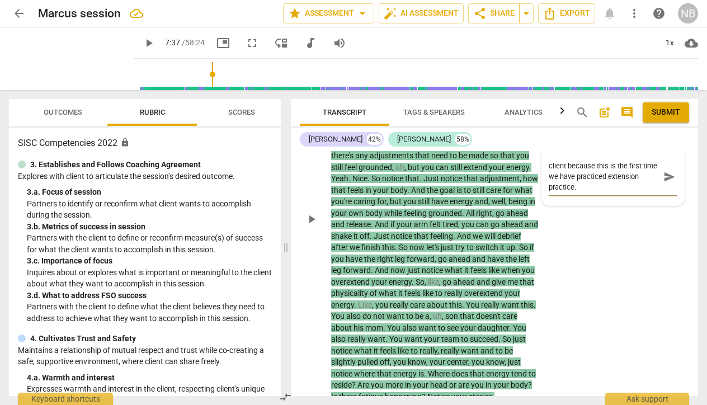
click at [574, 303] on div "NB play_arrow pause 25:37 + Add competency [PERSON_NAME]Somatic Practices & Pro…" at bounding box center [494, 210] width 407 height 394
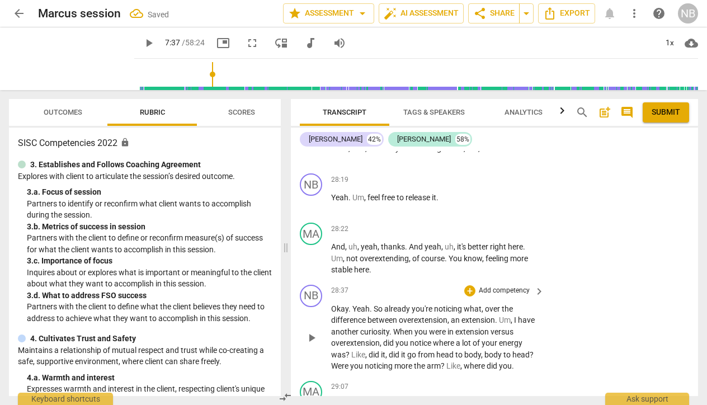
scroll to position [6828, 0]
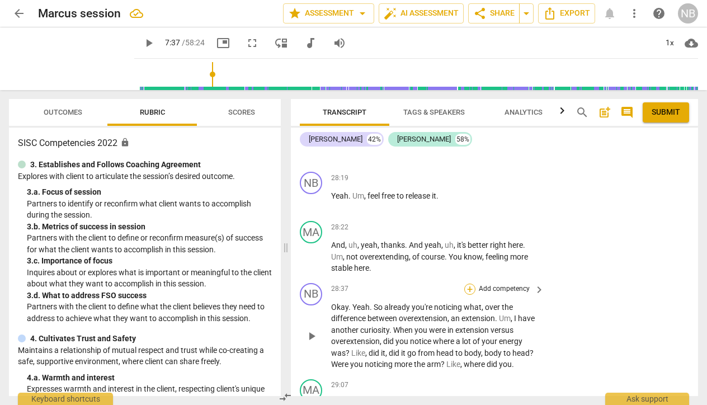
click at [467, 284] on div "+" at bounding box center [469, 289] width 11 height 11
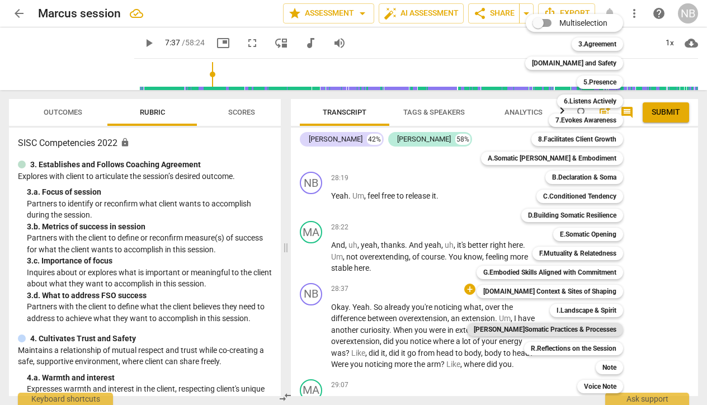
click at [588, 327] on b "[PERSON_NAME]Somatic Practices & Processes" at bounding box center [545, 329] width 143 height 13
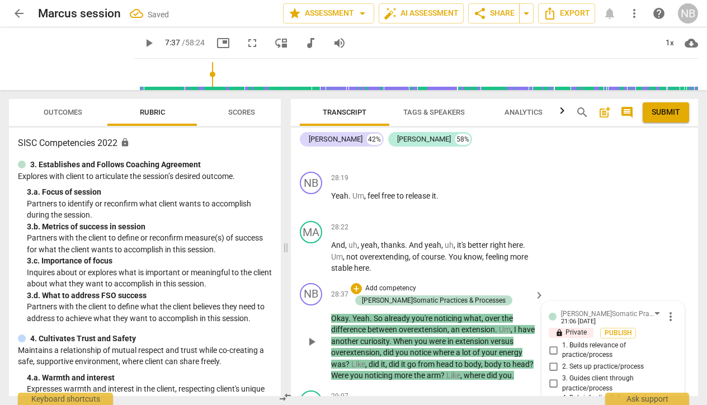
click at [552, 397] on input "4. Debriefs client's learning in practice/process" at bounding box center [553, 403] width 18 height 13
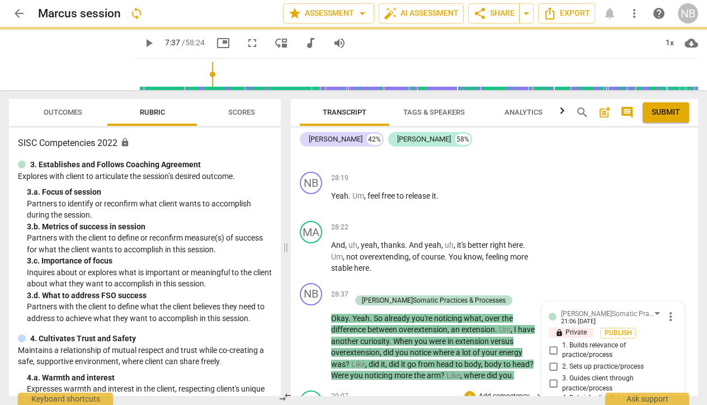
click at [416, 337] on div "NB play_arrow pause 00:05 + Add competency keyboard_arrow_right Okay . [PERSON_…" at bounding box center [494, 273] width 407 height 245
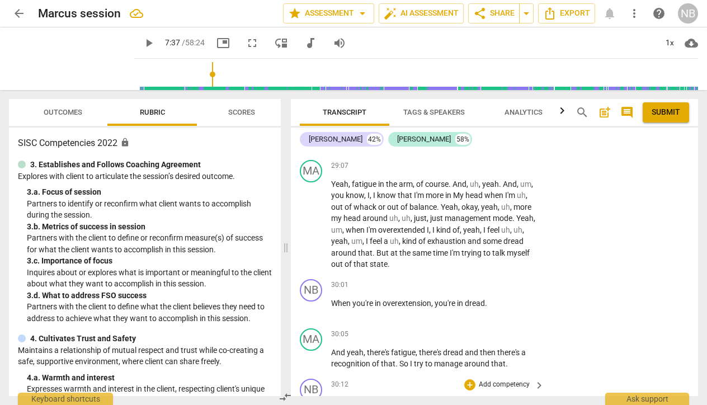
scroll to position [7065, 0]
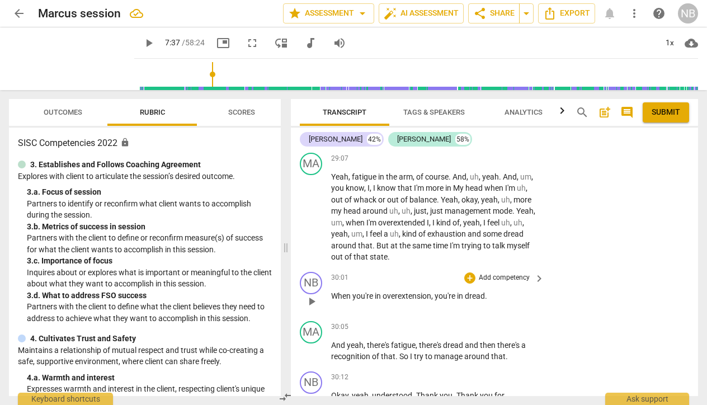
click at [478, 273] on p "Add competency" at bounding box center [504, 278] width 53 height 10
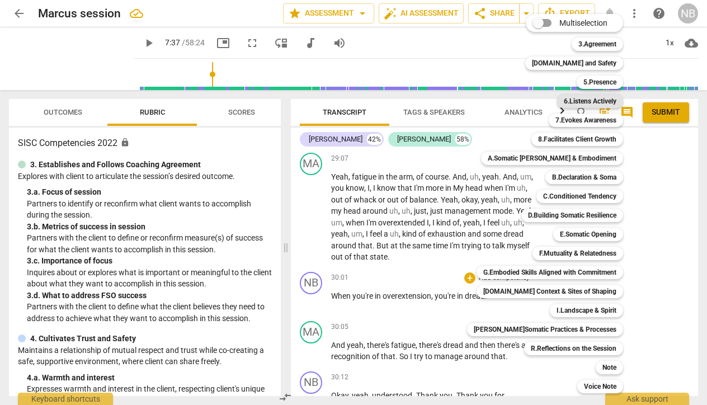
click at [571, 104] on b "6.Listens Actively" at bounding box center [590, 101] width 53 height 13
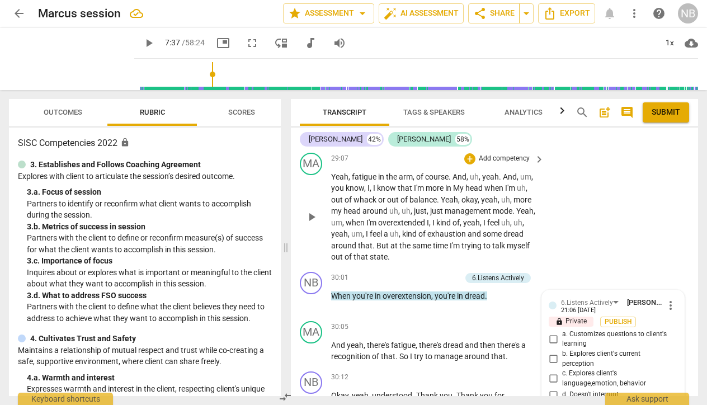
click at [594, 151] on div "MA play_arrow pause 29:07 + Add competency keyboard_arrow_right Yeah , fatigue …" at bounding box center [494, 207] width 407 height 119
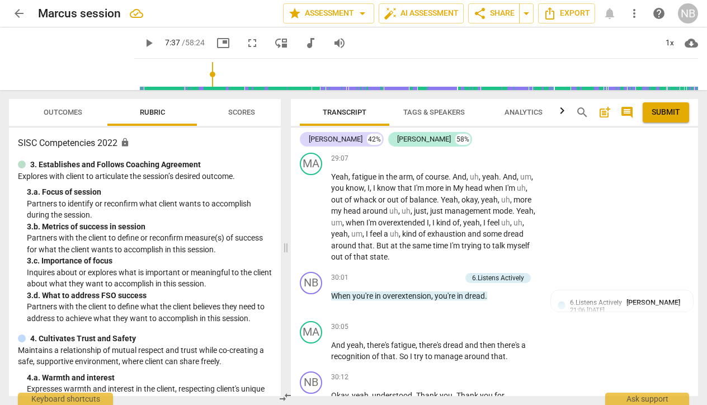
click at [538, 272] on span "keyboard_arrow_right" at bounding box center [539, 278] width 13 height 13
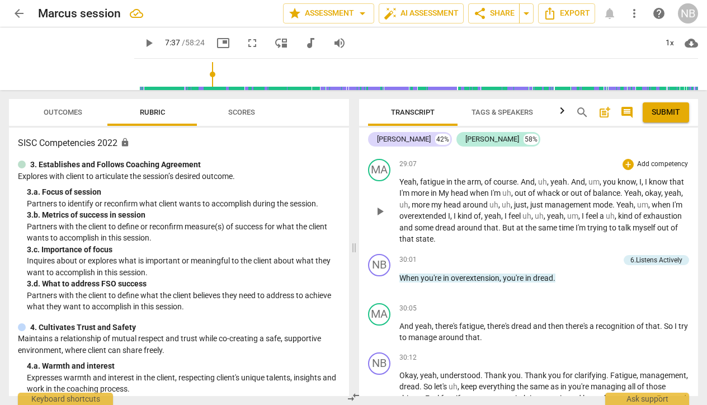
scroll to position [5797, 0]
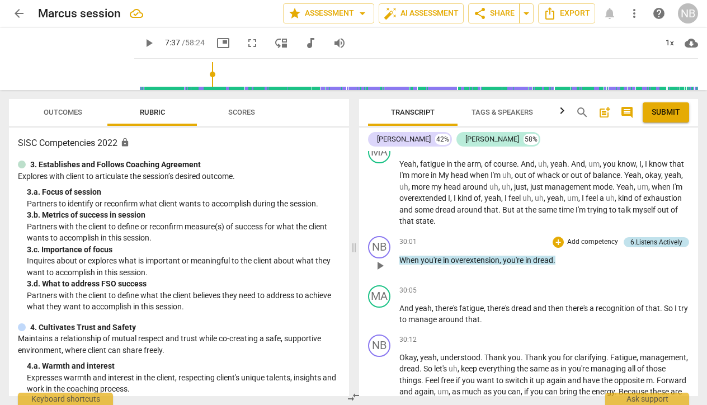
click at [656, 237] on div "6.Listens Actively" at bounding box center [656, 242] width 52 height 10
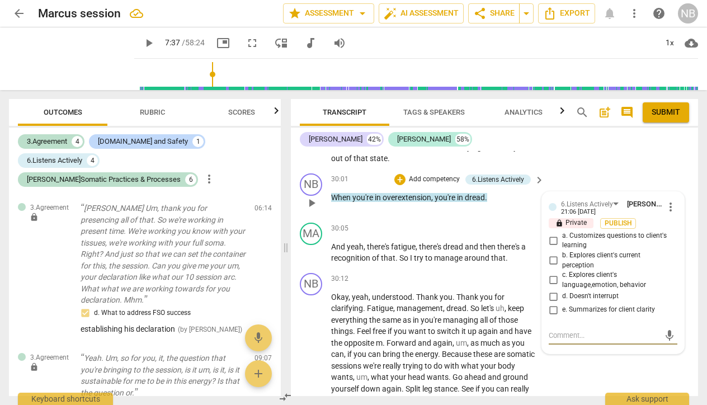
scroll to position [1774, 0]
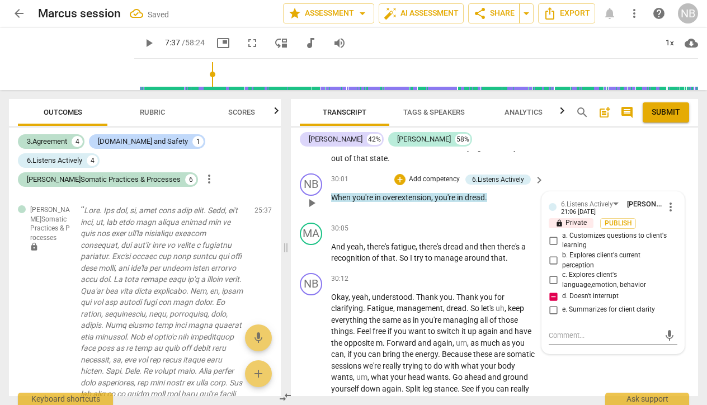
click at [553, 290] on input "d. Doesn't interrupt" at bounding box center [553, 296] width 18 height 13
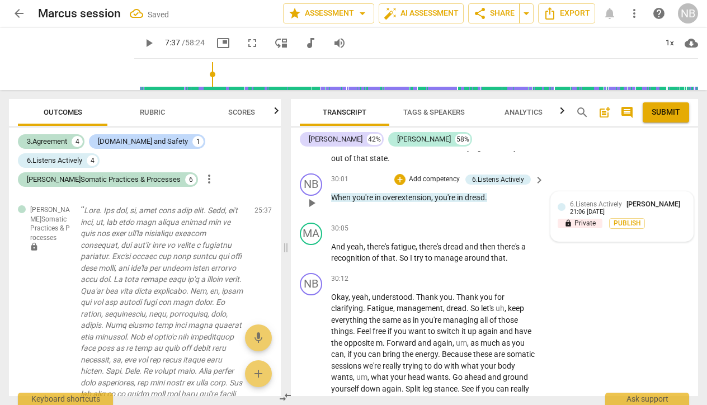
scroll to position [7074, 0]
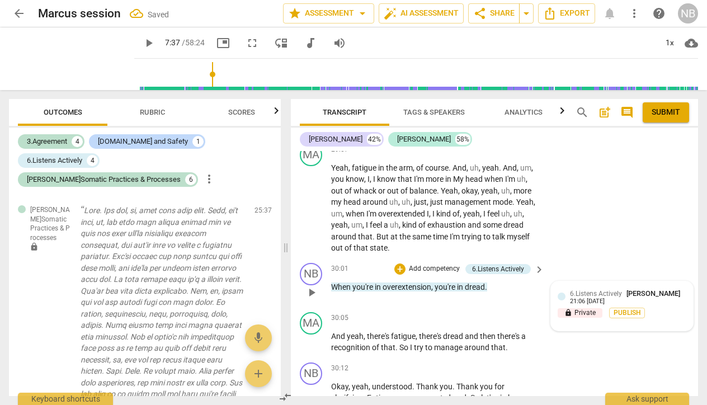
click at [641, 288] on div "6.Listens Actively [PERSON_NAME] 21:06 [DATE]" at bounding box center [628, 296] width 116 height 17
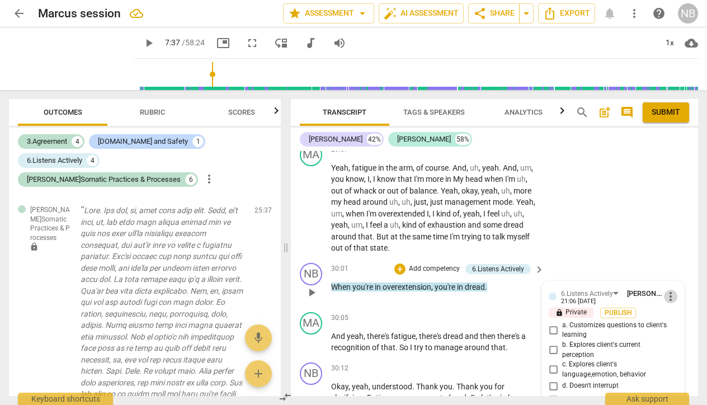
click at [669, 290] on span "more_vert" at bounding box center [670, 296] width 13 height 13
click at [675, 260] on li "Delete" at bounding box center [678, 257] width 39 height 21
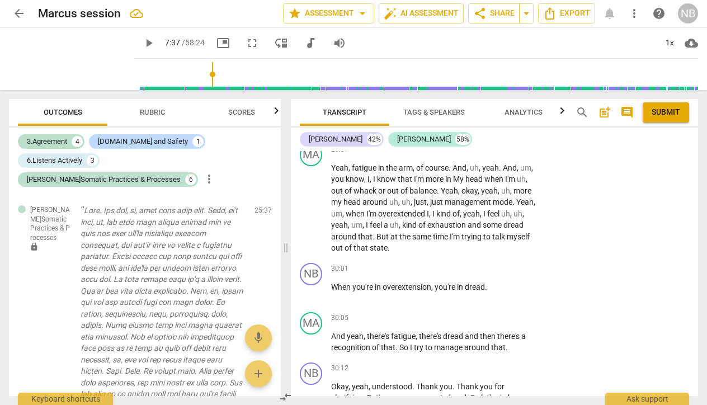
click at [153, 109] on span "Rubric" at bounding box center [152, 112] width 25 height 8
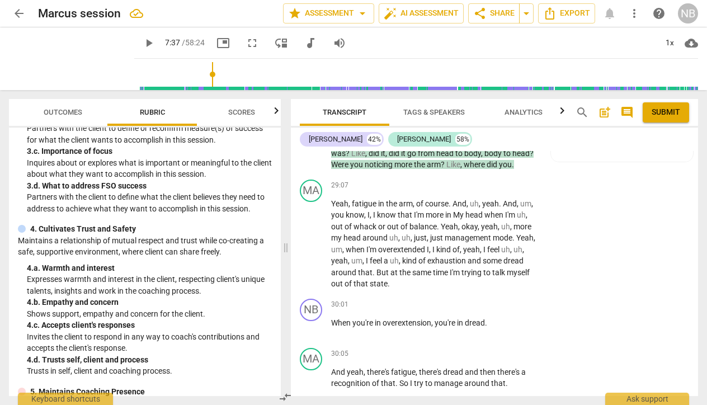
scroll to position [7040, 0]
click at [468, 298] on div "+" at bounding box center [469, 303] width 11 height 11
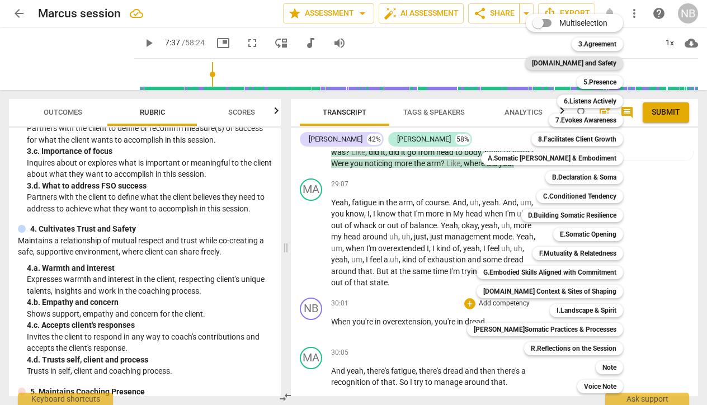
click at [577, 65] on b "[DOMAIN_NAME] and Safety" at bounding box center [574, 62] width 84 height 13
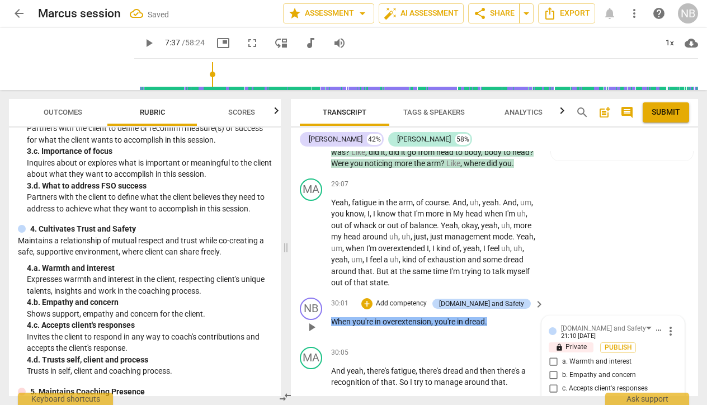
click at [552, 382] on input "c. Accepts client's responses" at bounding box center [553, 388] width 18 height 13
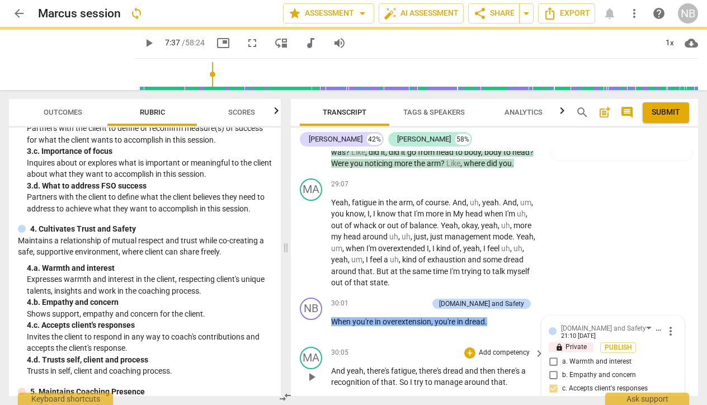
click at [490, 342] on div "MA play_arrow pause 30:05 + Add competency keyboard_arrow_right And yeah , ther…" at bounding box center [494, 367] width 407 height 50
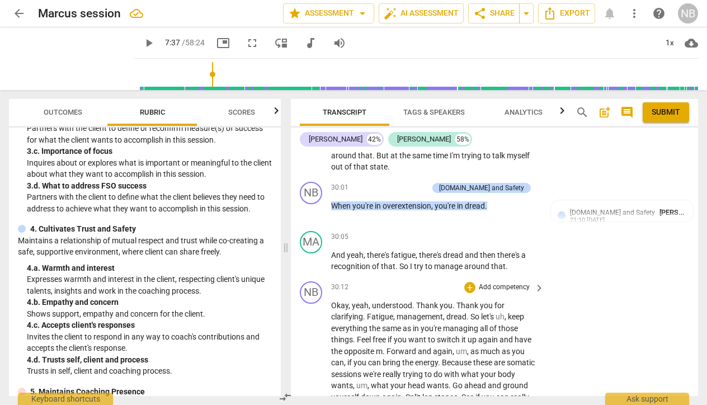
scroll to position [7158, 0]
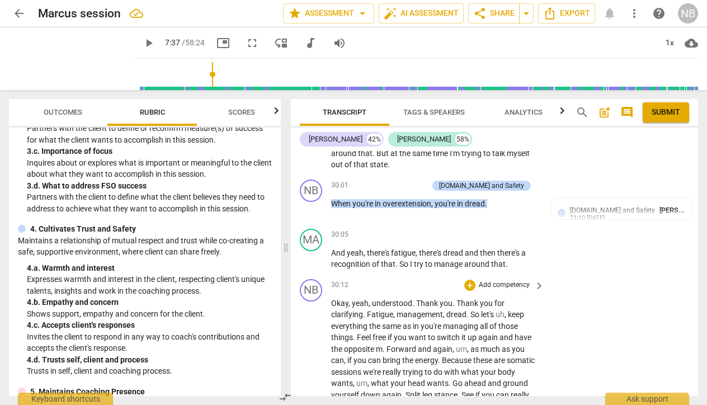
click at [492, 280] on p "Add competency" at bounding box center [504, 285] width 53 height 10
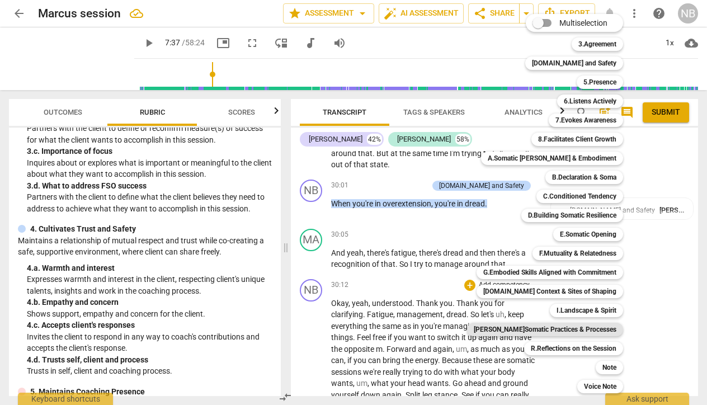
click at [558, 331] on b "[PERSON_NAME]Somatic Practices & Processes" at bounding box center [545, 329] width 143 height 13
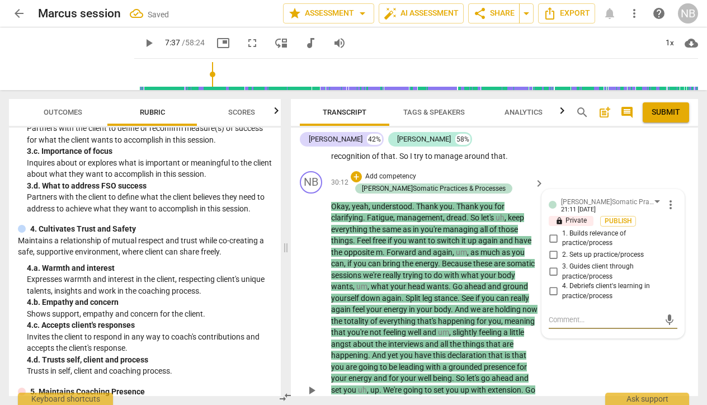
scroll to position [7269, 0]
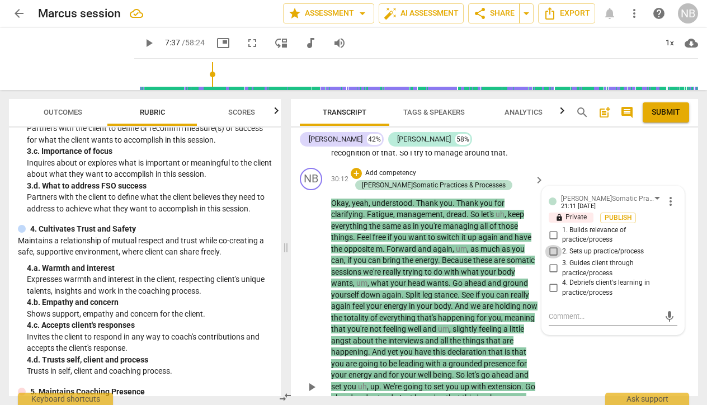
click at [552, 245] on input "2. Sets up practice/process" at bounding box center [553, 251] width 18 height 13
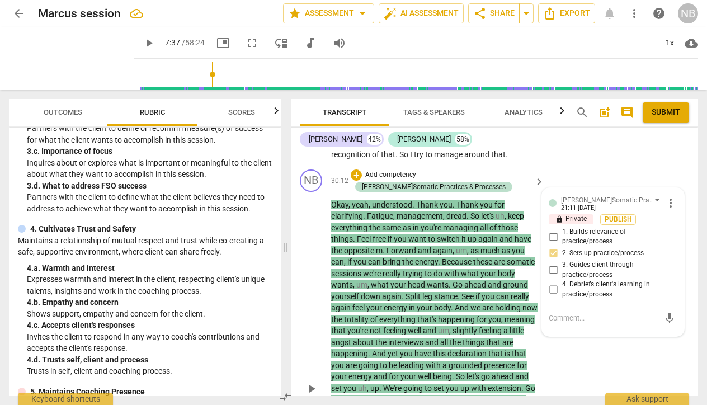
scroll to position [7272, 0]
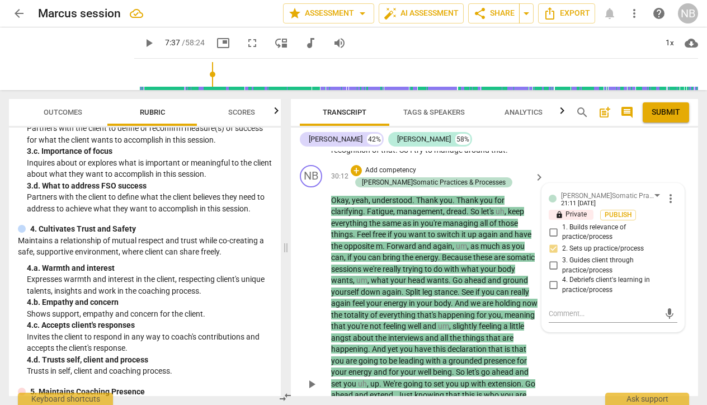
click at [553, 259] on input "3. Guides client through practice/process" at bounding box center [553, 265] width 18 height 13
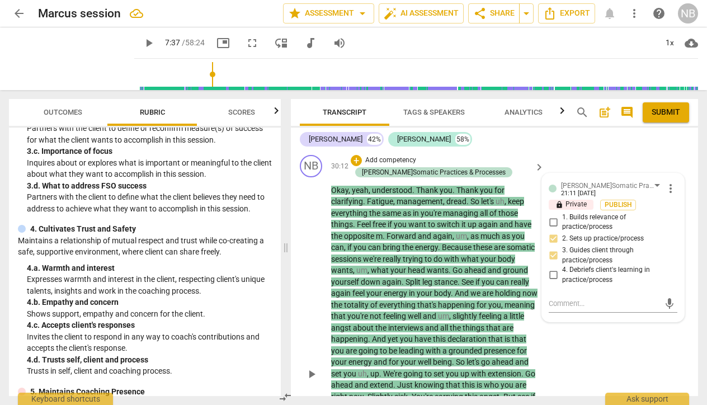
scroll to position [7281, 0]
click at [571, 295] on div "NB play_arrow pause 30:12 + Add competency J.Somatic Practices & Processes keyb…" at bounding box center [494, 365] width 407 height 428
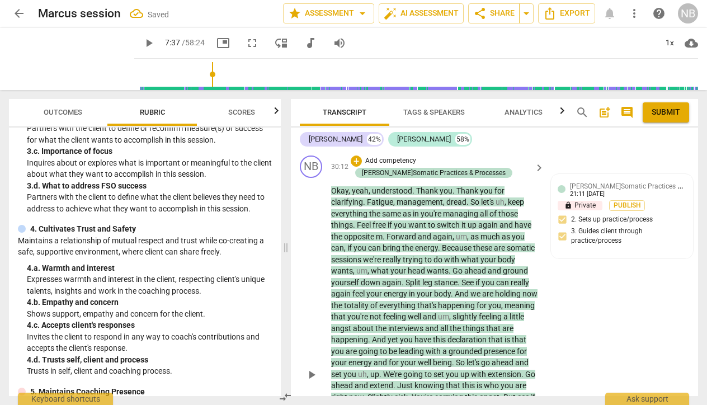
scroll to position [7583, 0]
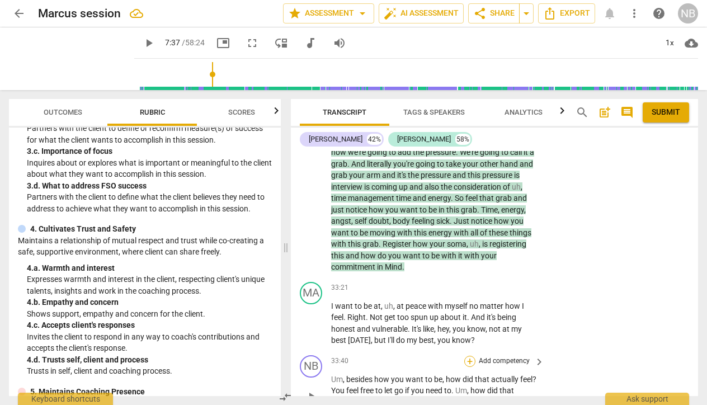
click at [469, 356] on div "+" at bounding box center [469, 361] width 11 height 11
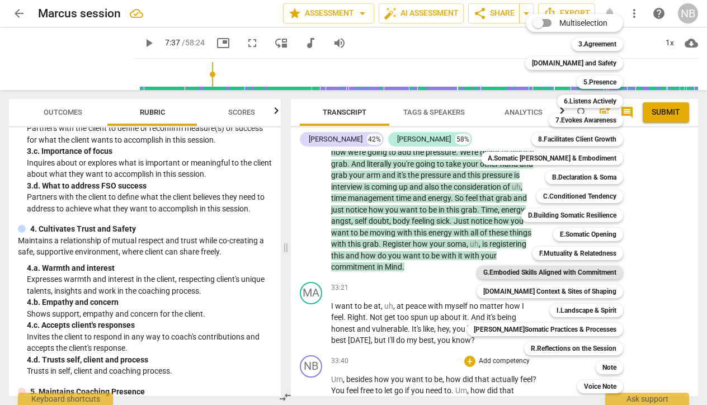
click at [573, 272] on b "G.Embodied Skills Aligned with Commitment" at bounding box center [549, 272] width 133 height 13
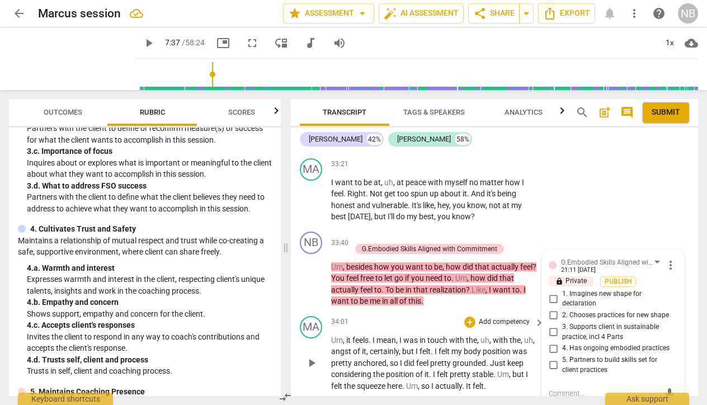
scroll to position [7704, 0]
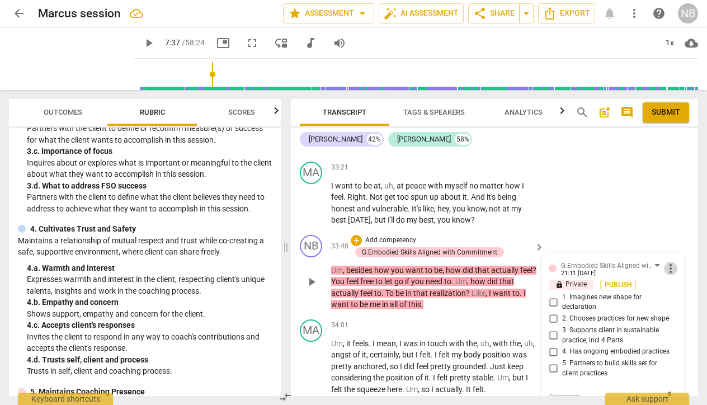
click at [667, 262] on span "more_vert" at bounding box center [670, 268] width 13 height 13
click at [674, 218] on li "Delete" at bounding box center [678, 218] width 39 height 21
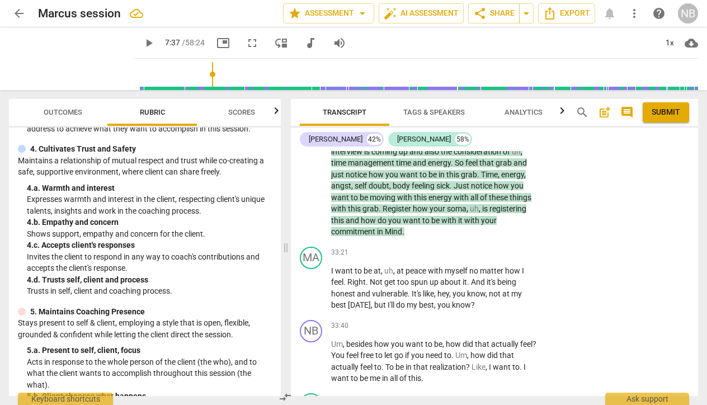
scroll to position [196, 0]
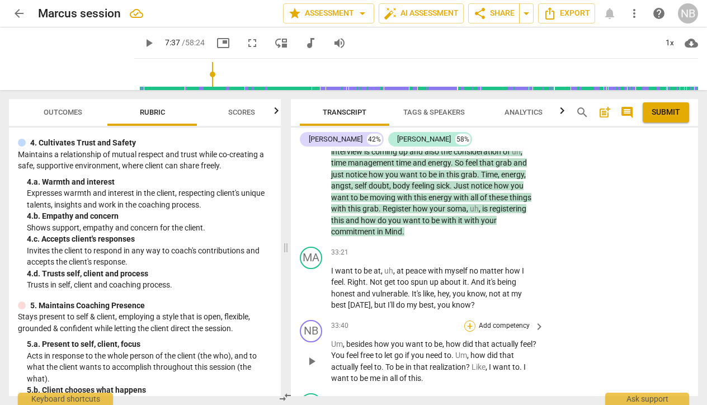
click at [468, 321] on div "+" at bounding box center [469, 326] width 11 height 11
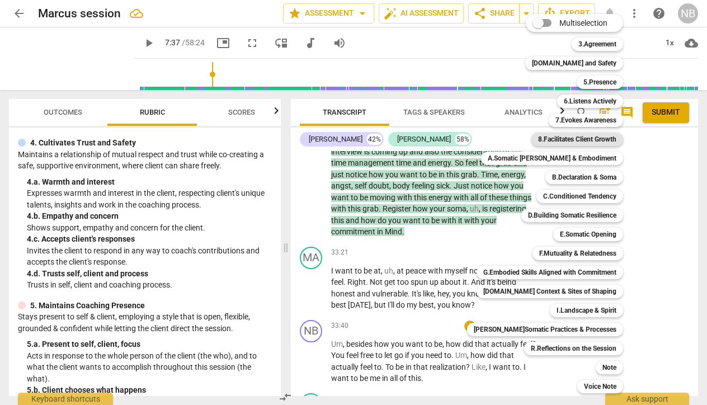
click at [587, 136] on b "8.Facilitates Client Growth" at bounding box center [577, 139] width 78 height 13
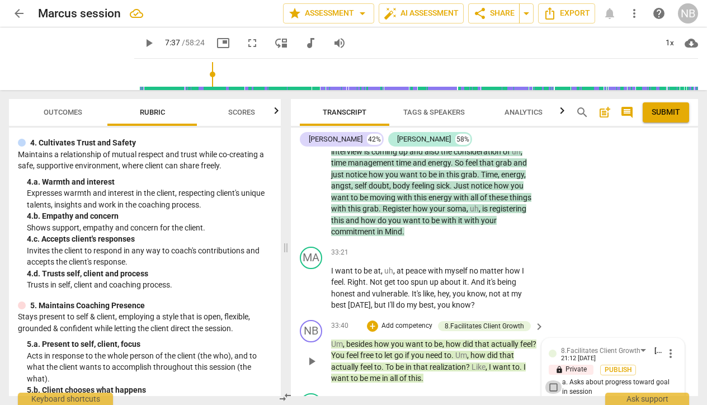
click at [554, 380] on input "a. Asks about progress toward goal in session" at bounding box center [553, 386] width 18 height 13
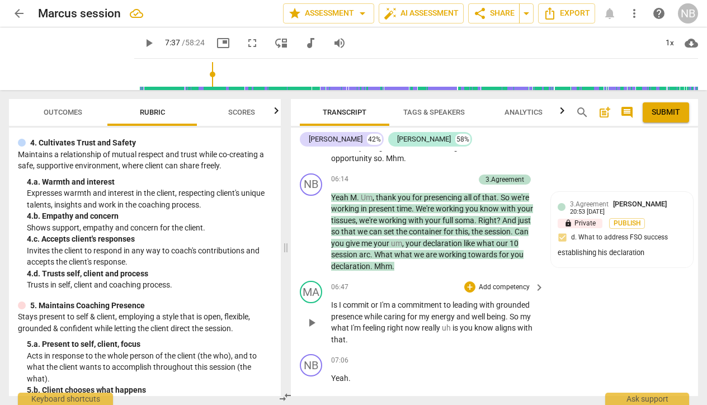
scroll to position [1622, 0]
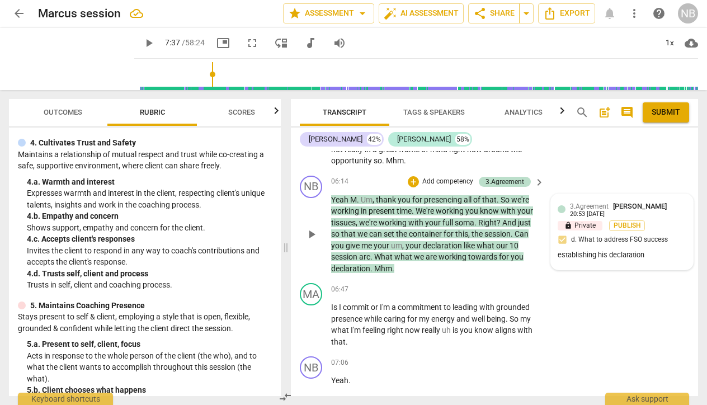
click at [670, 201] on div "3.Agreement [PERSON_NAME] 20:53 [DATE]" at bounding box center [628, 209] width 116 height 17
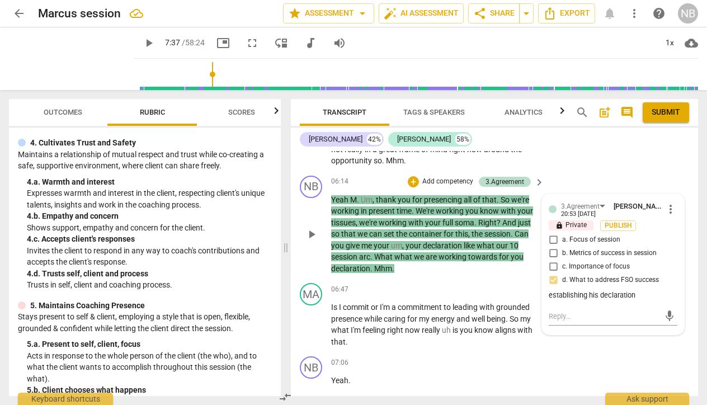
click at [665, 202] on span "more_vert" at bounding box center [670, 208] width 13 height 13
click at [669, 194] on li "Edit" at bounding box center [678, 197] width 39 height 21
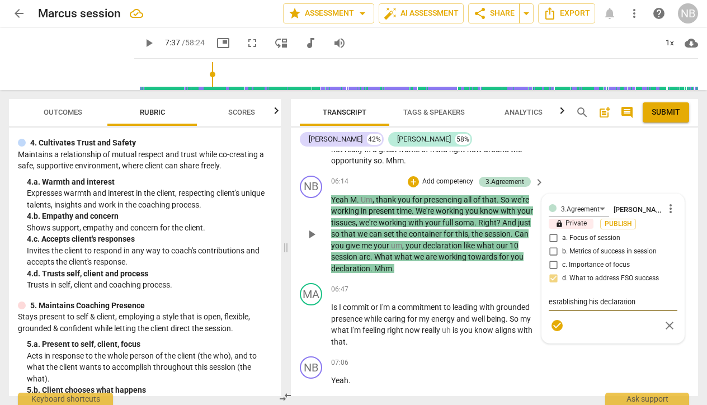
click at [666, 202] on span "more_vert" at bounding box center [670, 208] width 13 height 13
click at [672, 223] on li "Delete" at bounding box center [678, 217] width 39 height 21
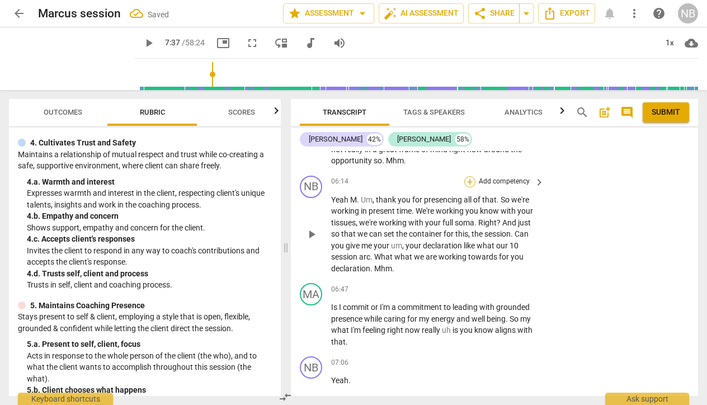
click at [468, 176] on div "+" at bounding box center [469, 181] width 11 height 11
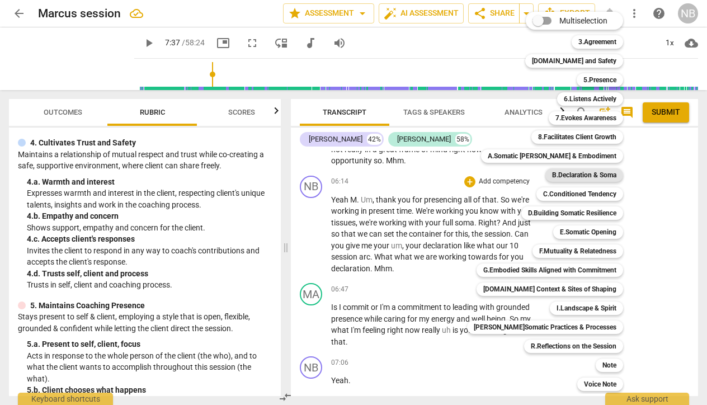
click at [588, 173] on b "B.Declaration & Soma" at bounding box center [584, 174] width 64 height 13
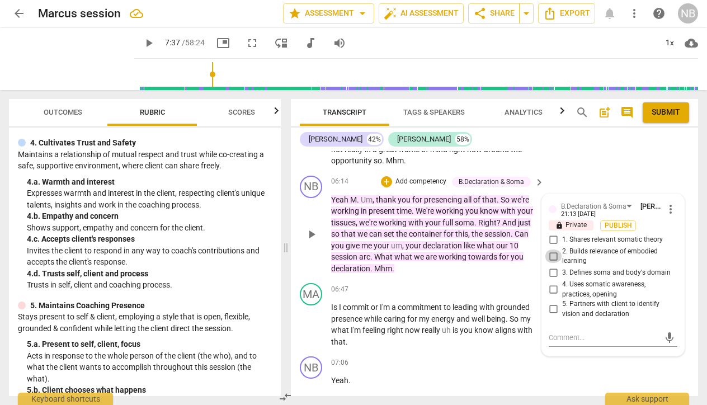
click at [552, 249] on input "2. Builds relevance of embodied learning" at bounding box center [553, 255] width 18 height 13
click at [553, 303] on input "5. Partners with client to identify vision and declaration" at bounding box center [553, 309] width 18 height 13
click at [552, 303] on input "5. Partners with client to identify vision and declaration" at bounding box center [553, 309] width 18 height 13
click at [553, 303] on input "5. Partners with client to identify vision and declaration" at bounding box center [553, 309] width 18 height 13
click at [552, 249] on input "2. Builds relevance of embodied learning" at bounding box center [553, 255] width 18 height 13
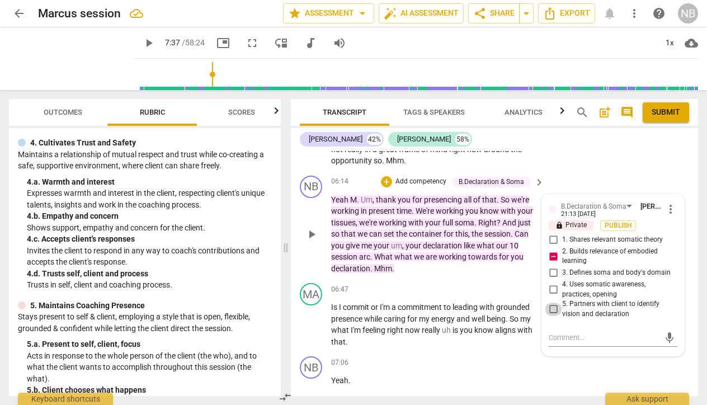
click at [552, 303] on input "5. Partners with client to identify vision and declaration" at bounding box center [553, 309] width 18 height 13
click at [551, 249] on input "2. Builds relevance of embodied learning" at bounding box center [553, 255] width 18 height 13
click at [484, 357] on div "07:06 + Add competency keyboard_arrow_right Yeah ." at bounding box center [438, 376] width 214 height 40
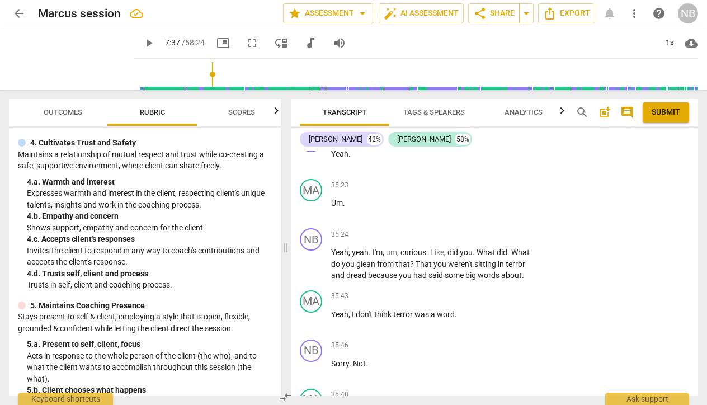
scroll to position [8214, 0]
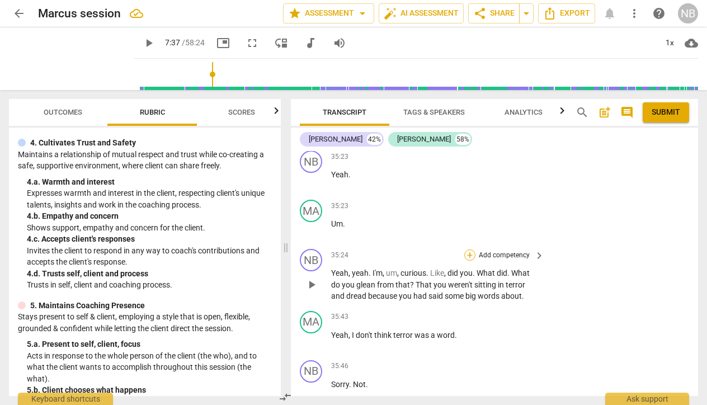
click at [470, 249] on div "+" at bounding box center [469, 254] width 11 height 11
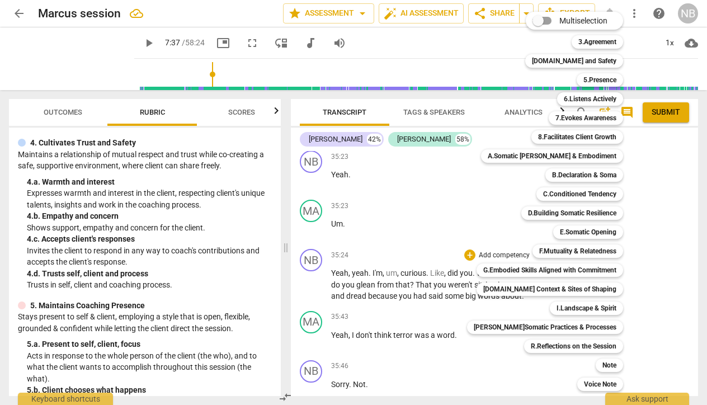
click at [381, 181] on div at bounding box center [353, 202] width 707 height 405
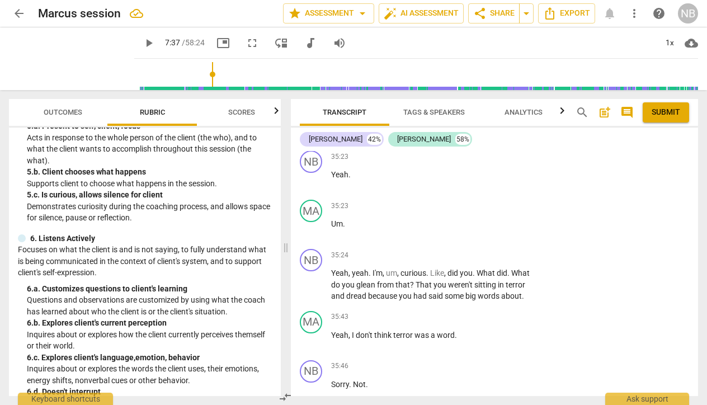
scroll to position [415, 0]
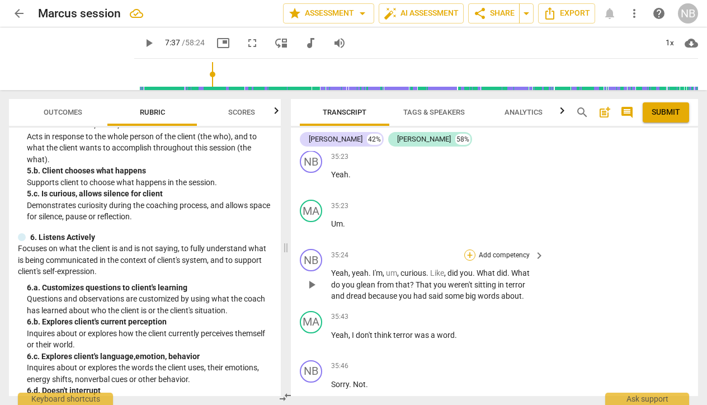
click at [469, 249] on div "+" at bounding box center [469, 254] width 11 height 11
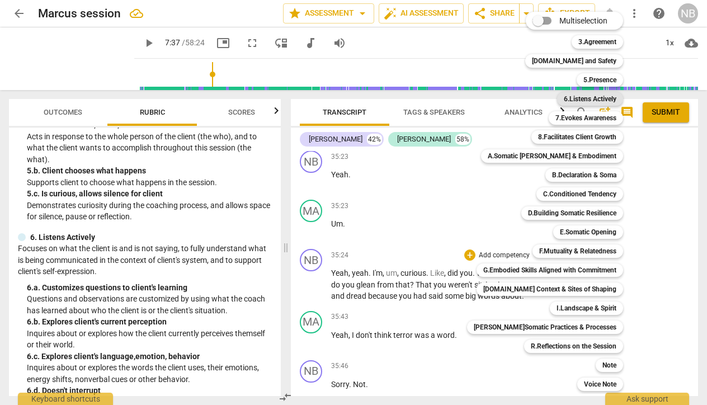
click at [572, 98] on b "6.Listens Actively" at bounding box center [590, 98] width 53 height 13
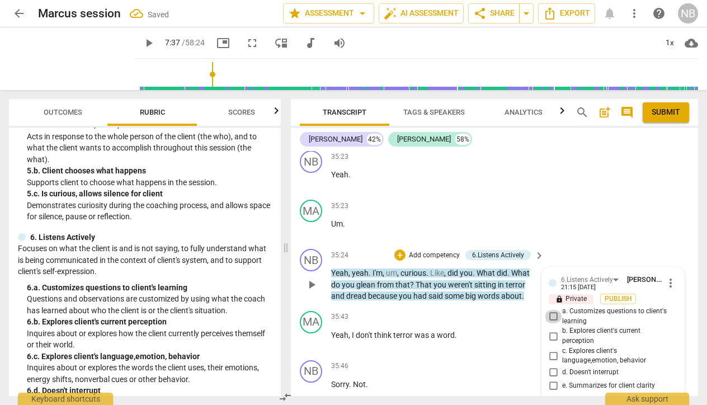
click at [552, 310] on input "a. Customizes questions to client's learning" at bounding box center [553, 316] width 18 height 13
click at [550, 329] on input "b. Explores client's current perception" at bounding box center [553, 335] width 18 height 13
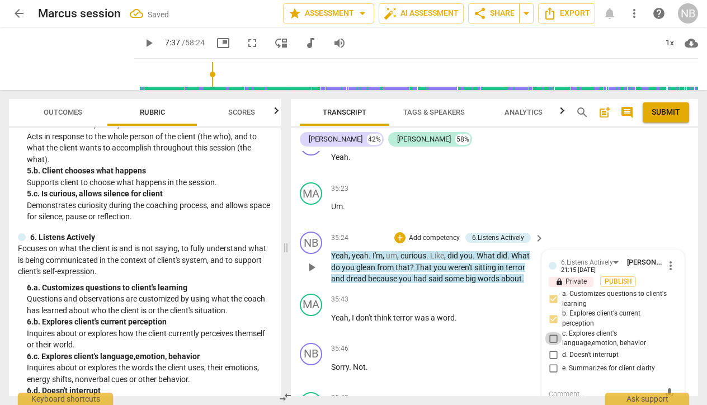
click at [551, 332] on input "c. Explores client's language,emotion, behavior" at bounding box center [553, 338] width 18 height 13
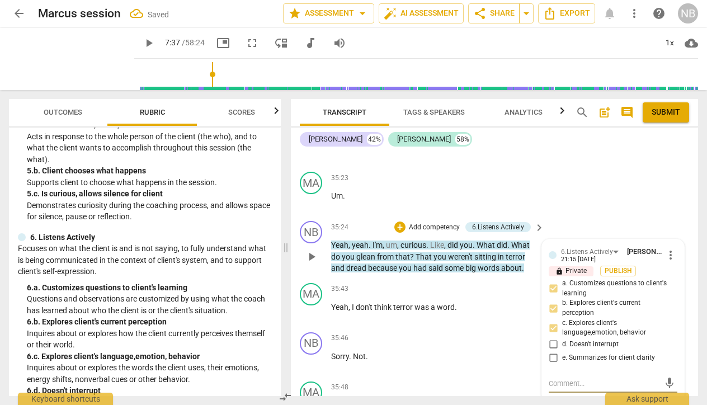
click at [589, 378] on textarea at bounding box center [604, 383] width 111 height 11
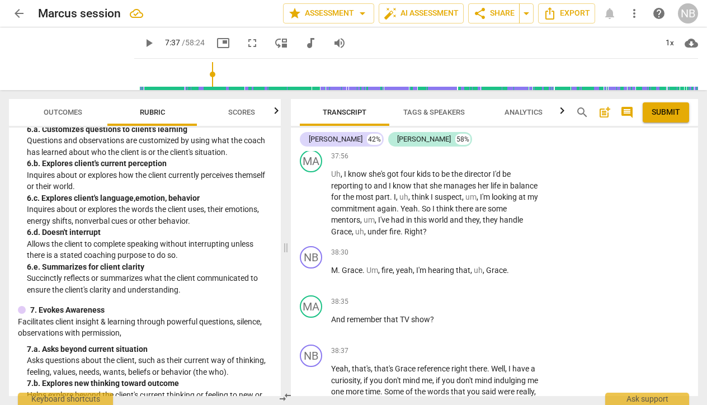
scroll to position [576, 0]
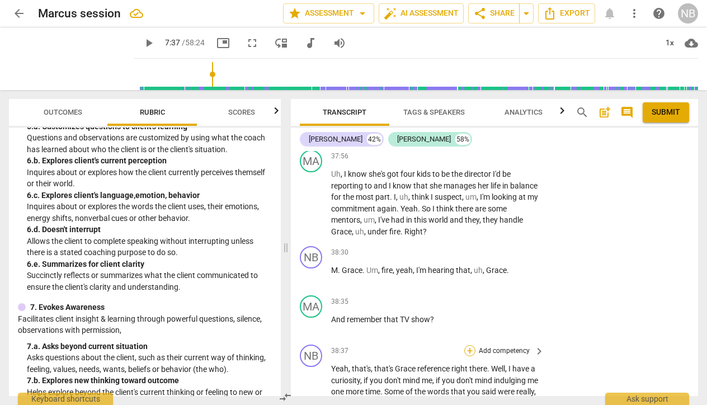
click at [470, 345] on div "+" at bounding box center [469, 350] width 11 height 11
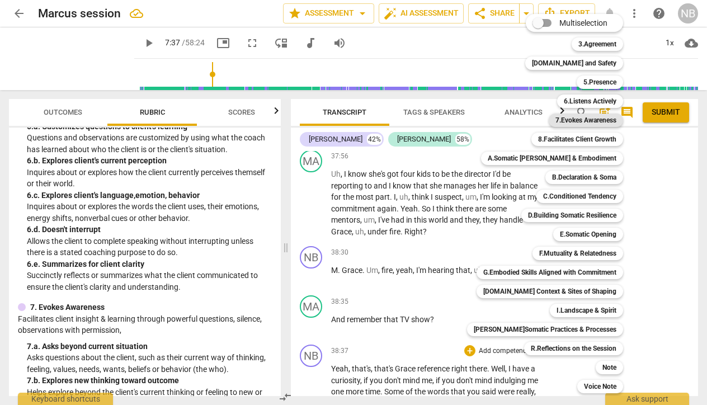
click at [561, 120] on b "7.Evokes Awareness" at bounding box center [585, 120] width 61 height 13
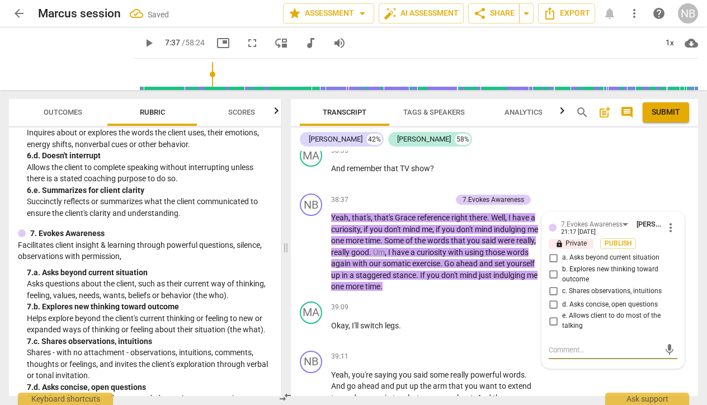
scroll to position [655, 0]
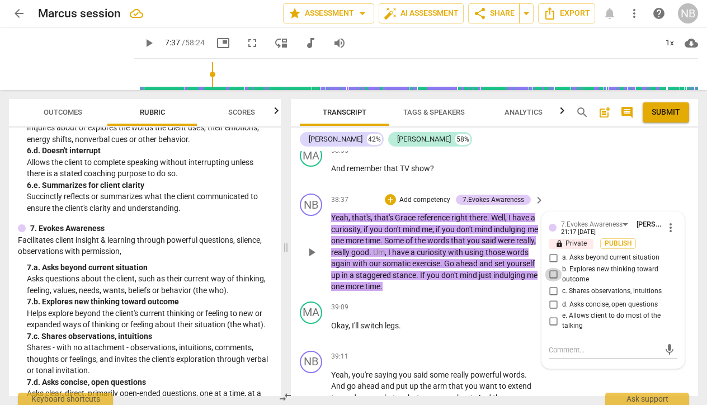
click at [554, 268] on input "b. Explores new thinking toward outcome" at bounding box center [553, 274] width 18 height 13
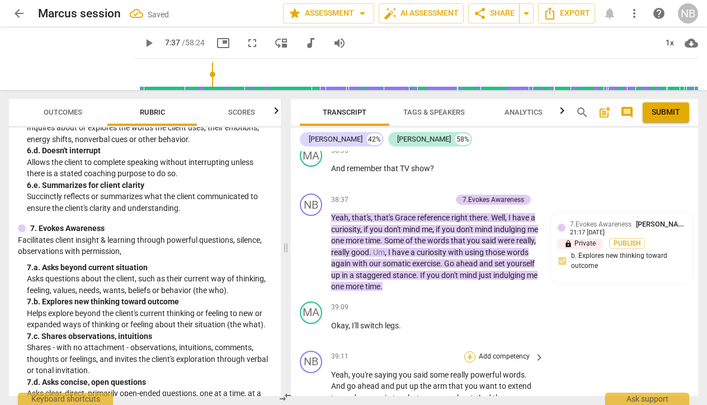
click at [469, 351] on div "+" at bounding box center [469, 356] width 11 height 11
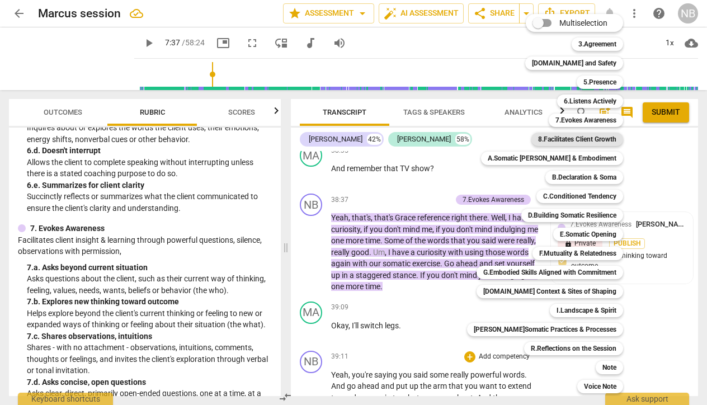
click at [578, 139] on b "8.Facilitates Client Growth" at bounding box center [577, 139] width 78 height 13
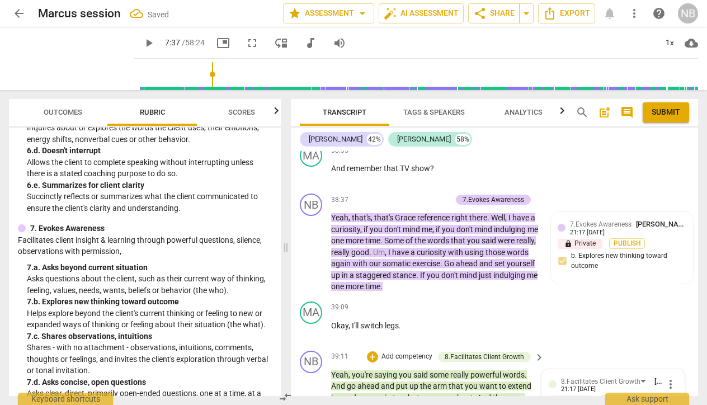
scroll to position [9262, 0]
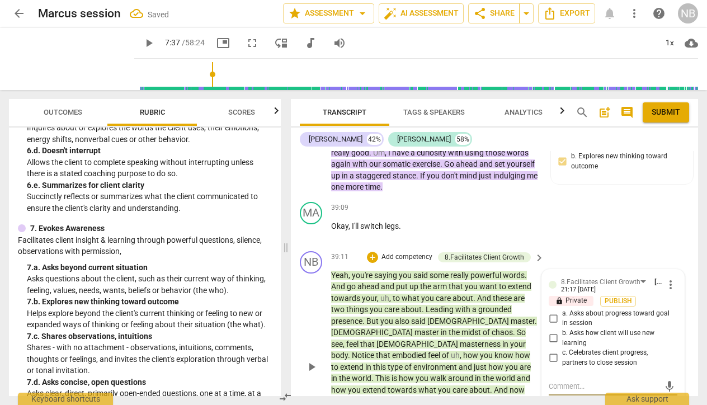
click at [666, 278] on span "more_vert" at bounding box center [670, 284] width 13 height 13
click at [670, 233] on li "Delete" at bounding box center [678, 229] width 39 height 21
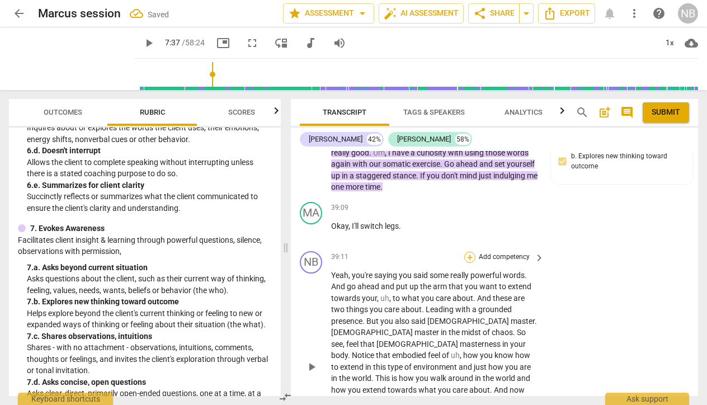
click at [465, 252] on div "+" at bounding box center [469, 257] width 11 height 11
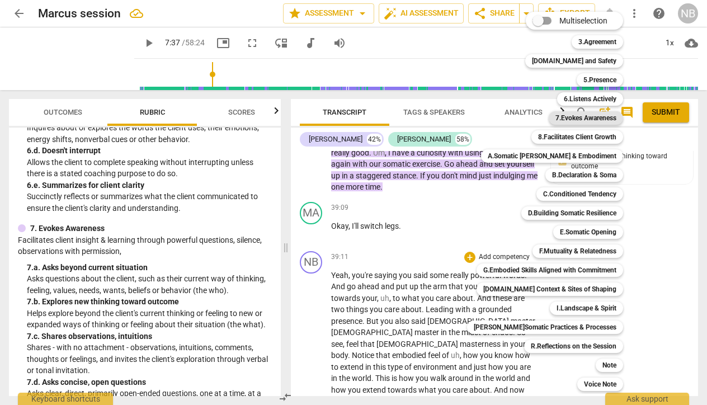
click at [569, 118] on b "7.Evokes Awareness" at bounding box center [585, 117] width 61 height 13
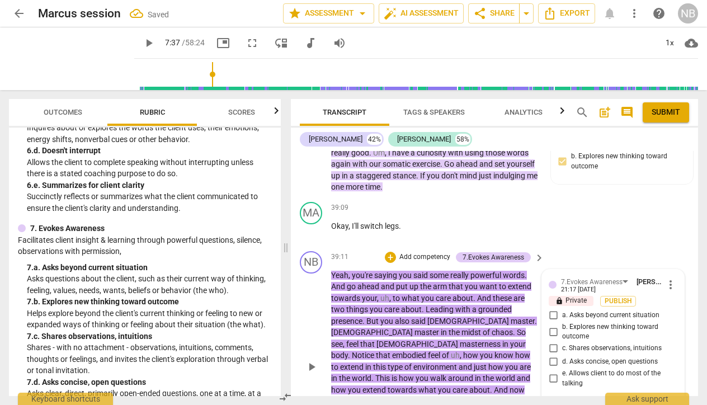
click at [554, 342] on input "c. Shares observations, intuitions" at bounding box center [553, 348] width 18 height 13
click at [577, 369] on div "NB play_arrow pause 39:11 + Add competency 7.Evokes Awareness keyboard_arrow_ri…" at bounding box center [494, 358] width 407 height 223
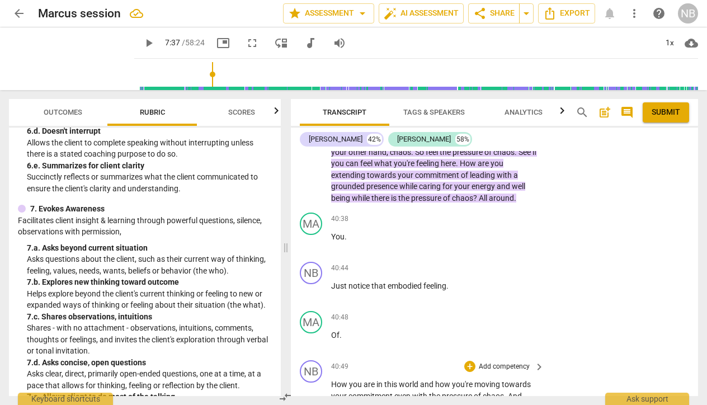
scroll to position [9524, 0]
click at [468, 360] on div "+" at bounding box center [469, 365] width 11 height 11
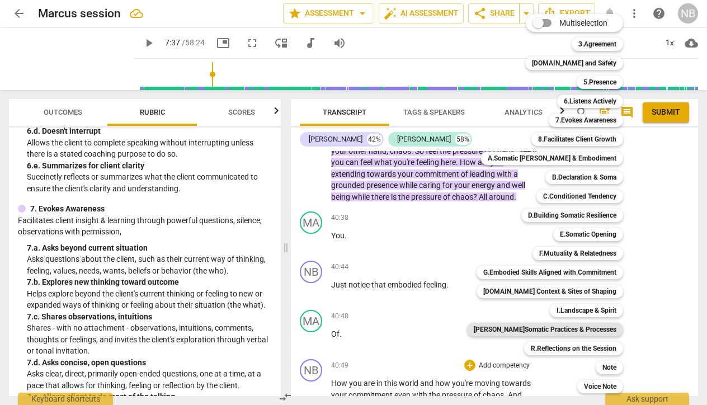
click at [562, 329] on b "[PERSON_NAME]Somatic Practices & Processes" at bounding box center [545, 329] width 143 height 13
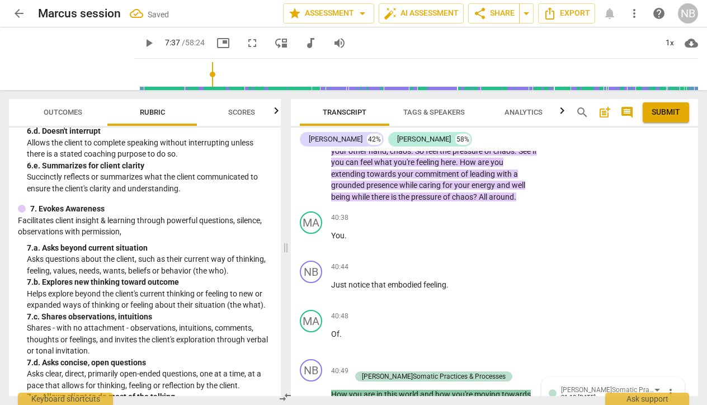
scroll to position [9664, 0]
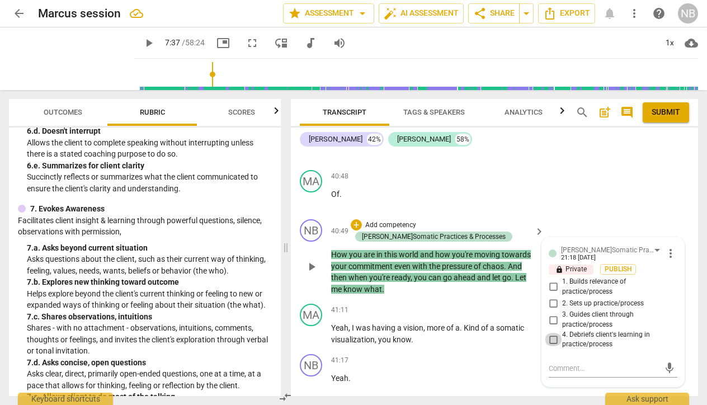
click at [552, 333] on input "4. Debriefs client's learning in practice/process" at bounding box center [553, 339] width 18 height 13
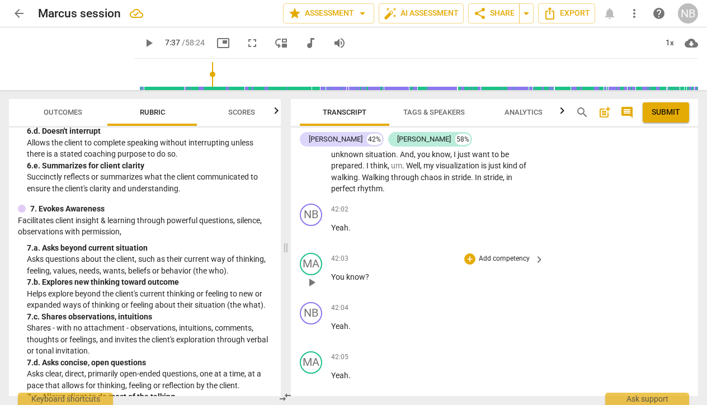
scroll to position [9995, 0]
click at [470, 400] on div "+" at bounding box center [469, 405] width 11 height 11
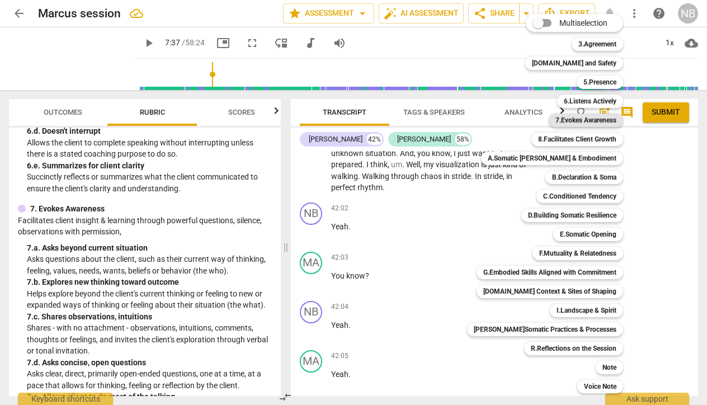
click at [565, 121] on b "7.Evokes Awareness" at bounding box center [585, 120] width 61 height 13
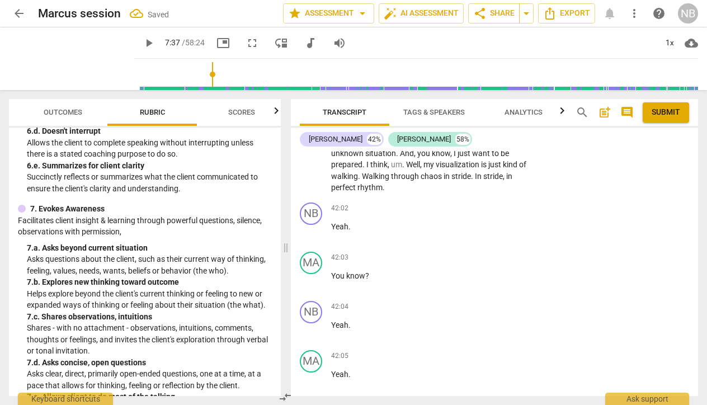
scroll to position [10179, 0]
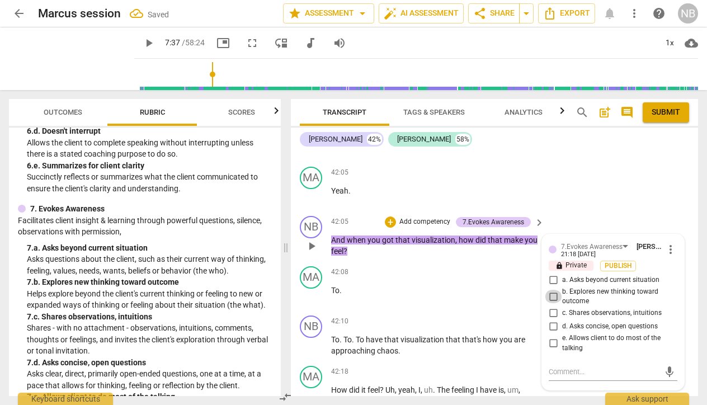
click at [552, 290] on input "b. Explores new thinking toward outcome" at bounding box center [553, 296] width 18 height 13
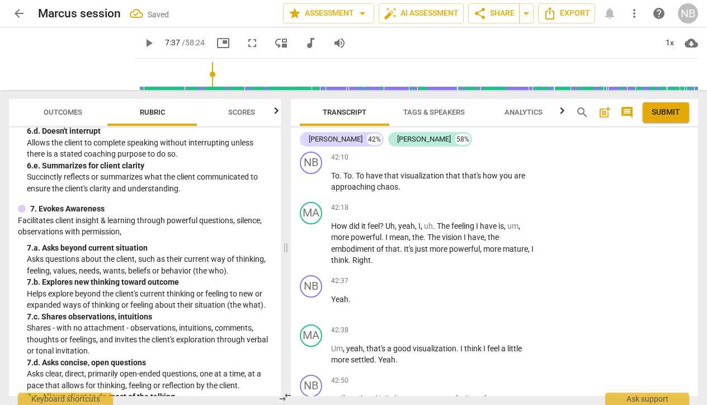
scroll to position [10343, 0]
click at [468, 375] on div "+" at bounding box center [469, 380] width 11 height 11
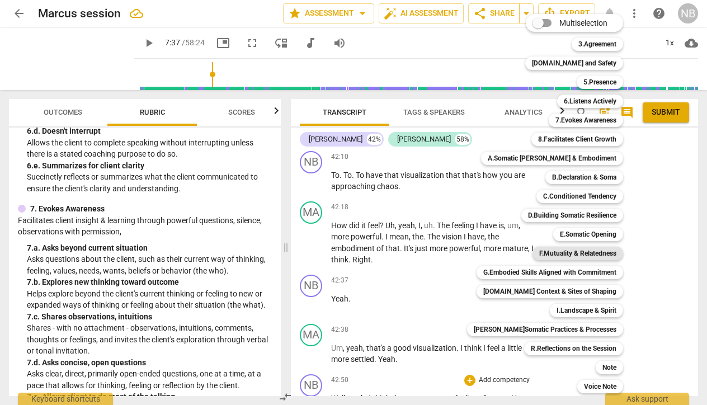
click at [546, 255] on b "F.Mutuality & Relatedness" at bounding box center [577, 253] width 77 height 13
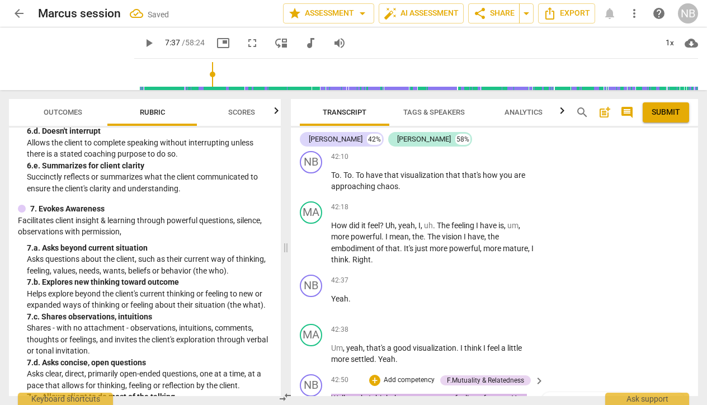
scroll to position [10485, 0]
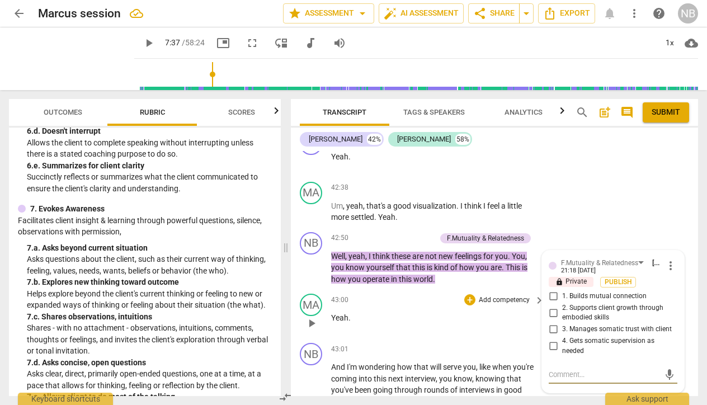
click at [495, 294] on div "43:00 + Add competency keyboard_arrow_right Yeah ." at bounding box center [438, 314] width 214 height 40
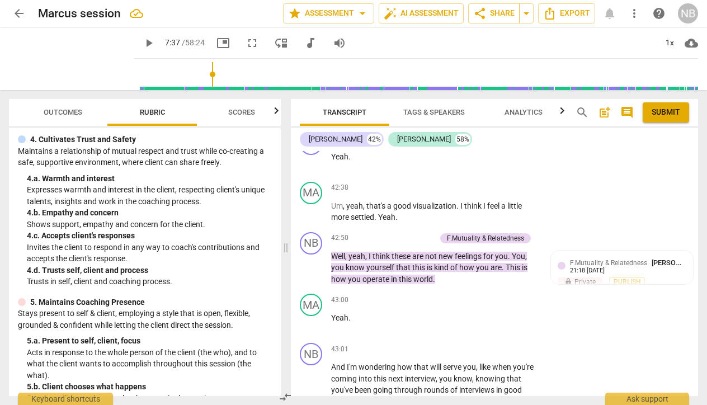
scroll to position [191, 0]
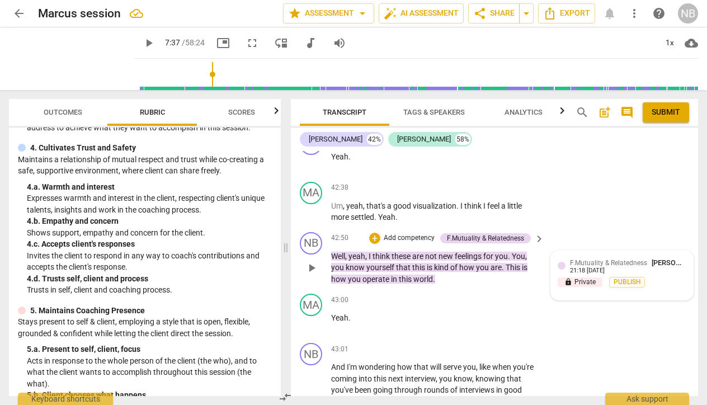
click at [666, 258] on span "[PERSON_NAME]" at bounding box center [679, 262] width 54 height 8
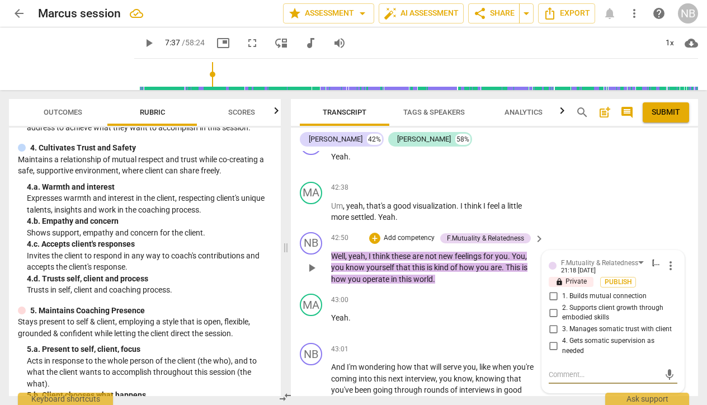
click at [670, 259] on span "more_vert" at bounding box center [670, 265] width 13 height 13
click at [666, 189] on li "Delete" at bounding box center [678, 187] width 39 height 21
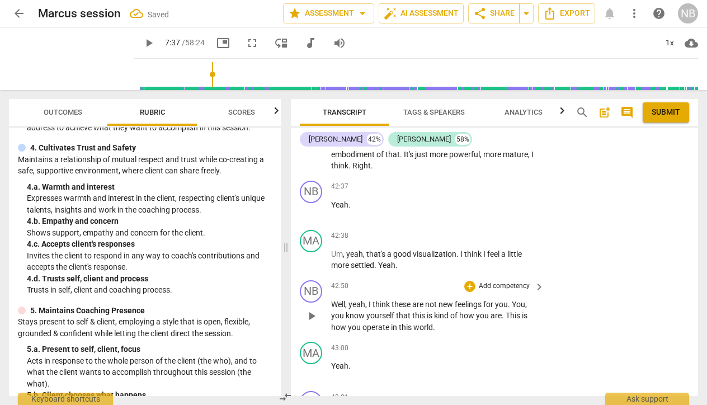
scroll to position [10438, 0]
click at [470, 280] on div "+" at bounding box center [469, 285] width 11 height 11
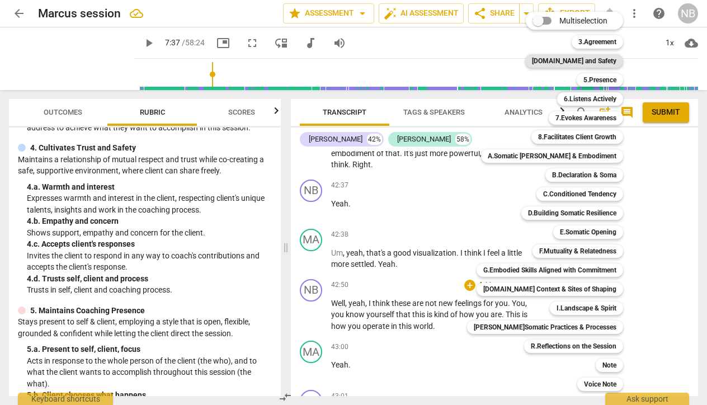
click at [577, 62] on b "[DOMAIN_NAME] and Safety" at bounding box center [574, 60] width 84 height 13
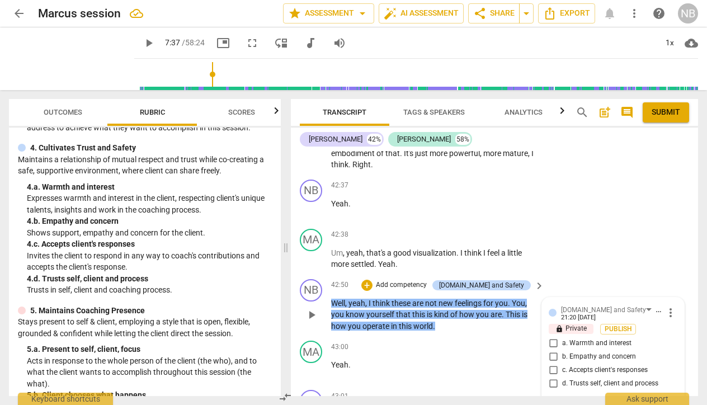
click at [549, 377] on input "d. Trusts self, client and process" at bounding box center [553, 383] width 18 height 13
click at [553, 364] on input "c. Accepts client's responses" at bounding box center [553, 370] width 18 height 13
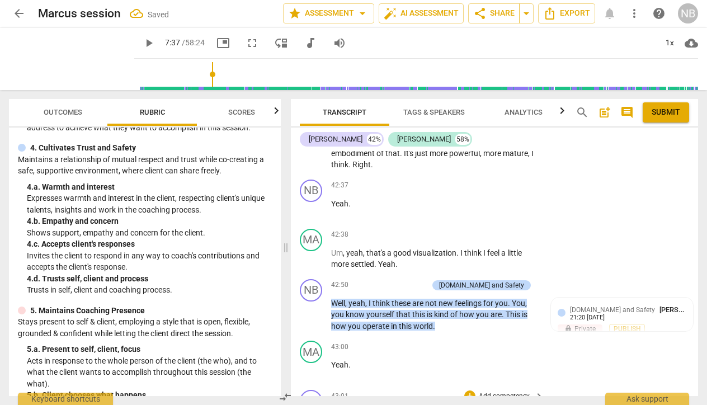
scroll to position [10469, 0]
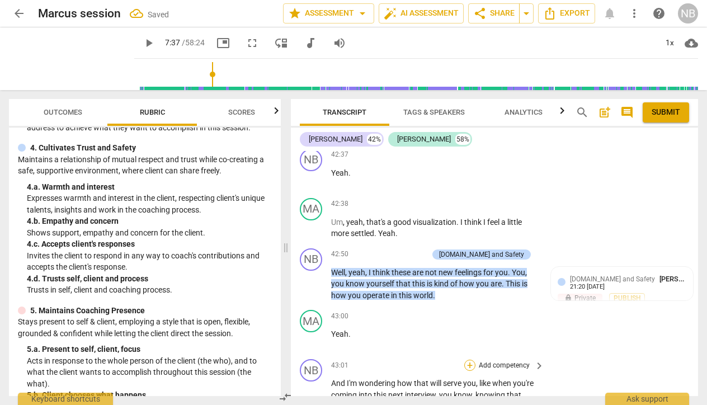
click at [469, 360] on div "+" at bounding box center [469, 365] width 11 height 11
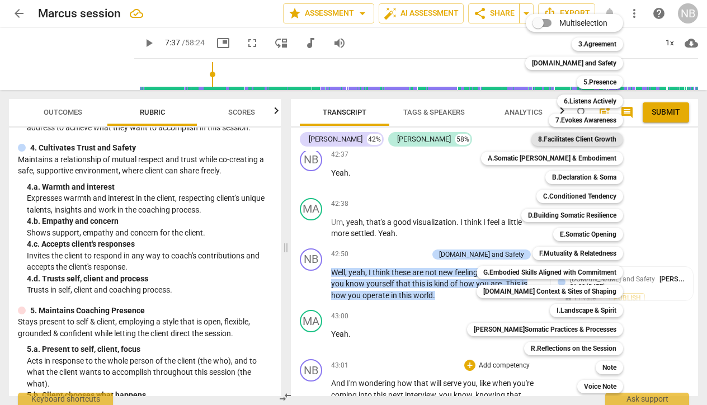
click at [575, 138] on b "8.Facilitates Client Growth" at bounding box center [577, 139] width 78 height 13
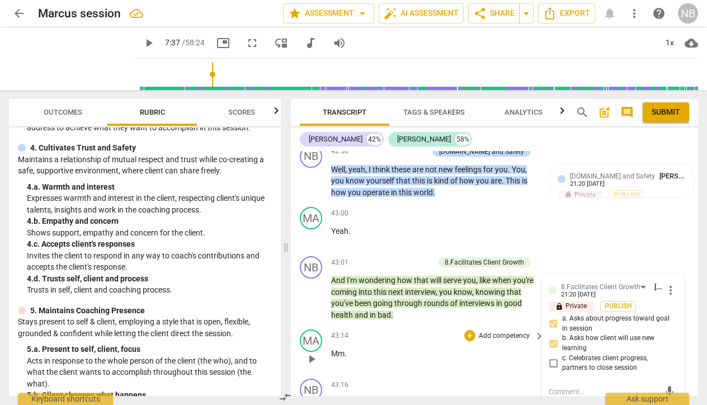
scroll to position [10579, 0]
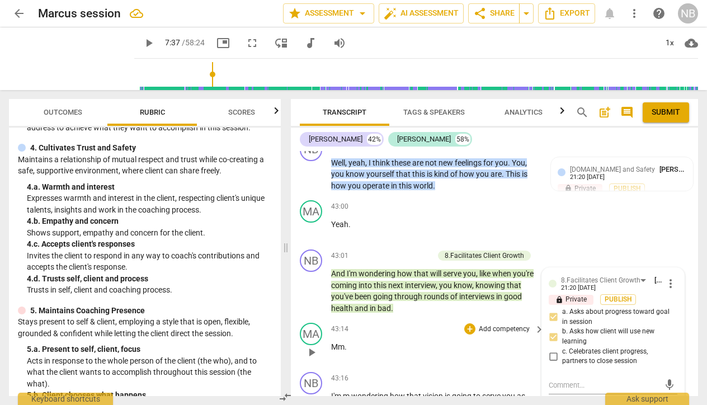
click at [394, 318] on div "MA play_arrow pause 43:14 + Add competency keyboard_arrow_right Mm ." at bounding box center [494, 342] width 407 height 49
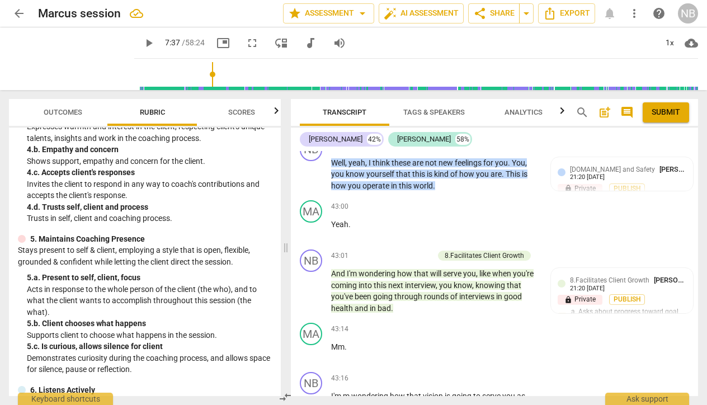
scroll to position [268, 0]
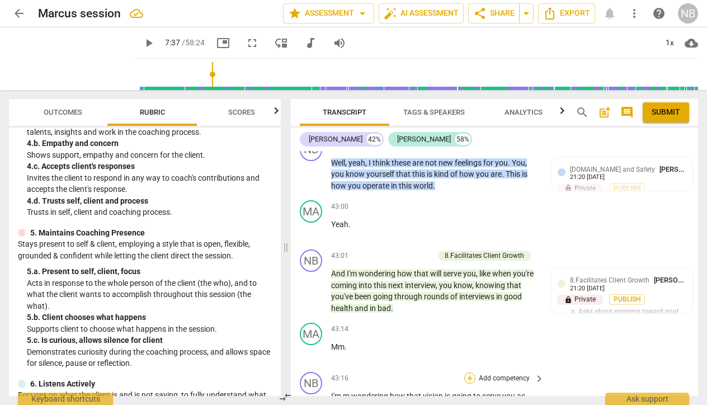
click at [467, 373] on div "+" at bounding box center [469, 378] width 11 height 11
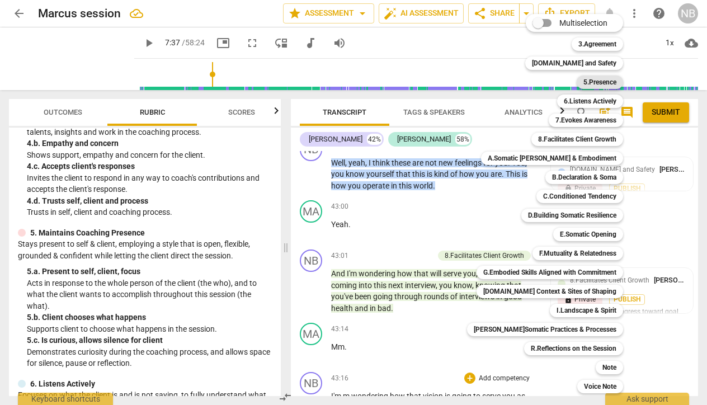
click at [590, 86] on b "5.Presence" at bounding box center [599, 82] width 33 height 13
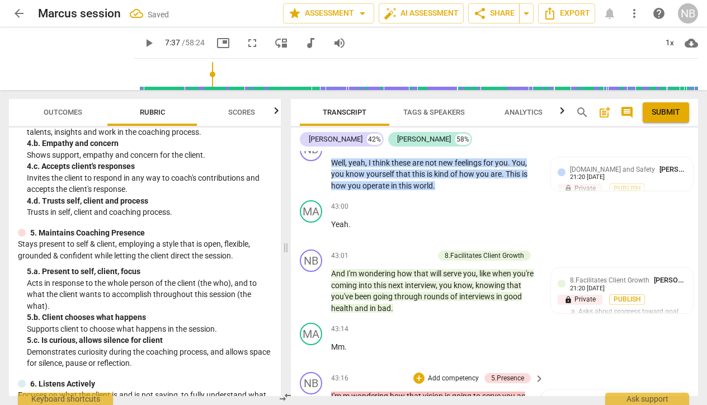
scroll to position [10579, 0]
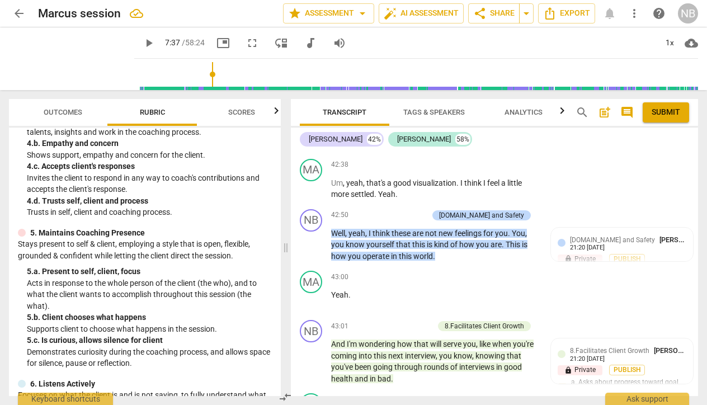
scroll to position [10503, 0]
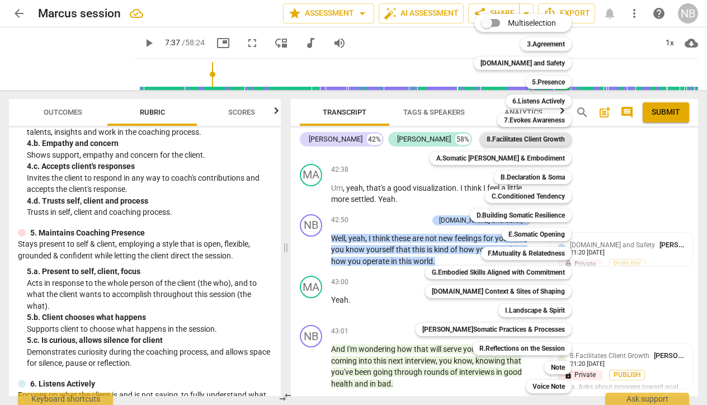
click at [531, 135] on b "8.Facilitates Client Growth" at bounding box center [526, 139] width 78 height 13
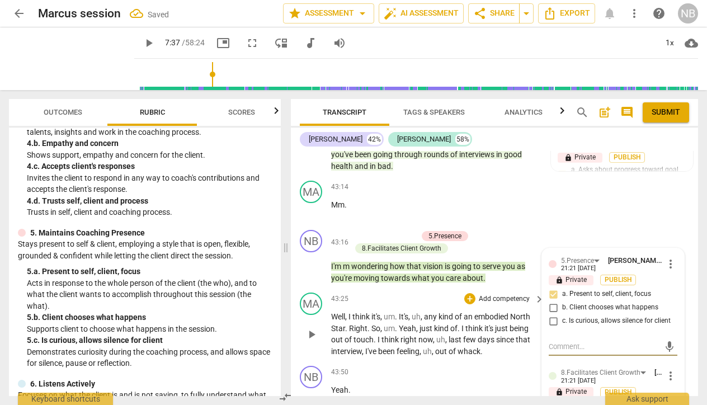
scroll to position [10722, 0]
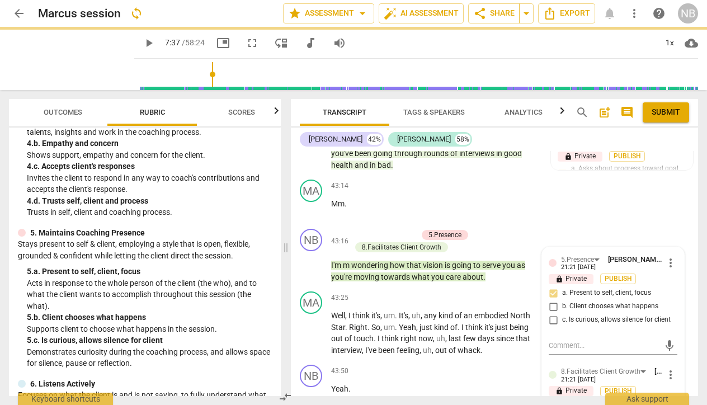
click at [446, 274] on div "NB play_arrow pause 00:05 + Add competency keyboard_arrow_right Okay . [PERSON_…" at bounding box center [494, 273] width 407 height 245
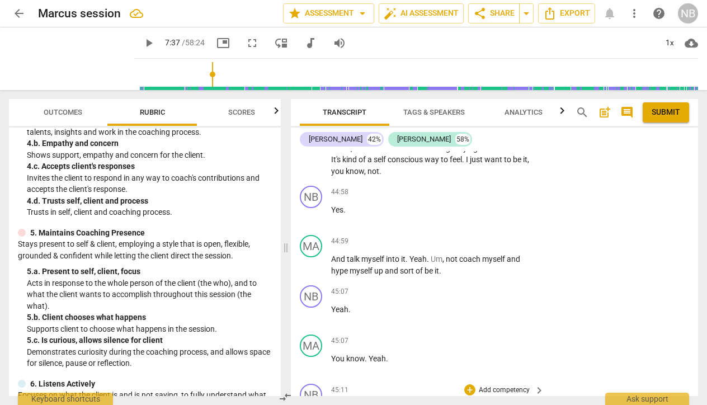
scroll to position [11218, 0]
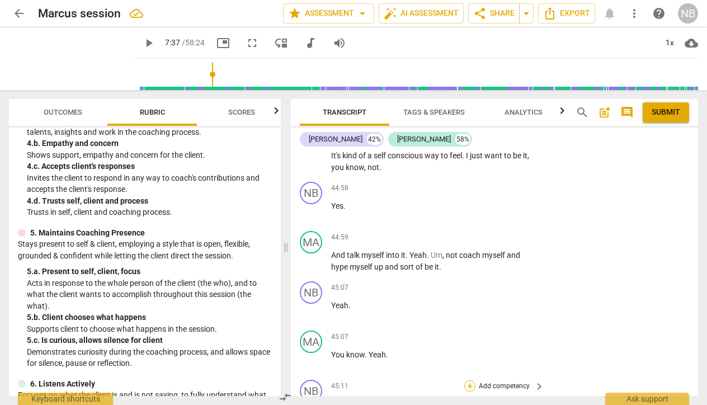
click at [468, 380] on div "+" at bounding box center [469, 385] width 11 height 11
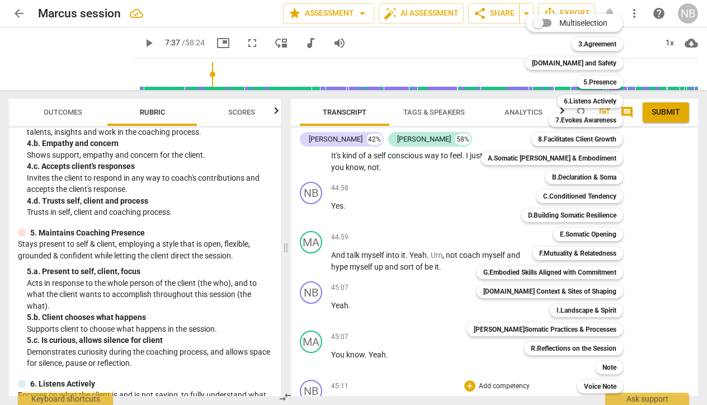
click at [163, 205] on div at bounding box center [353, 202] width 707 height 405
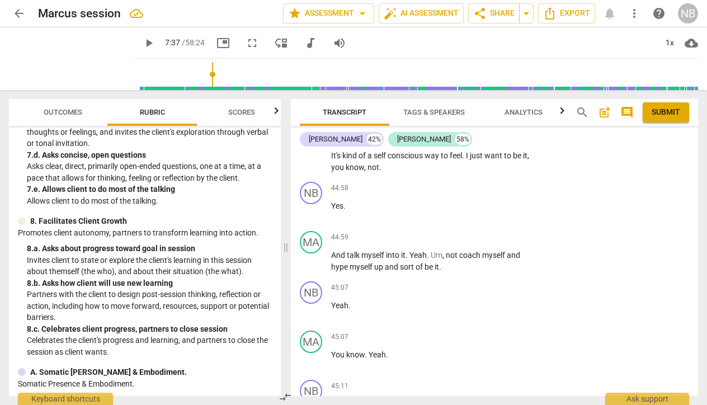
scroll to position [877, 0]
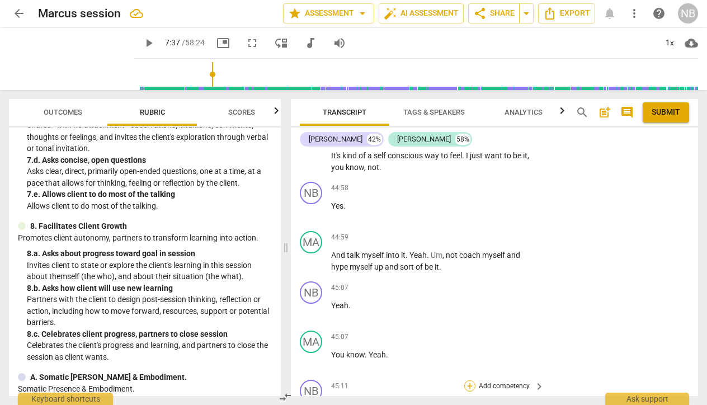
click at [470, 380] on div "+" at bounding box center [469, 385] width 11 height 11
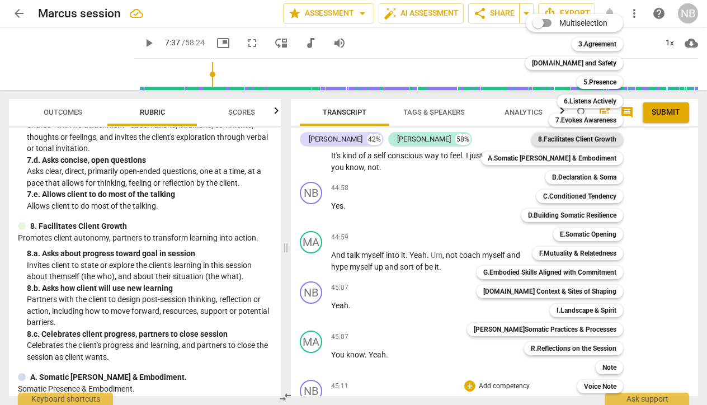
click at [555, 142] on b "8.Facilitates Client Growth" at bounding box center [577, 139] width 78 height 13
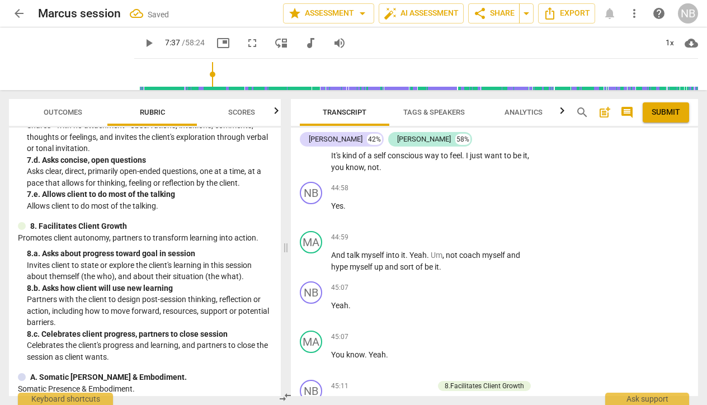
scroll to position [11350, 0]
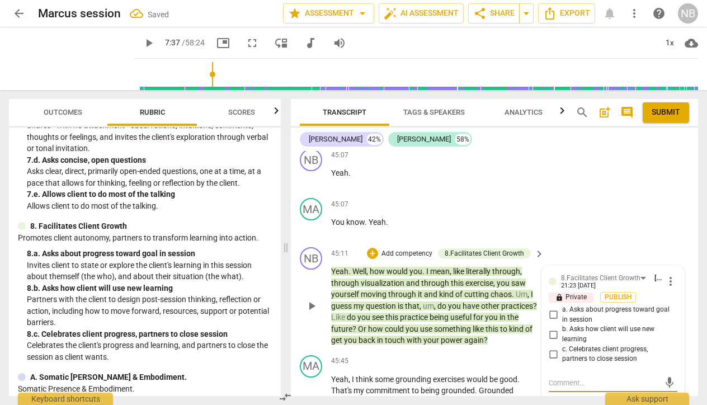
click at [554, 308] on input "a. Asks about progress toward goal in session" at bounding box center [553, 314] width 18 height 13
click at [550, 328] on input "b. Asks how client will use new learning" at bounding box center [553, 334] width 18 height 13
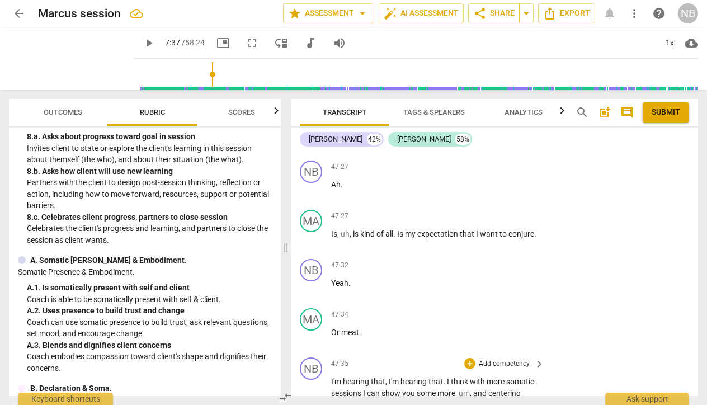
scroll to position [12202, 0]
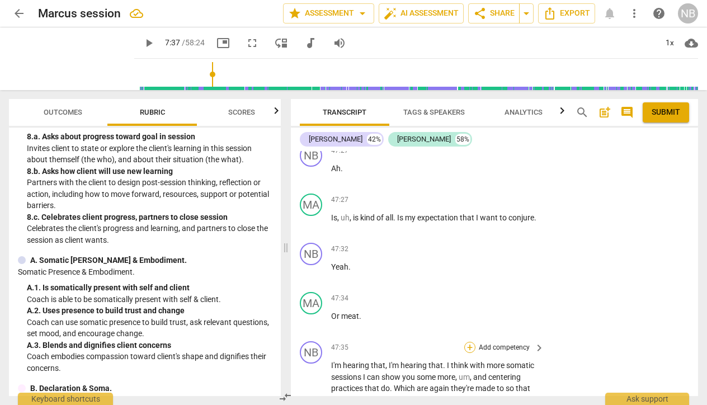
click at [472, 342] on div "+" at bounding box center [469, 347] width 11 height 11
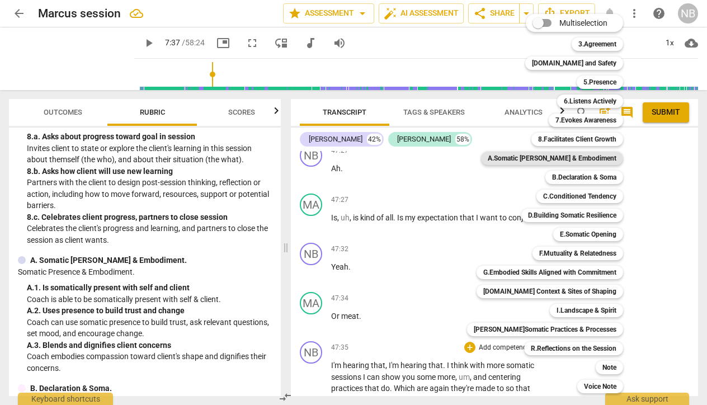
click at [546, 158] on b "A.Somatic [PERSON_NAME] & Embodiment" at bounding box center [552, 158] width 129 height 13
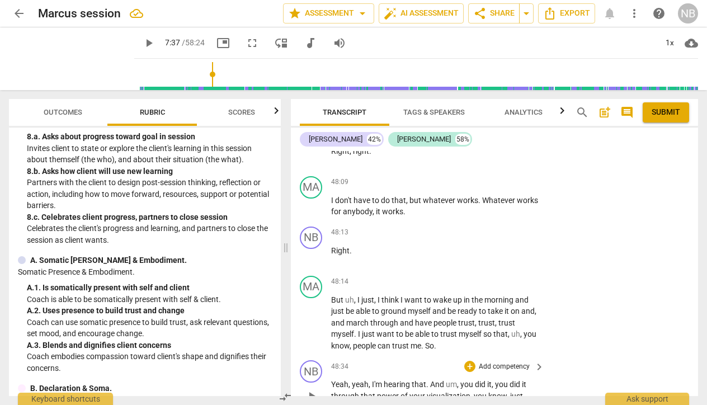
scroll to position [12586, 0]
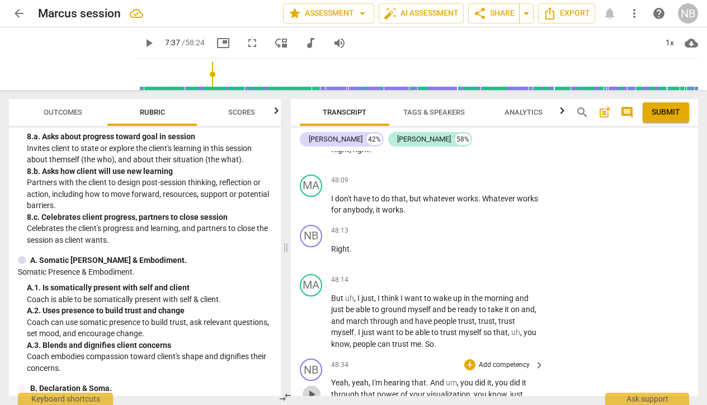
click at [312, 388] on span "play_arrow" at bounding box center [311, 394] width 13 height 13
click at [468, 359] on div "+" at bounding box center [469, 364] width 11 height 11
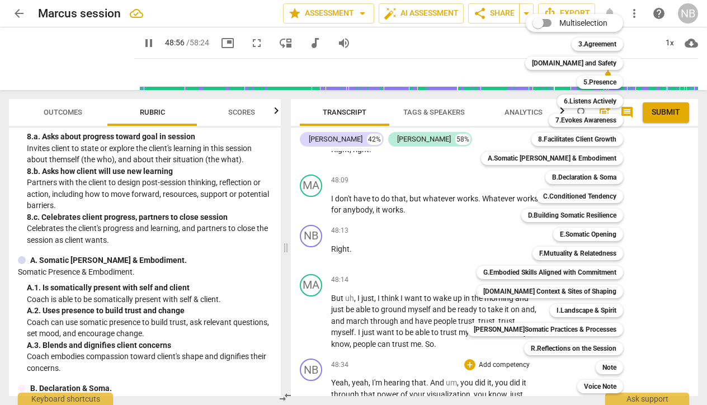
scroll to position [12844, 0]
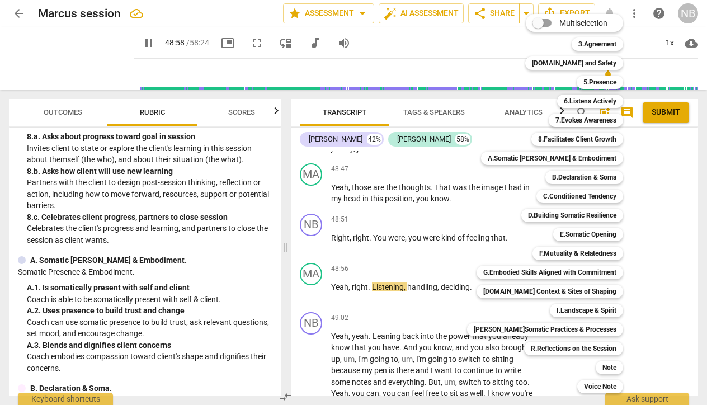
click at [130, 44] on div at bounding box center [353, 202] width 707 height 405
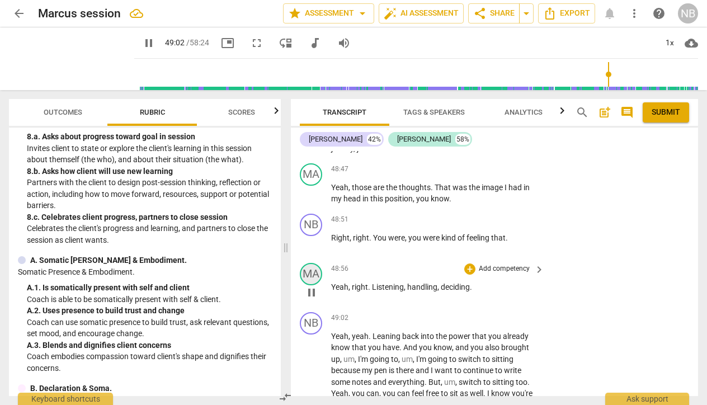
scroll to position [12708, 0]
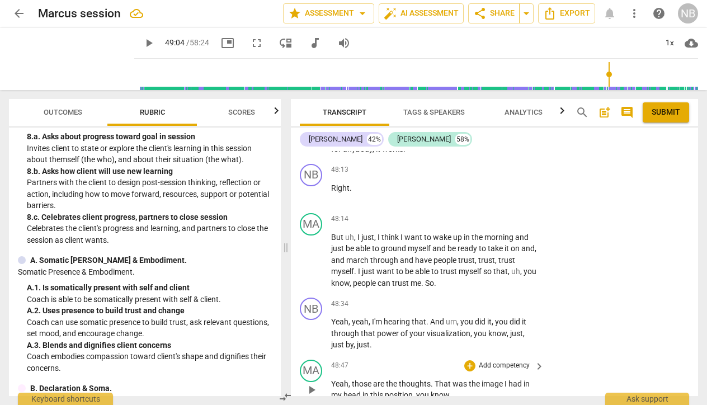
scroll to position [12646, 0]
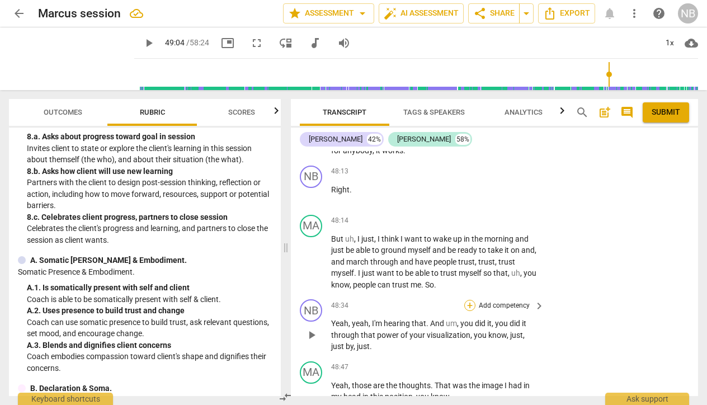
click at [467, 300] on div "+" at bounding box center [469, 305] width 11 height 11
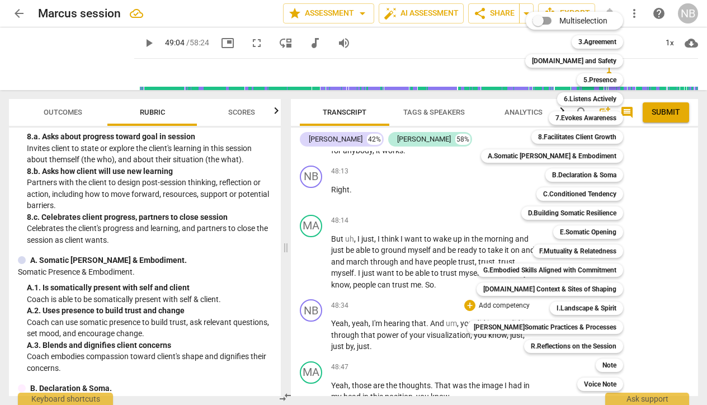
click at [272, 326] on div at bounding box center [353, 202] width 707 height 405
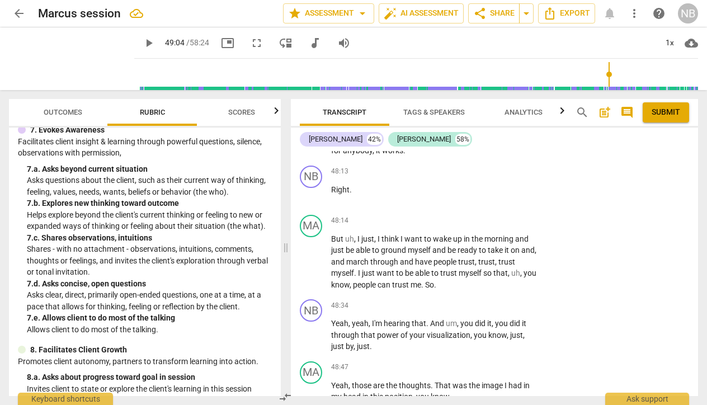
scroll to position [747, 0]
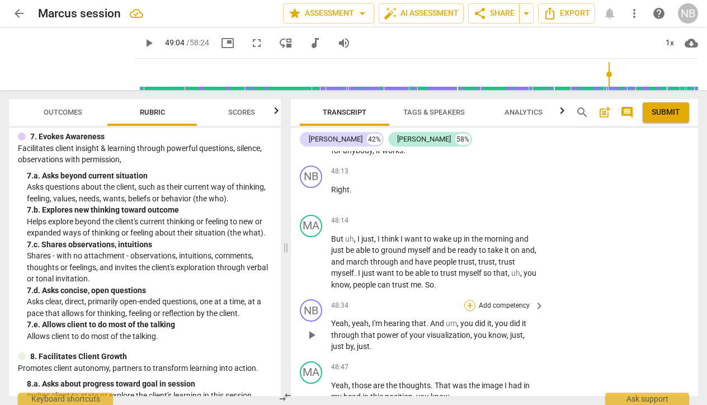
click at [469, 300] on div "+" at bounding box center [469, 305] width 11 height 11
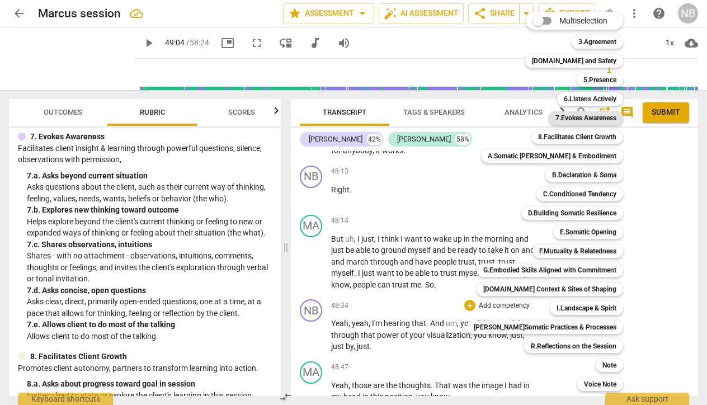
click at [568, 116] on b "7.Evokes Awareness" at bounding box center [585, 117] width 61 height 13
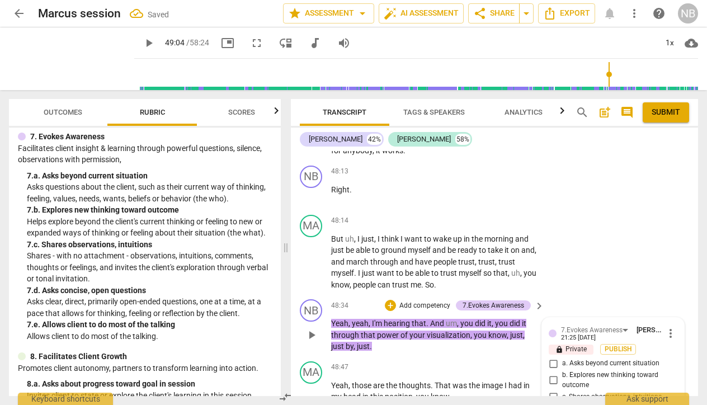
click at [552, 390] on input "c. Shares observations, intuitions" at bounding box center [553, 396] width 18 height 13
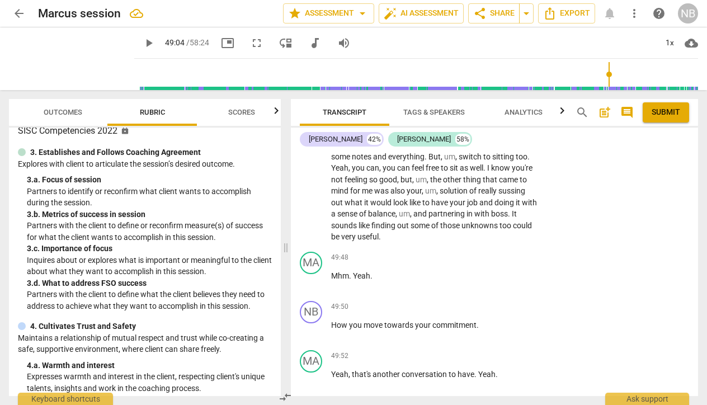
scroll to position [0, 0]
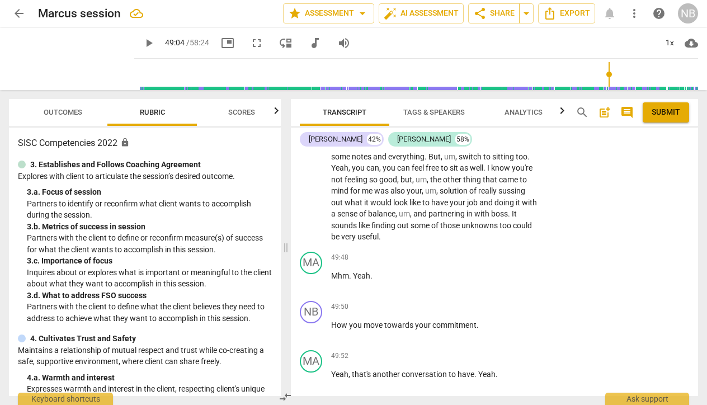
click at [468, 400] on div "+" at bounding box center [469, 405] width 11 height 11
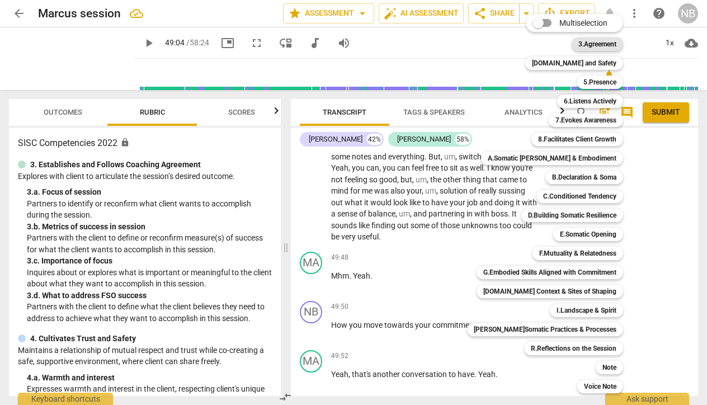
click at [593, 43] on b "3.Agreement" at bounding box center [597, 43] width 38 height 13
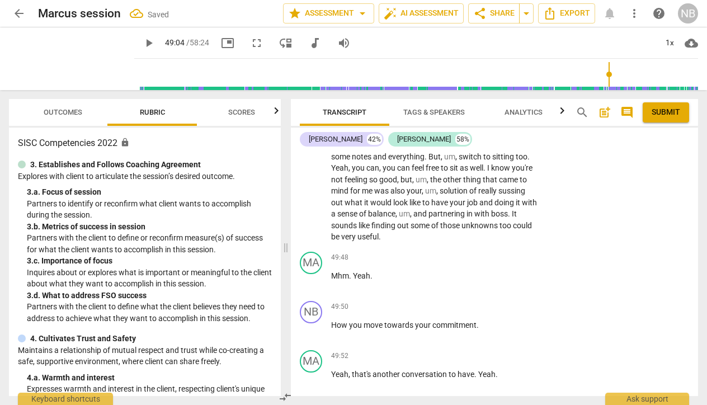
scroll to position [13071, 0]
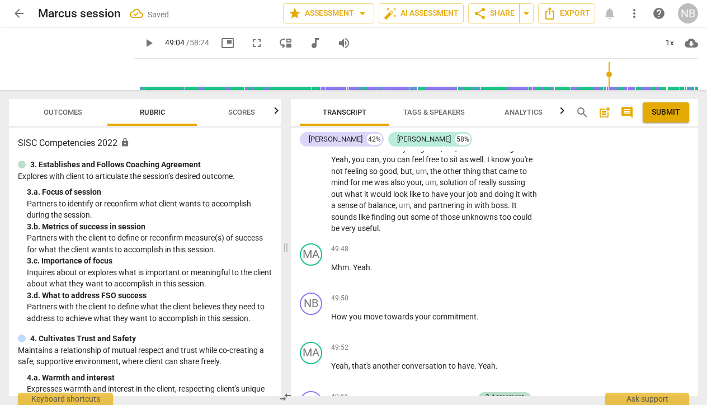
scroll to position [13338, 0]
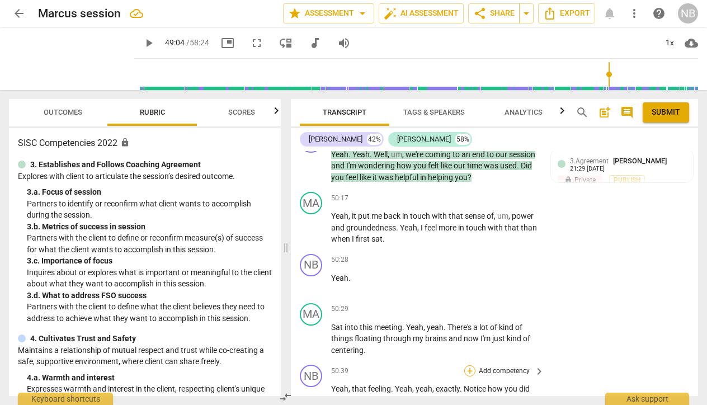
click at [469, 365] on div "+" at bounding box center [469, 370] width 11 height 11
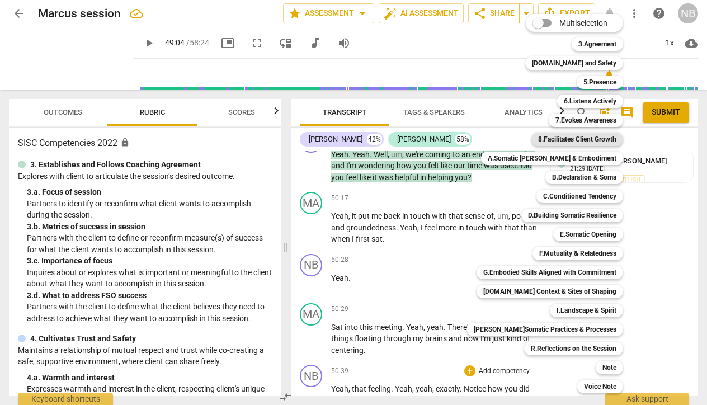
click at [562, 145] on b "8.Facilitates Client Growth" at bounding box center [577, 139] width 78 height 13
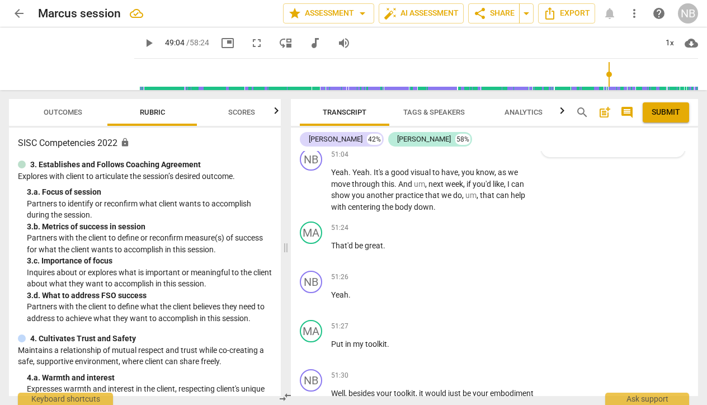
scroll to position [13707, 0]
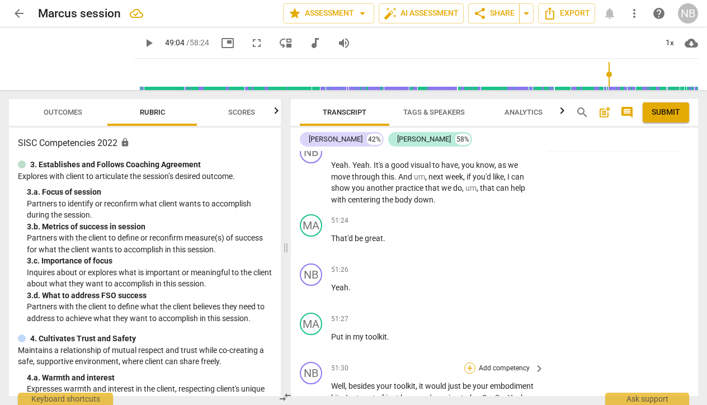
click at [468, 362] on div "+" at bounding box center [469, 367] width 11 height 11
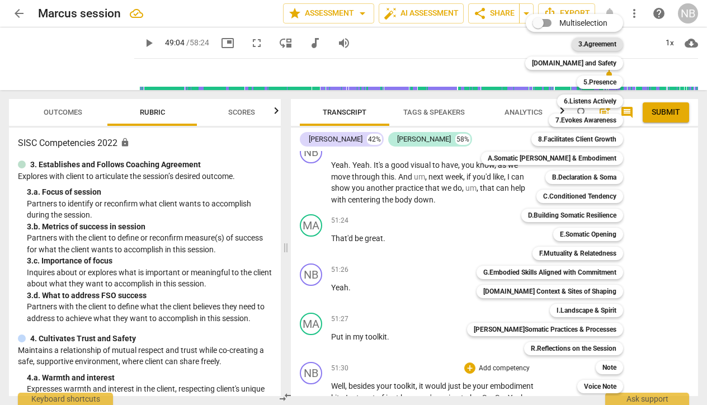
click at [580, 41] on b "3.Agreement" at bounding box center [597, 43] width 38 height 13
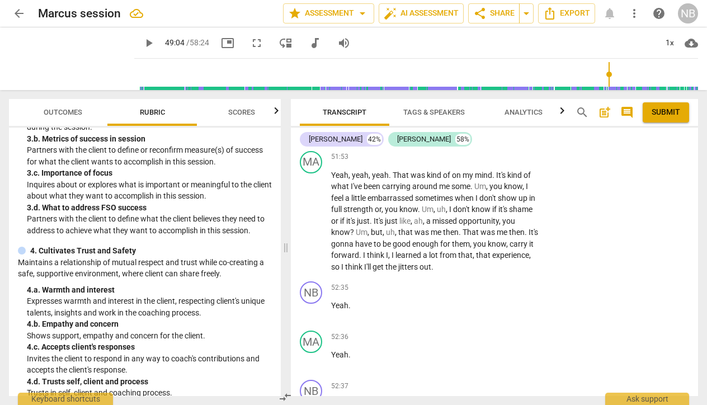
scroll to position [89, 0]
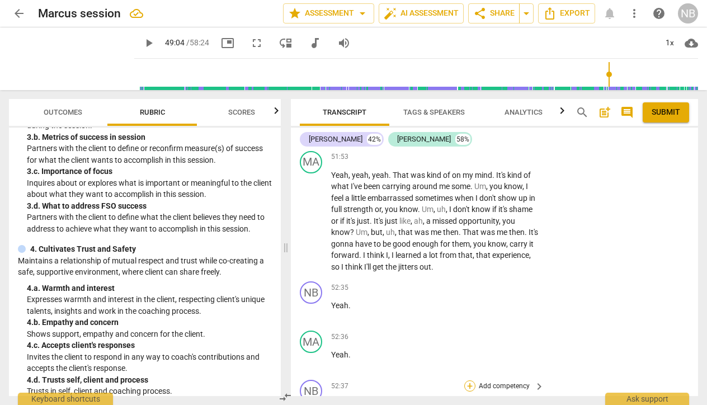
click at [469, 380] on div "+" at bounding box center [469, 385] width 11 height 11
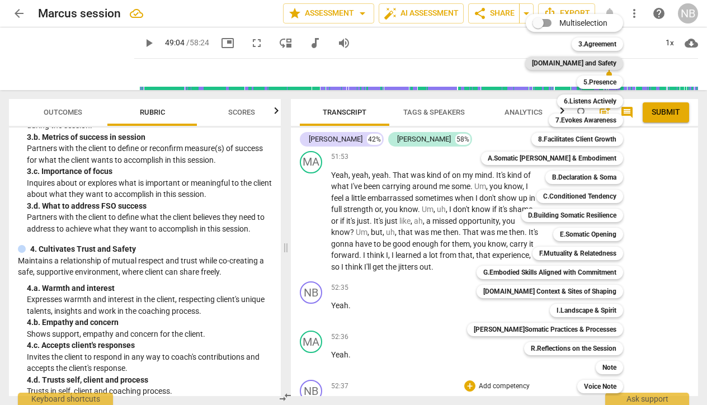
click at [568, 61] on b "[DOMAIN_NAME] and Safety" at bounding box center [574, 62] width 84 height 13
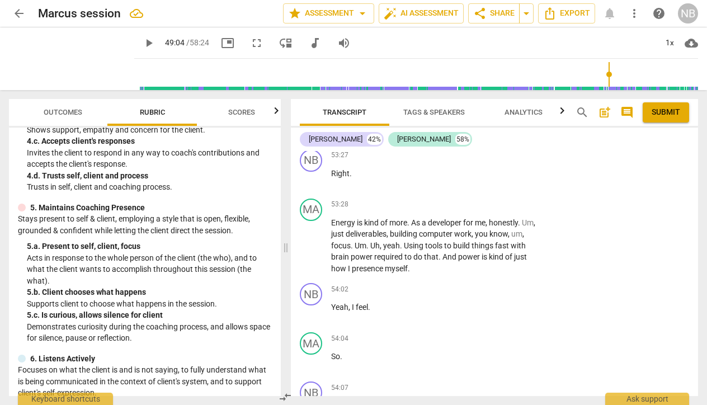
scroll to position [294, 0]
click at [471, 382] on div "+" at bounding box center [469, 387] width 11 height 11
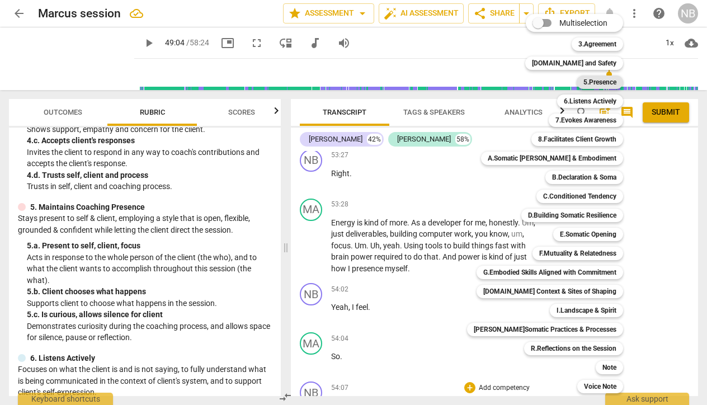
click at [595, 85] on b "5.Presence" at bounding box center [599, 82] width 33 height 13
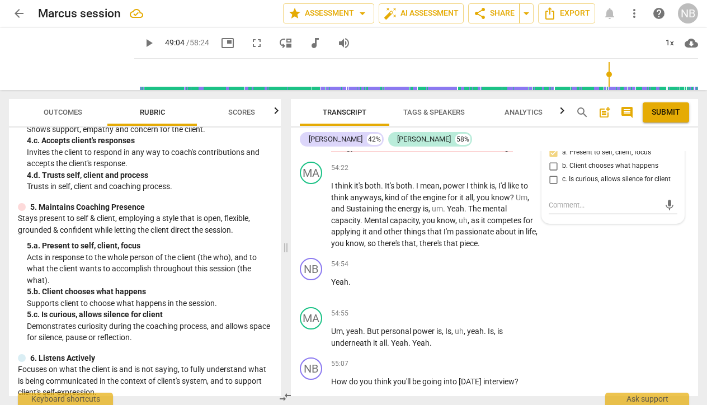
scroll to position [14786, 0]
click at [470, 357] on div "+" at bounding box center [469, 362] width 11 height 11
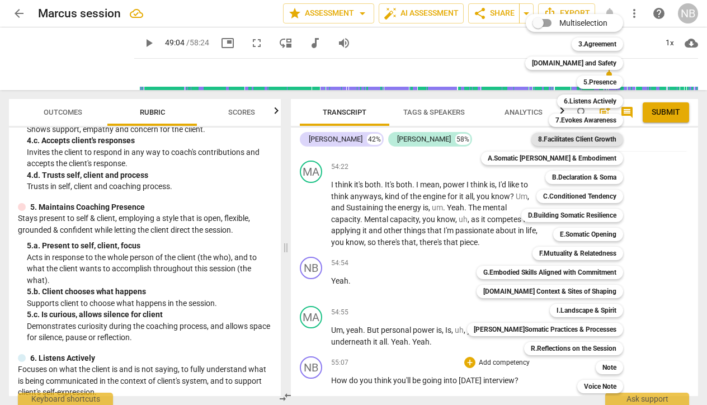
click at [561, 140] on b "8.Facilitates Client Growth" at bounding box center [577, 139] width 78 height 13
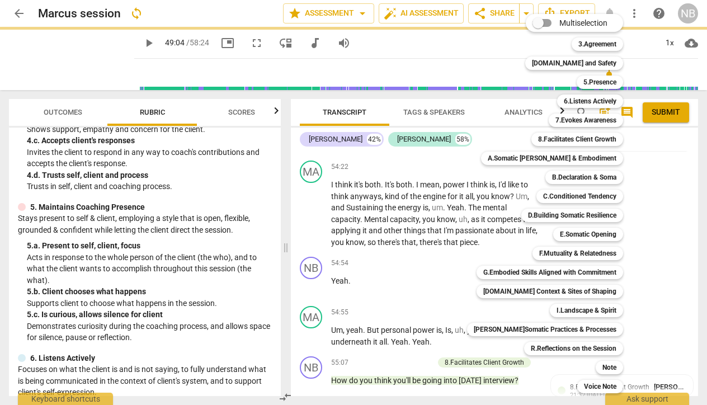
click at [647, 337] on div at bounding box center [353, 202] width 707 height 405
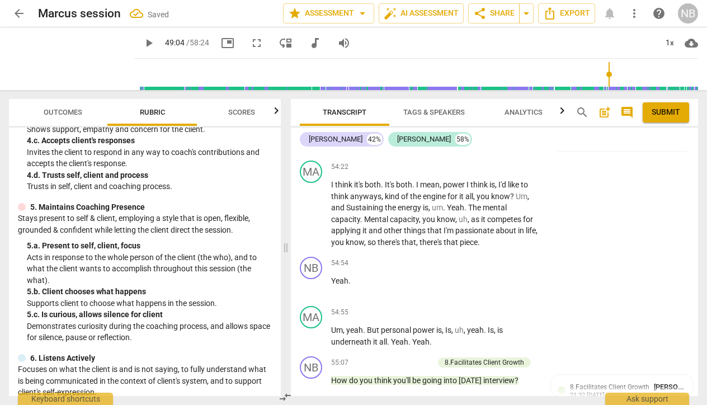
click at [670, 223] on div at bounding box center [353, 202] width 707 height 405
click at [658, 383] on span "[PERSON_NAME]" at bounding box center [681, 387] width 54 height 8
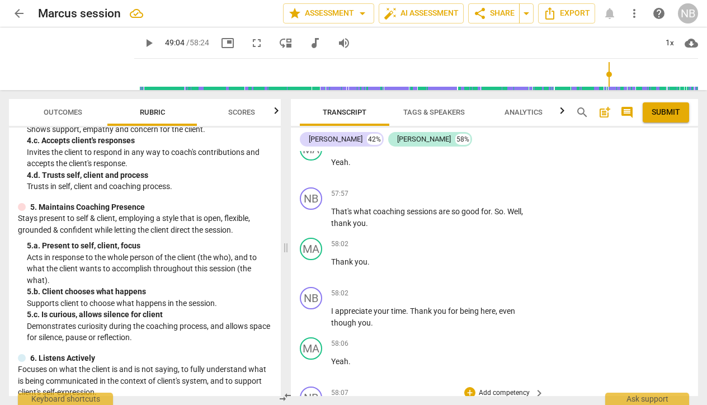
scroll to position [16331, 0]
click at [315, 310] on span "play_arrow" at bounding box center [311, 316] width 13 height 13
click at [388, 381] on div "NB play_arrow pause 58:07 + Add competency keyboard_arrow_right So hot . And I …" at bounding box center [494, 406] width 407 height 50
click at [142, 43] on span "pause" at bounding box center [148, 42] width 13 height 13
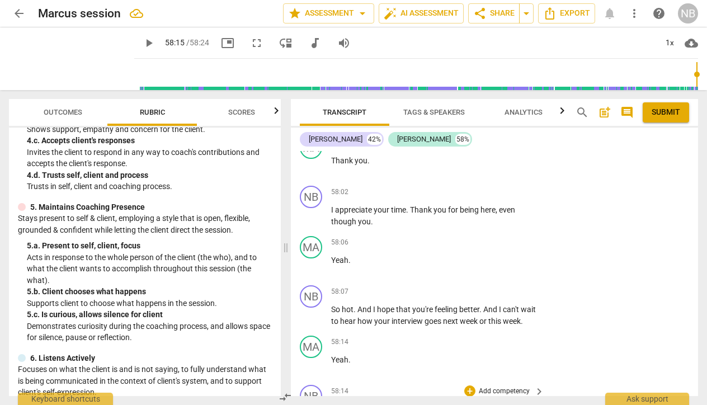
scroll to position [16422, 0]
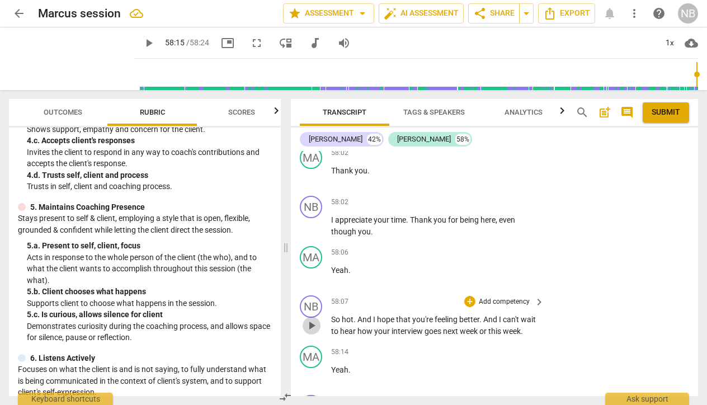
click at [313, 319] on span "play_arrow" at bounding box center [311, 325] width 13 height 13
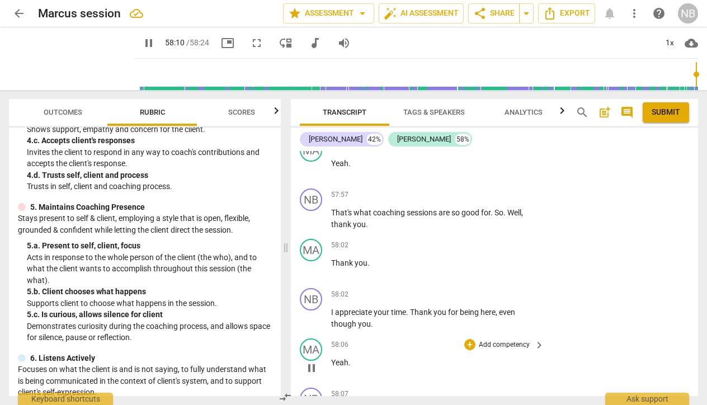
scroll to position [16326, 0]
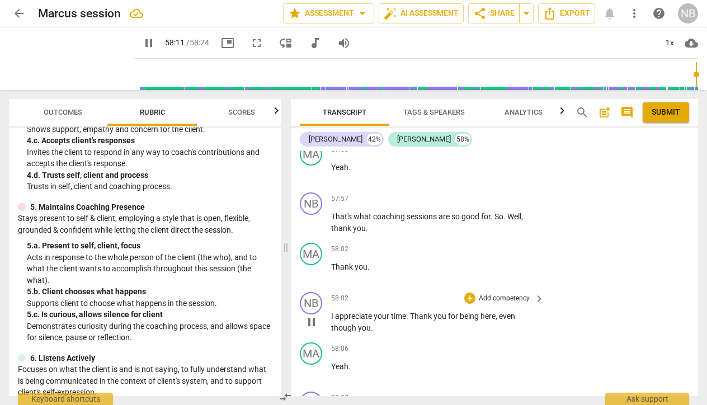
click at [310, 315] on span "pause" at bounding box center [311, 321] width 13 height 13
click at [312, 315] on span "play_arrow" at bounding box center [311, 321] width 13 height 13
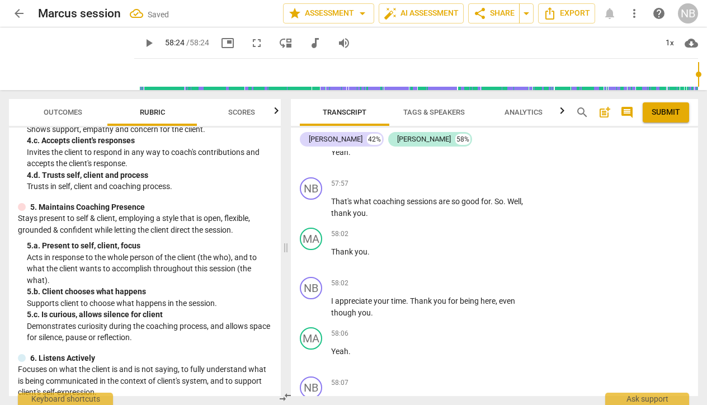
scroll to position [16333, 0]
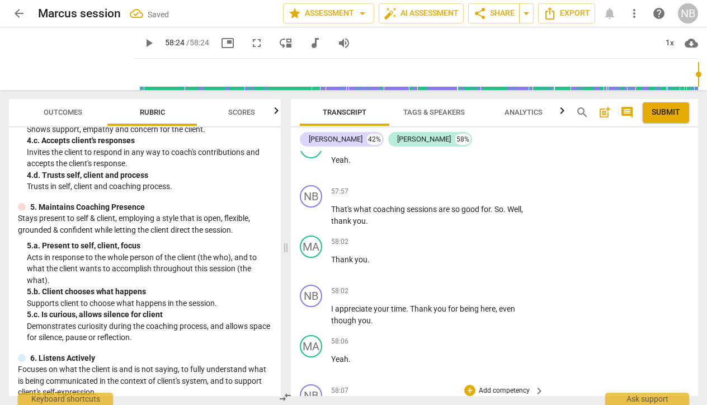
click at [347, 404] on span "hot" at bounding box center [348, 408] width 12 height 9
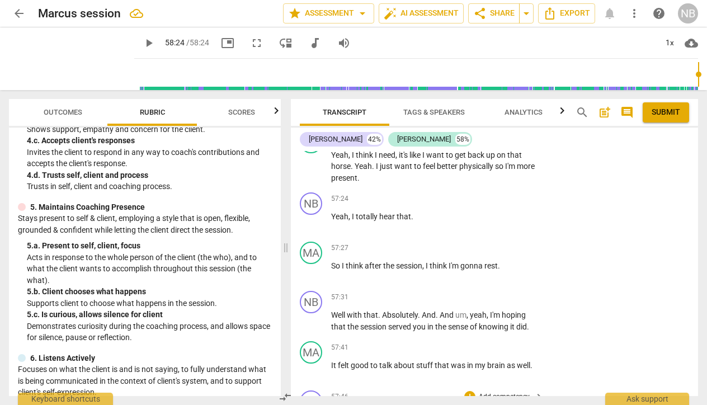
scroll to position [15905, 0]
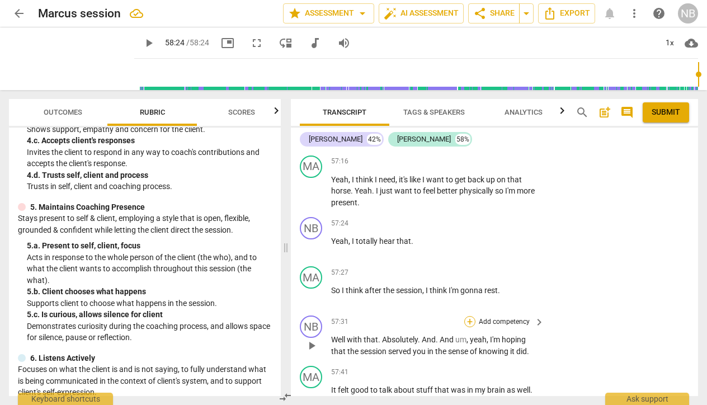
click at [467, 316] on div "+" at bounding box center [469, 321] width 11 height 11
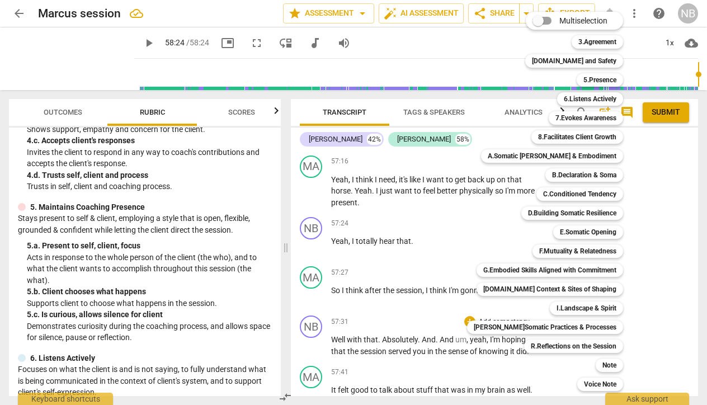
click at [412, 318] on div at bounding box center [353, 202] width 707 height 405
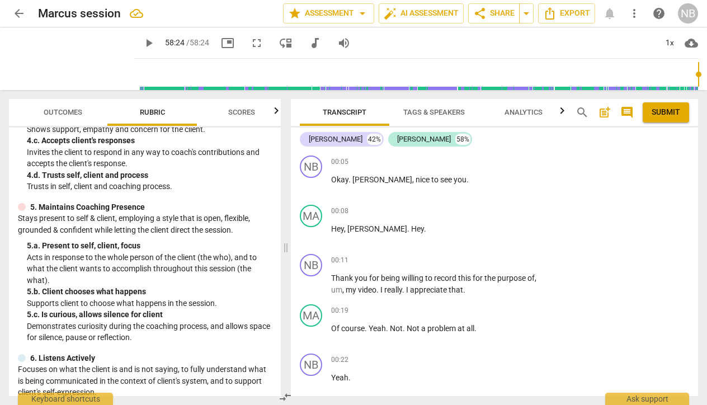
scroll to position [0, 0]
click at [241, 110] on span "Scores" at bounding box center [241, 112] width 27 height 8
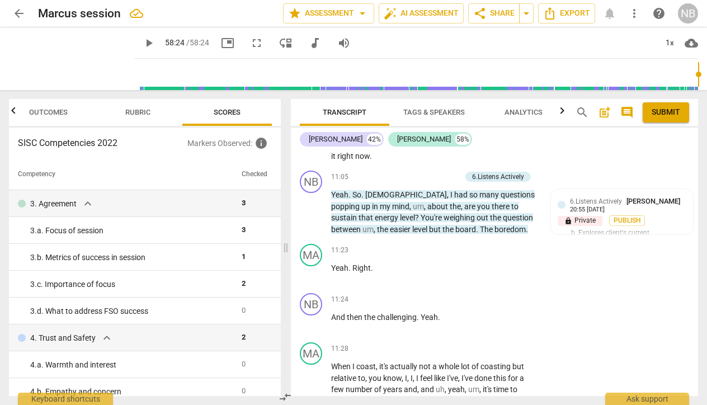
scroll to position [2458, 0]
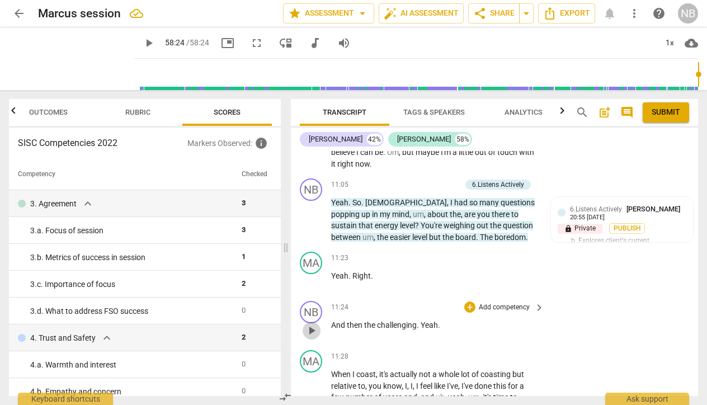
click at [312, 324] on span "play_arrow" at bounding box center [311, 330] width 13 height 13
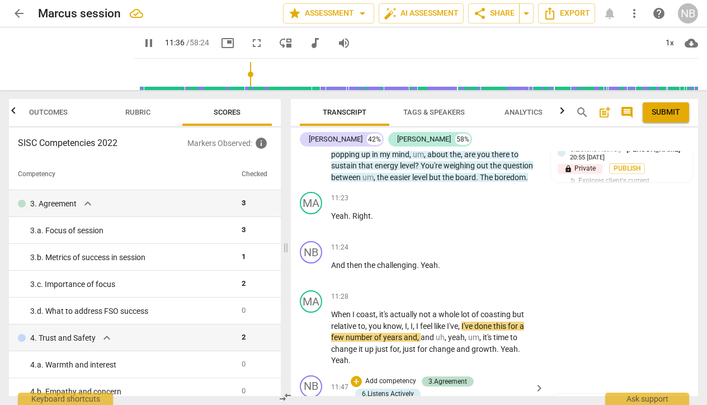
scroll to position [2516, 0]
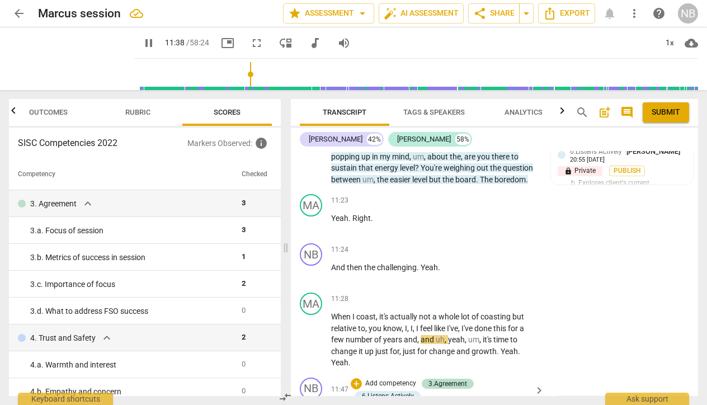
click at [376, 379] on p "Add competency" at bounding box center [390, 384] width 53 height 10
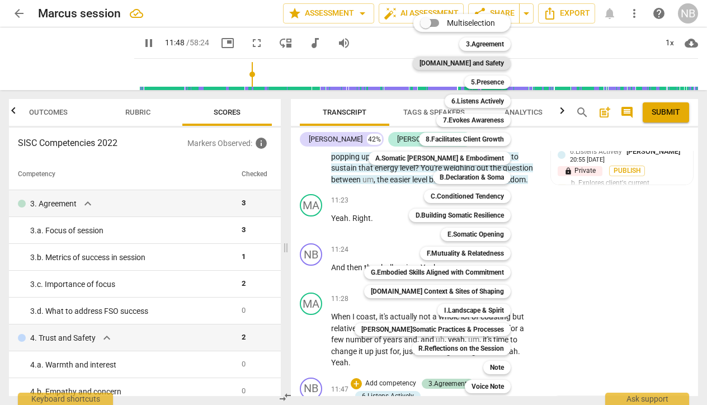
click at [478, 64] on b "[DOMAIN_NAME] and Safety" at bounding box center [462, 62] width 84 height 13
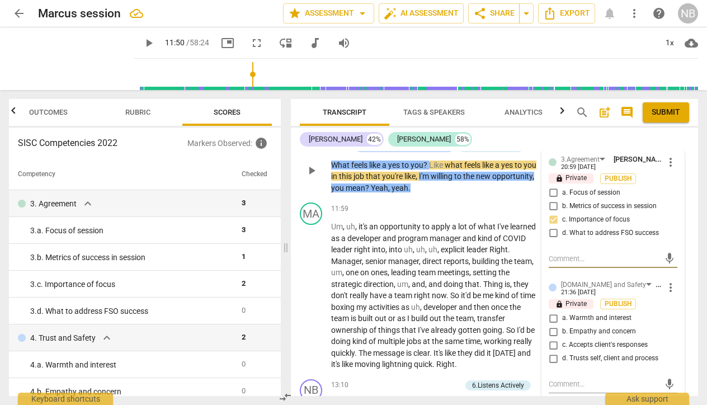
scroll to position [2781, 0]
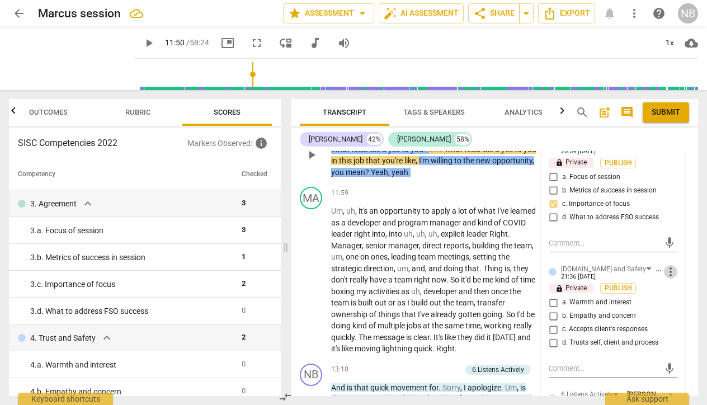
click at [667, 265] on span "more_vert" at bounding box center [670, 271] width 13 height 13
click at [671, 262] on li "Delete" at bounding box center [678, 261] width 39 height 21
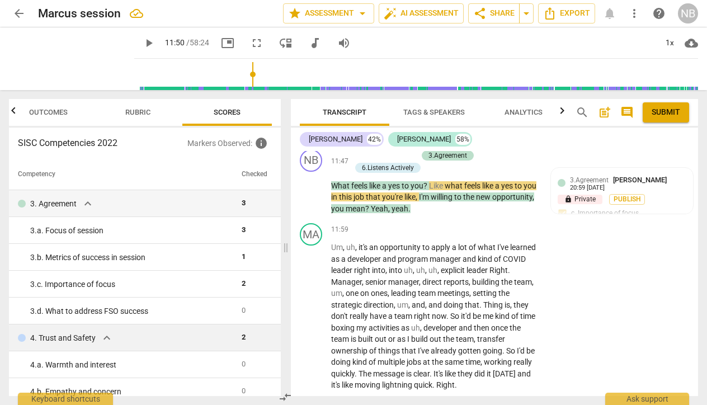
scroll to position [0, 0]
click at [133, 112] on span "Rubric" at bounding box center [137, 112] width 25 height 8
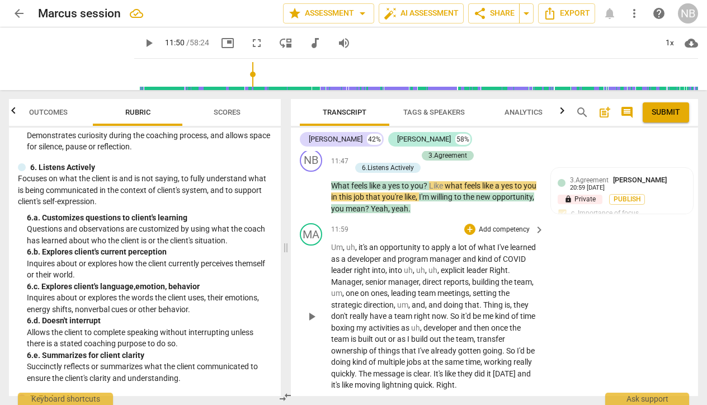
scroll to position [2632, 0]
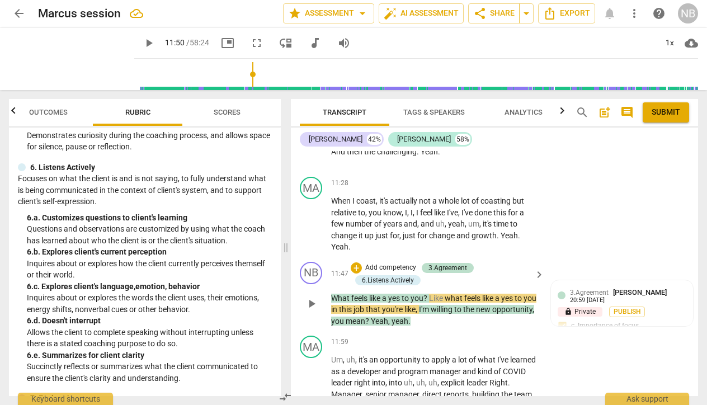
click at [377, 263] on p "Add competency" at bounding box center [390, 268] width 53 height 10
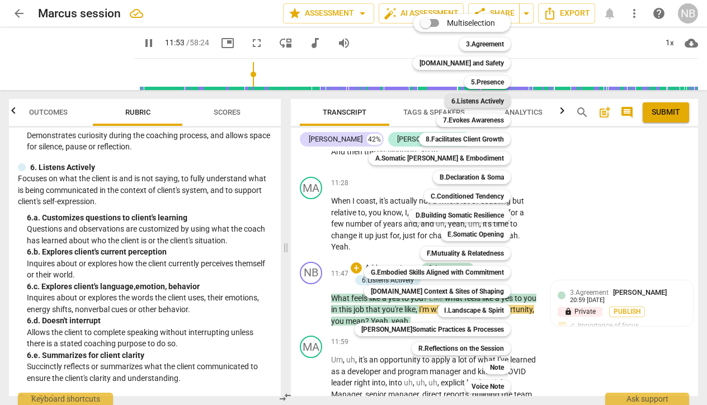
click at [464, 101] on b "6.Listens Actively" at bounding box center [477, 101] width 53 height 13
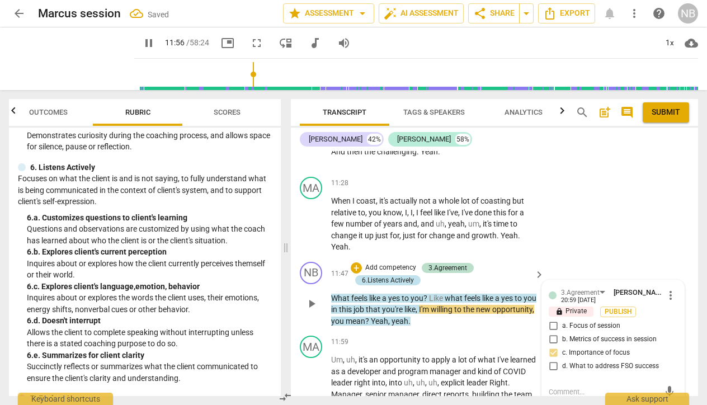
click at [382, 275] on div "6.Listens Actively" at bounding box center [388, 280] width 52 height 10
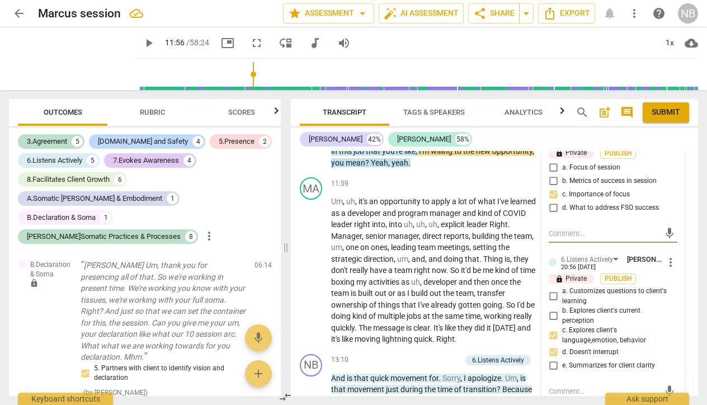
scroll to position [475, 0]
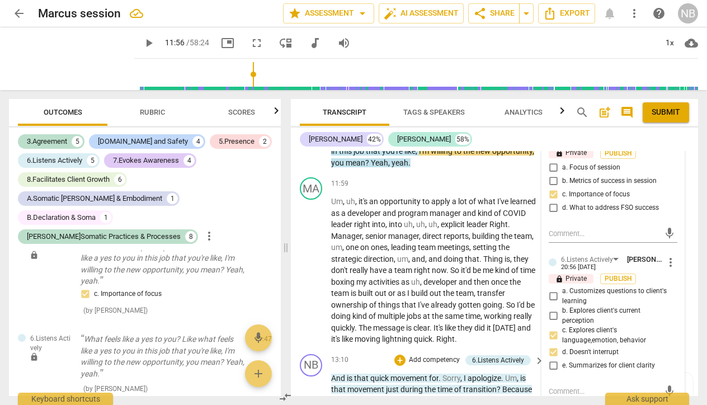
click at [428, 355] on p "Add competency" at bounding box center [434, 360] width 53 height 10
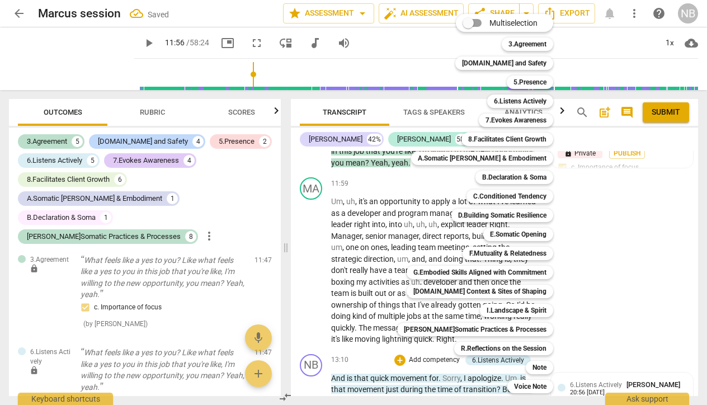
click at [655, 130] on div at bounding box center [353, 202] width 707 height 405
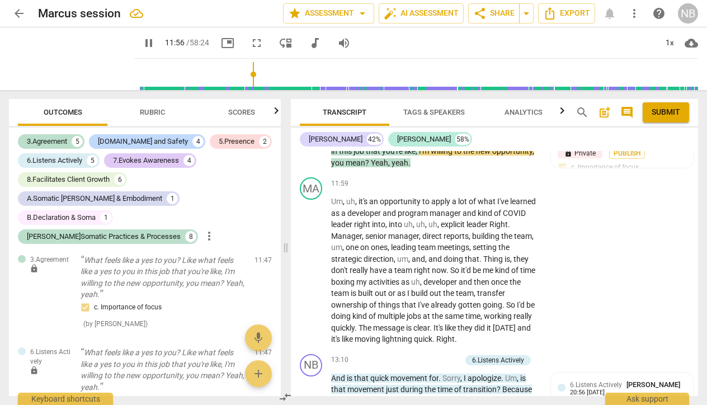
scroll to position [0, 0]
click at [149, 106] on span "Rubric" at bounding box center [152, 112] width 52 height 15
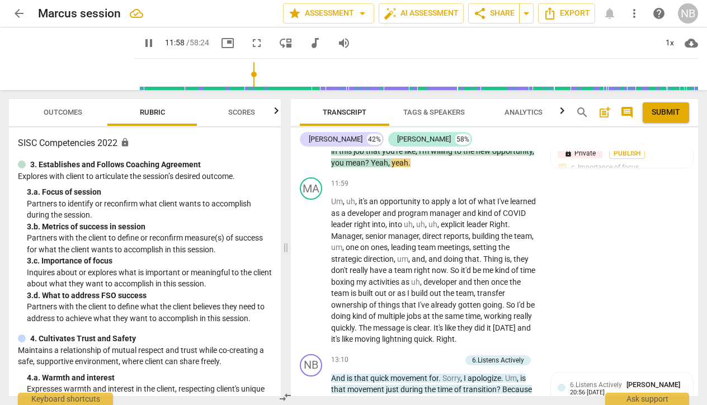
click at [149, 112] on span "Rubric" at bounding box center [152, 112] width 25 height 8
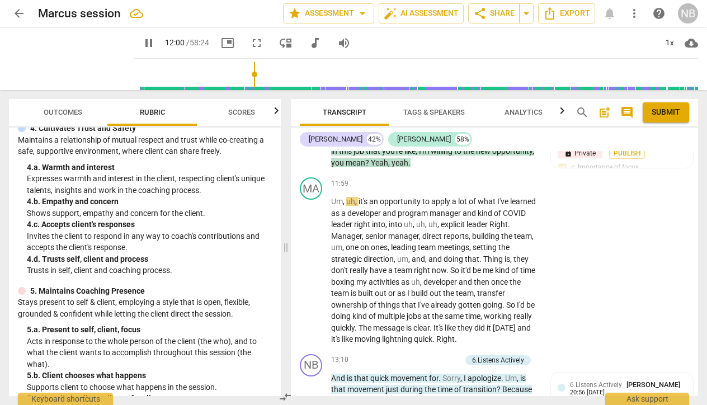
scroll to position [229, 0]
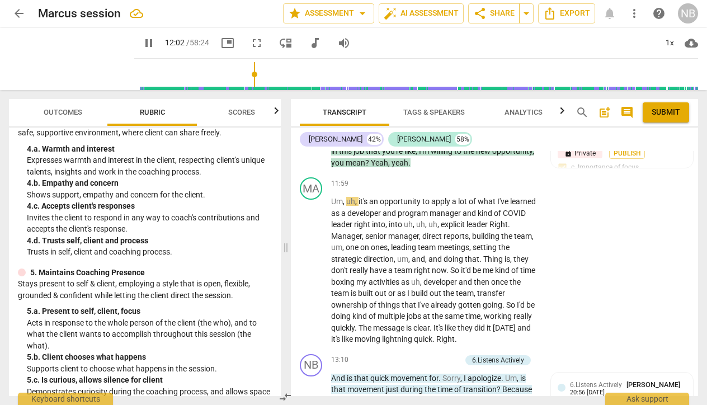
click at [142, 49] on span "pause" at bounding box center [148, 42] width 13 height 13
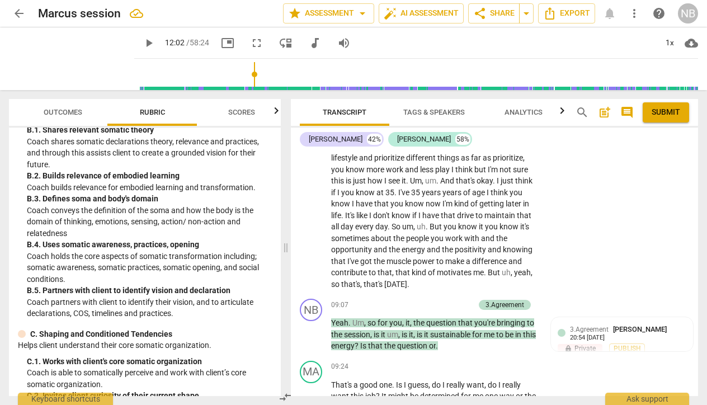
scroll to position [2034, 0]
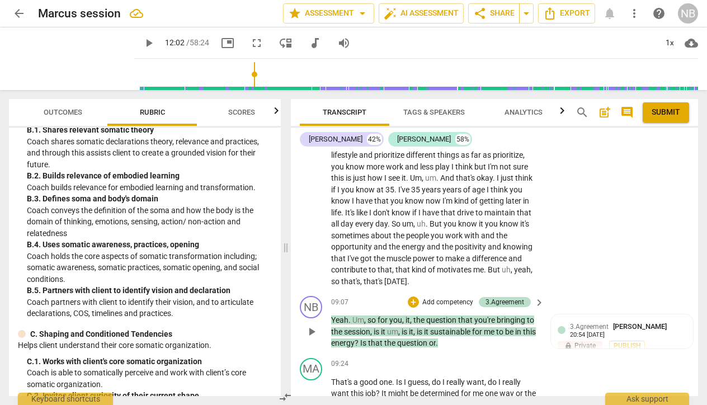
click at [428, 298] on p "Add competency" at bounding box center [447, 303] width 53 height 10
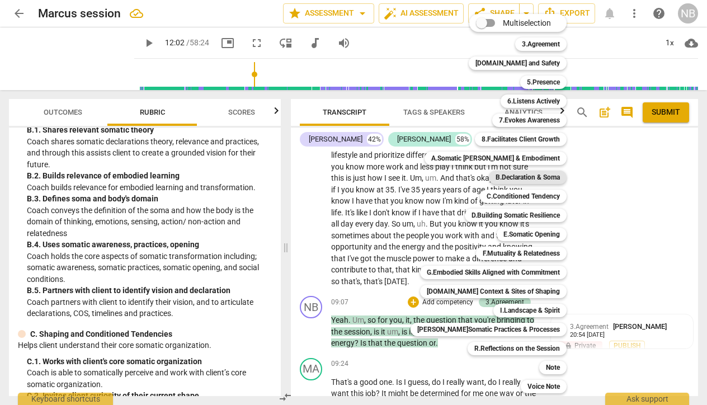
click at [504, 175] on b "B.Declaration & Soma" at bounding box center [528, 177] width 64 height 13
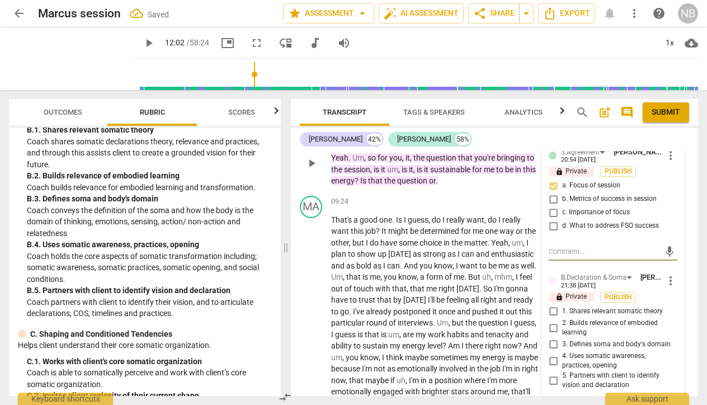
scroll to position [2210, 0]
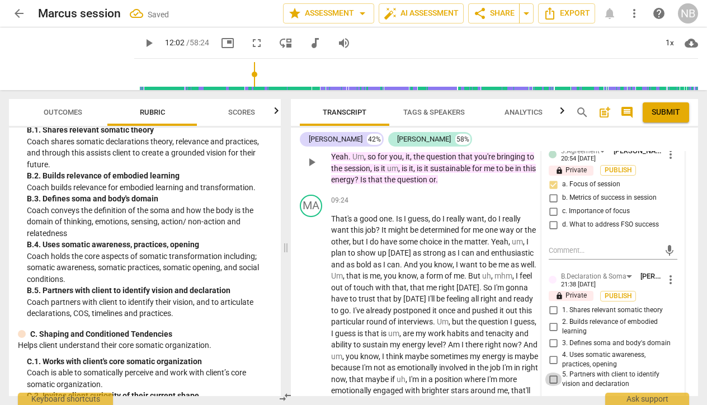
click at [555, 373] on input "5. Partners with client to identify vision and declaration" at bounding box center [553, 379] width 18 height 13
click at [408, 195] on div "09:24 + Add competency keyboard_arrow_right" at bounding box center [438, 201] width 214 height 12
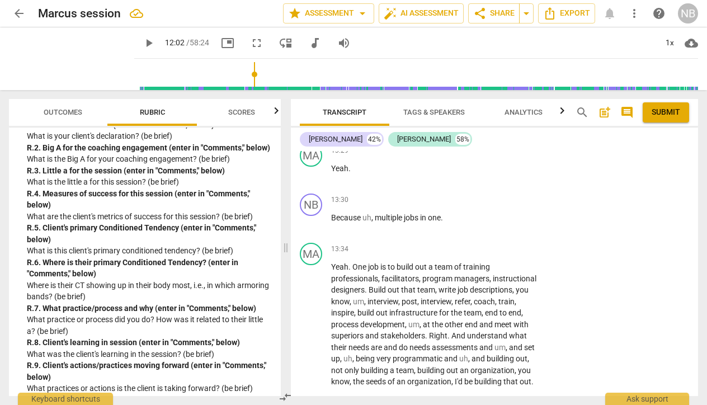
scroll to position [3045, 0]
click at [629, 111] on span "comment" at bounding box center [626, 112] width 13 height 13
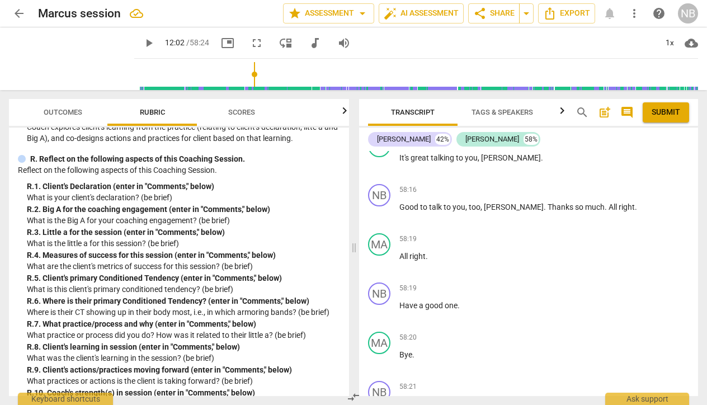
scroll to position [0, 0]
click at [605, 116] on span "post_add" at bounding box center [604, 112] width 13 height 13
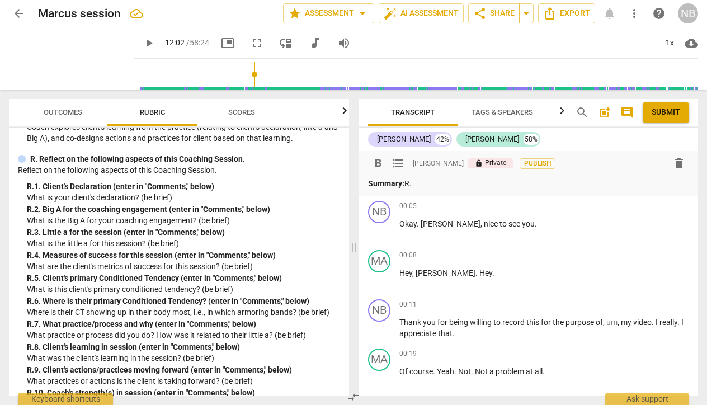
click at [304, 387] on div "R. 10. Coach's strength(s) in session (enter in "Comments," below)" at bounding box center [183, 393] width 313 height 12
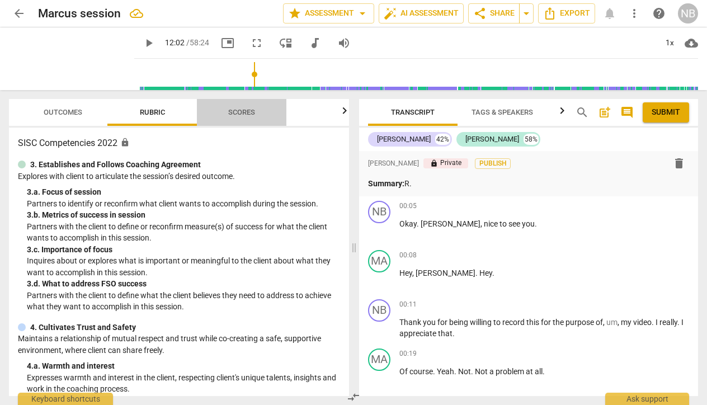
click at [231, 113] on span "Scores" at bounding box center [241, 112] width 27 height 8
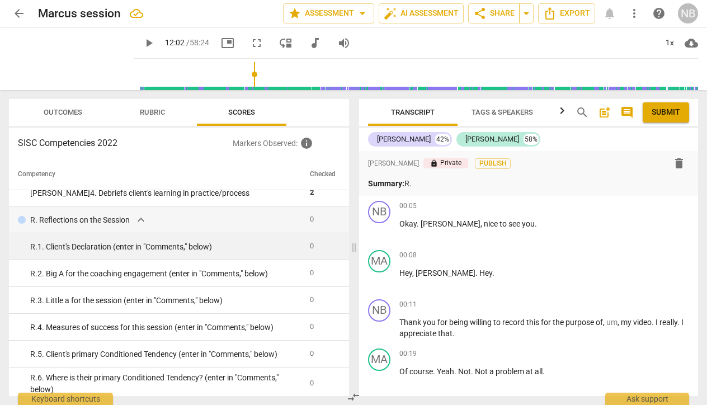
click at [109, 247] on div "R. 1. Client's Declaration (enter in "Comments," below)" at bounding box center [165, 247] width 271 height 12
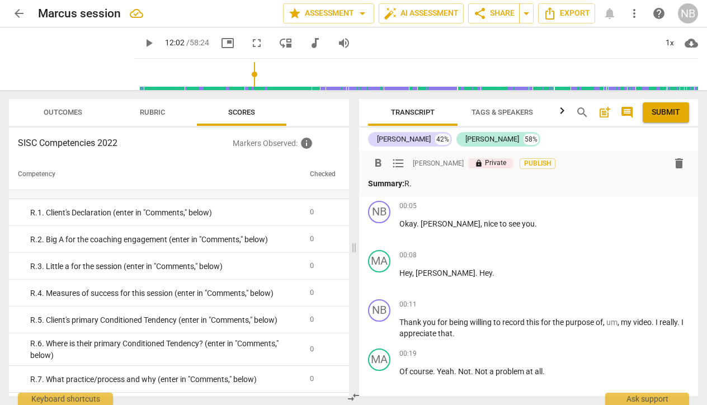
click at [427, 185] on p "Summary: R." at bounding box center [528, 184] width 321 height 12
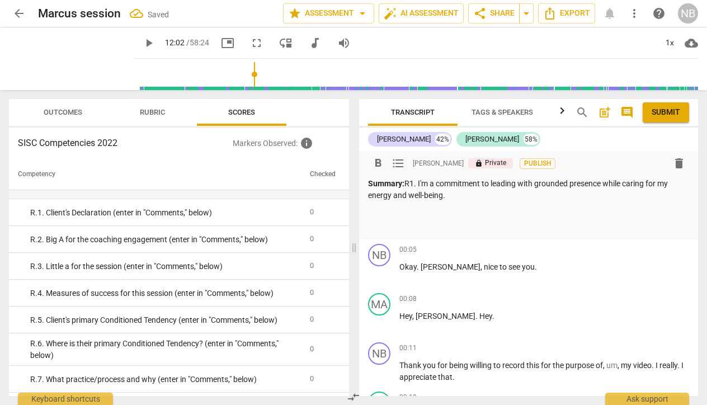
click at [408, 183] on p "Summary: R1. I'm a commitment to leading with grounded presence while caring fo…" at bounding box center [528, 189] width 321 height 23
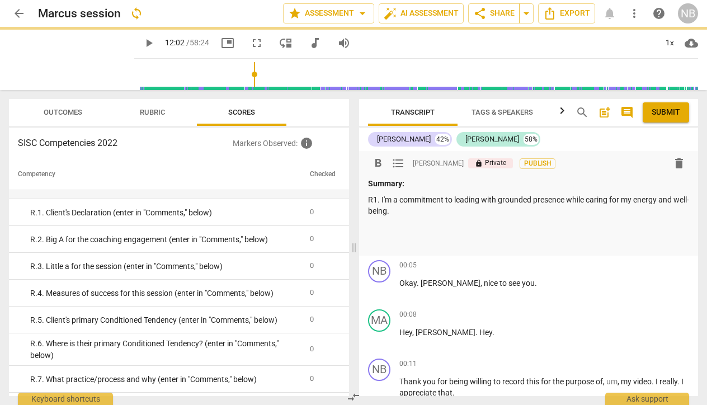
click at [414, 216] on div "Summary: R1. I'm a commitment to leading with grounded presence while caring fo…" at bounding box center [528, 213] width 321 height 71
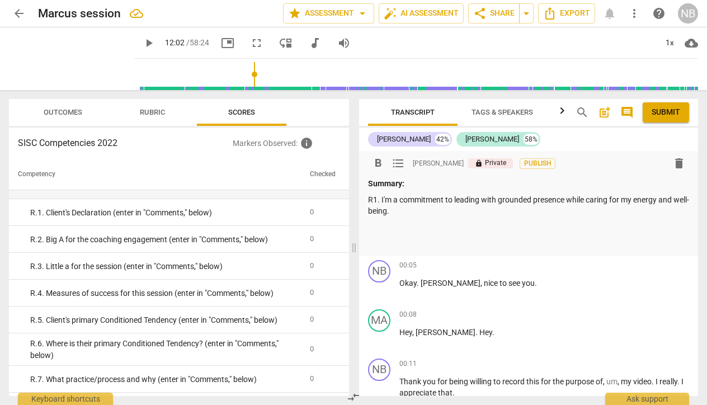
click at [373, 199] on p "R1. I'm a commitment to leading with grounded presence while caring for my ener…" at bounding box center [528, 205] width 321 height 23
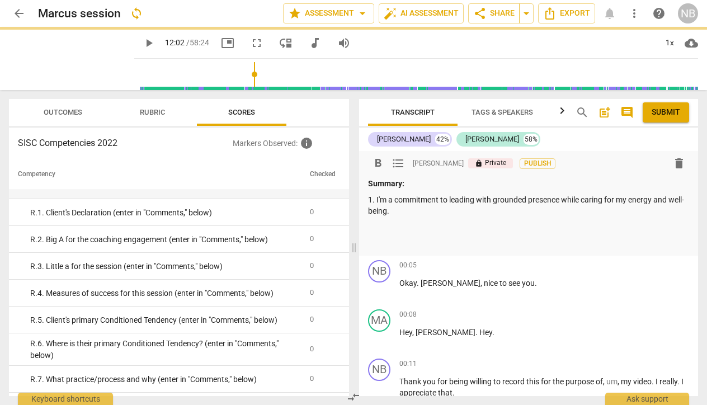
click at [379, 227] on p at bounding box center [528, 228] width 321 height 12
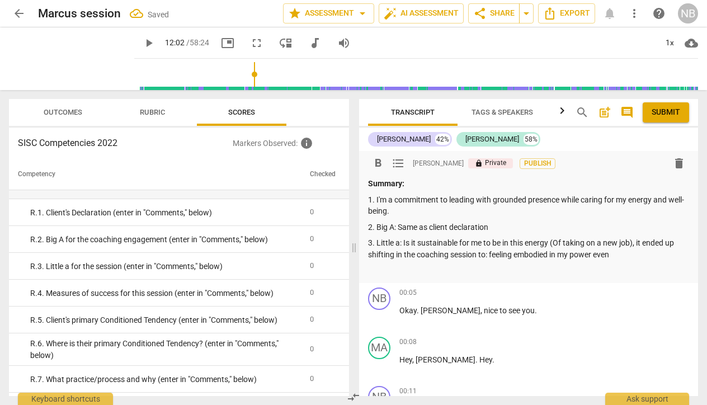
click at [491, 252] on p "3. Little a: Is it sustainable for me to be in this energy (Of taking on a new …" at bounding box center [528, 248] width 321 height 23
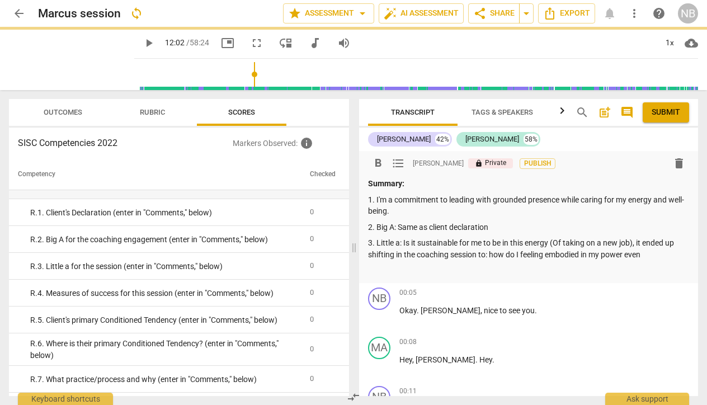
click at [543, 253] on p "3. Little a: Is it sustainable for me to be in this energy (Of taking on a new …" at bounding box center [528, 248] width 321 height 23
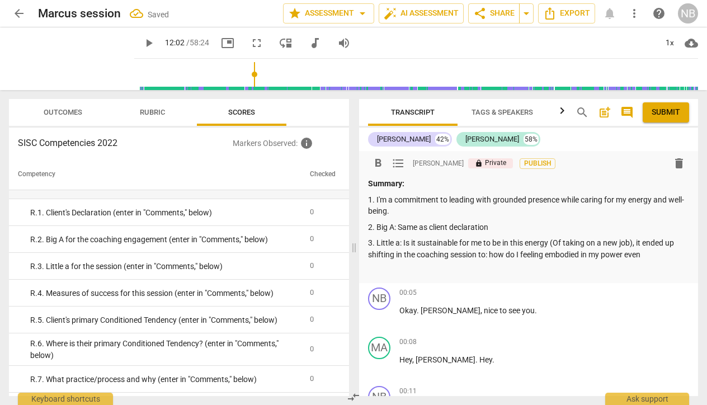
click at [547, 253] on p "3. Little a: Is it sustainable for me to be in this energy (Of taking on a new …" at bounding box center [528, 248] width 321 height 23
click at [640, 254] on p "3. Little a: Is it sustainable for me to be in this energy (Of taking on a new …" at bounding box center [528, 248] width 321 height 23
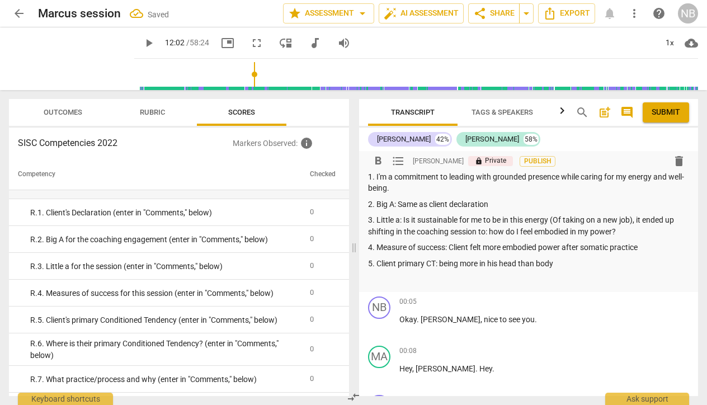
scroll to position [23, 0]
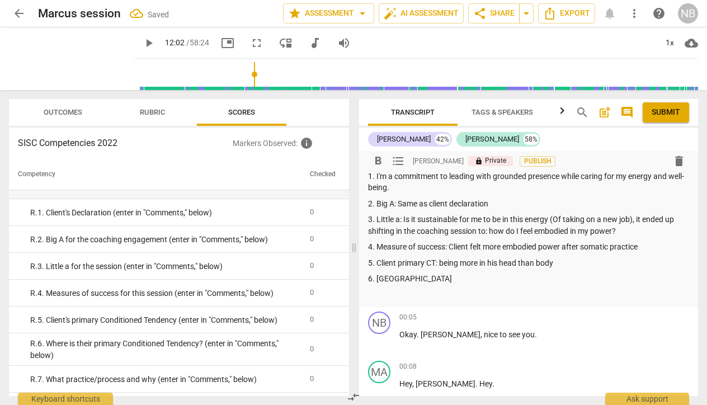
click at [378, 276] on p "6. [GEOGRAPHIC_DATA]" at bounding box center [528, 279] width 321 height 12
click at [441, 276] on p "6. Where Primary [GEOGRAPHIC_DATA]" at bounding box center [528, 279] width 321 height 12
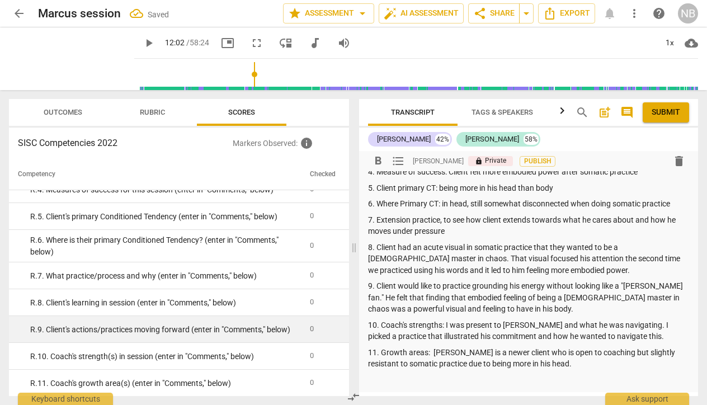
scroll to position [0, 0]
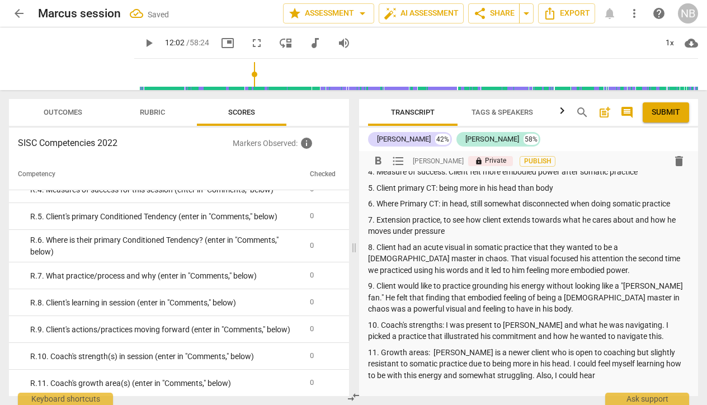
click at [517, 370] on p "11. Growth areas: [PERSON_NAME] is a newer client who is open to coaching but s…" at bounding box center [528, 364] width 321 height 35
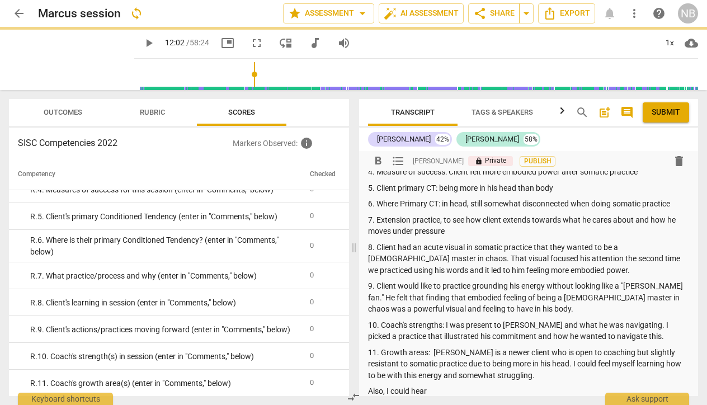
click at [447, 385] on p "Also, I could hear" at bounding box center [528, 391] width 321 height 12
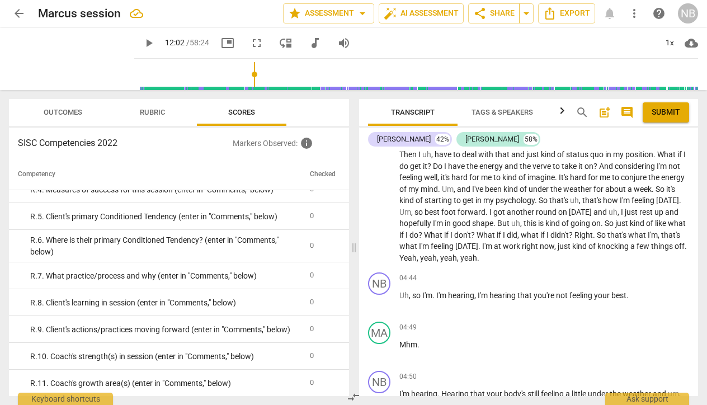
scroll to position [1244, 0]
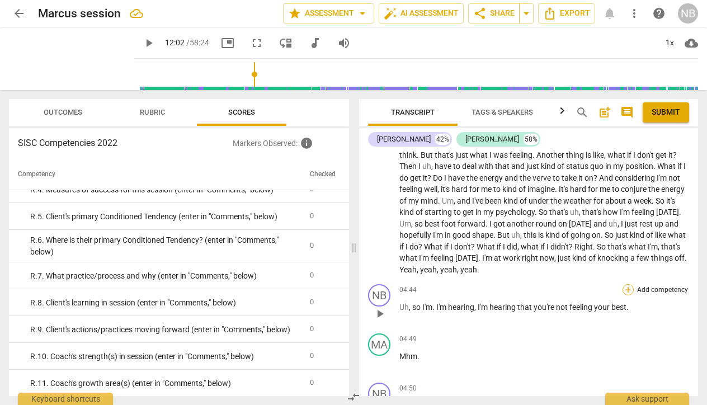
click at [624, 284] on div "+" at bounding box center [628, 289] width 11 height 11
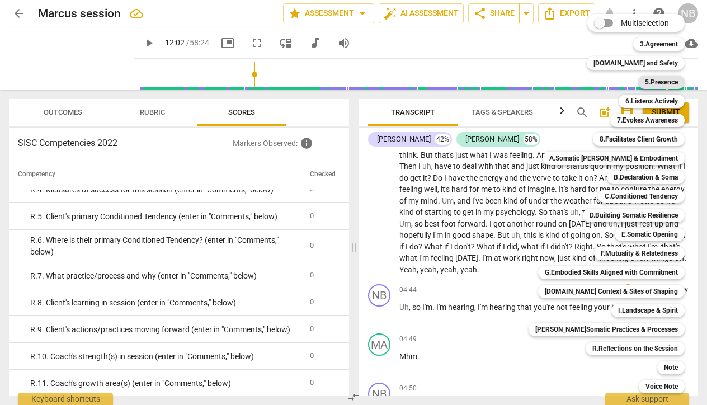
click at [657, 79] on b "5.Presence" at bounding box center [661, 82] width 33 height 13
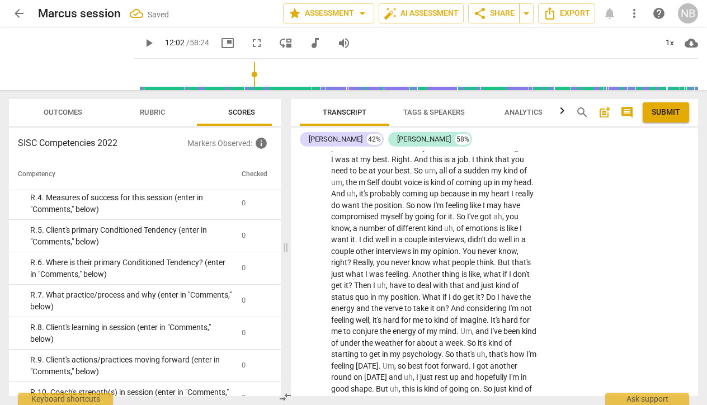
scroll to position [1438, 0]
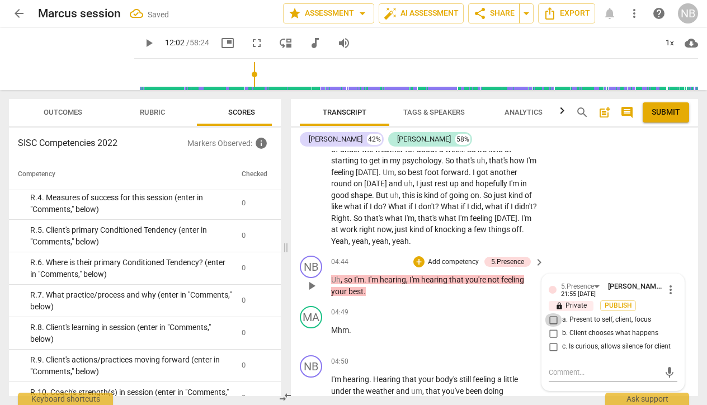
click at [555, 315] on input "a. Present to self, client, focus" at bounding box center [553, 319] width 18 height 13
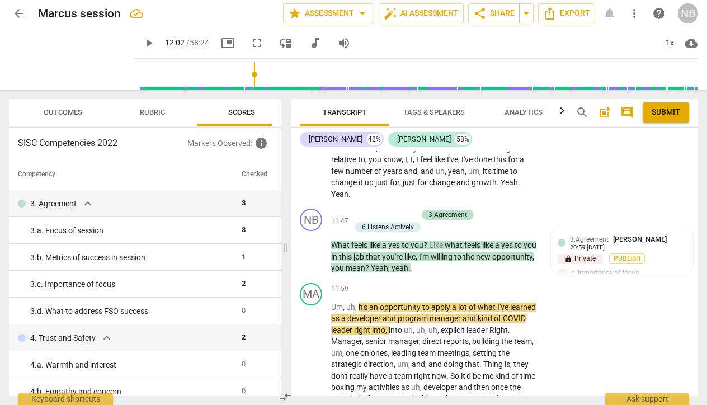
scroll to position [0, 0]
click at [147, 114] on span "Rubric" at bounding box center [152, 112] width 25 height 8
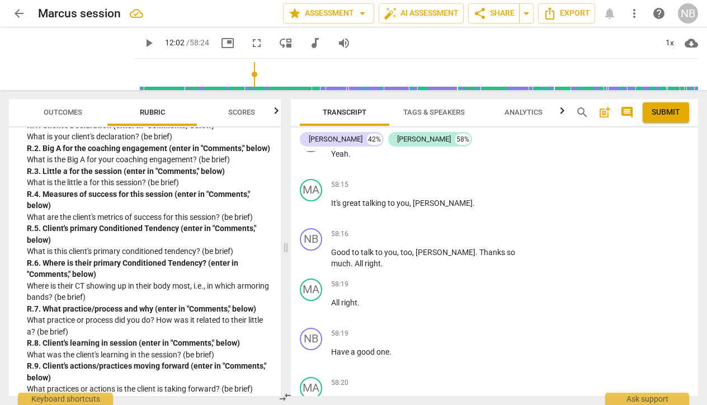
scroll to position [17132, 0]
click at [658, 115] on span "Submit" at bounding box center [666, 112] width 29 height 11
